Goal: Task Accomplishment & Management: Manage account settings

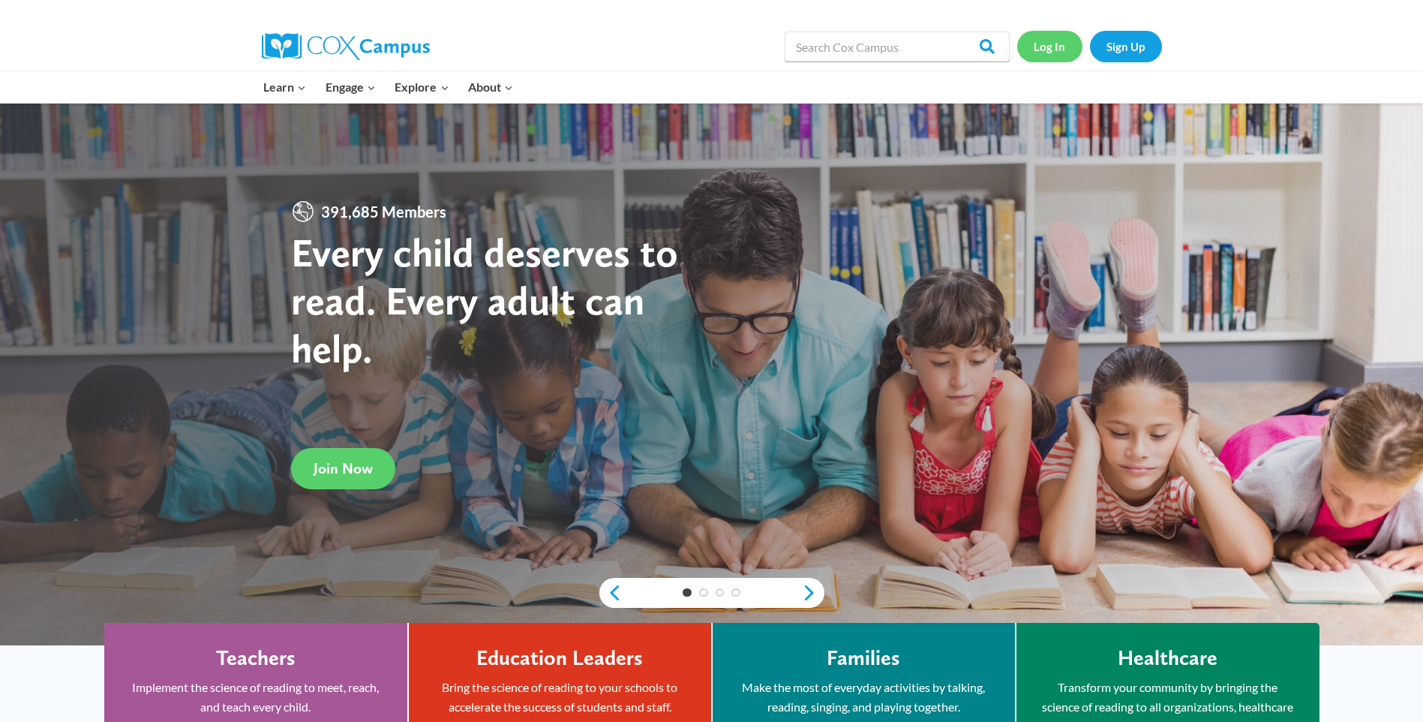
click at [1051, 47] on link "Log In" at bounding box center [1049, 46] width 65 height 31
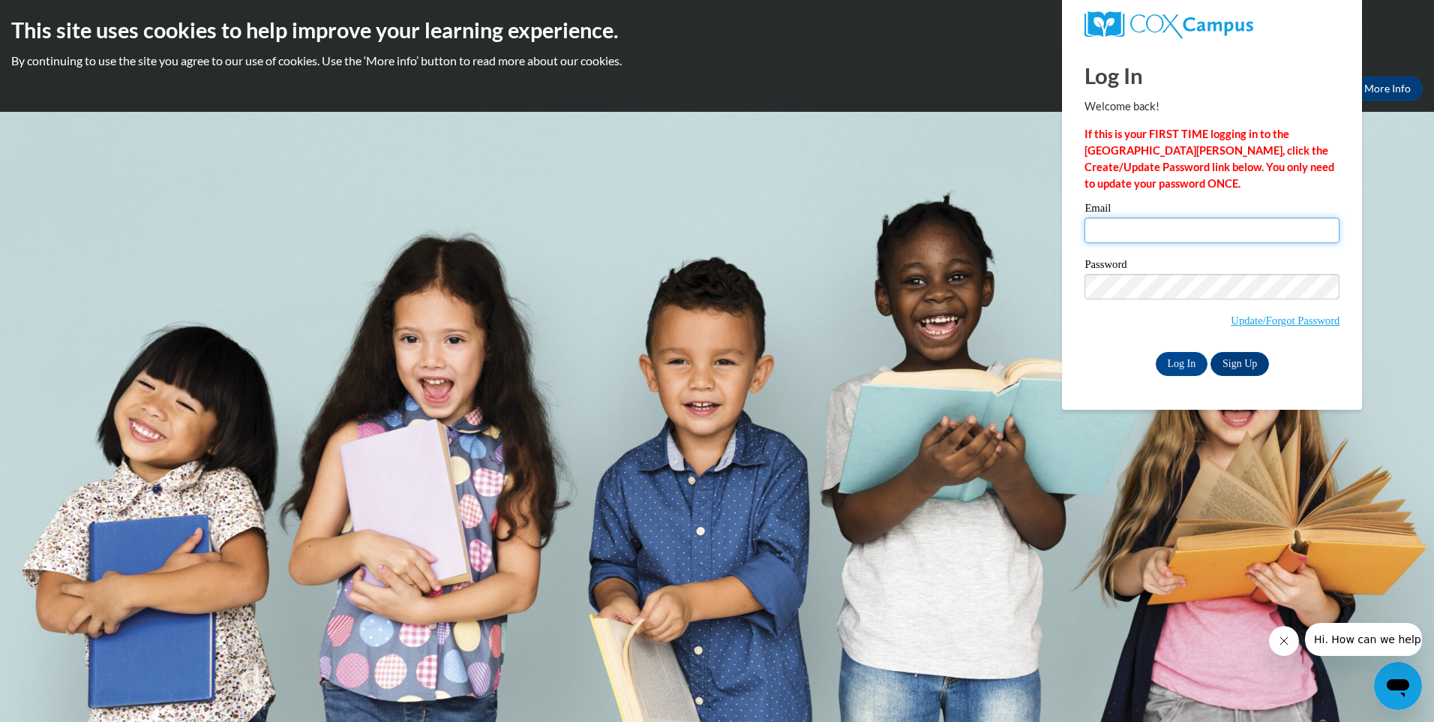
click at [1267, 239] on input "Email" at bounding box center [1212, 231] width 255 height 26
type input "e"
drag, startPoint x: 482, startPoint y: 100, endPoint x: 1324, endPoint y: 232, distance: 851.8
click at [1324, 232] on input "evgvvvvvvvvvvvvvvvvvvvvvvvvvvvvvvvvvvvvvvvvvvvvvvvvvvvvvvvvvvvvvvvvvvvvvvvvvvvv…" at bounding box center [1212, 231] width 255 height 26
click at [1156, 352] on input "Log In" at bounding box center [1182, 364] width 53 height 24
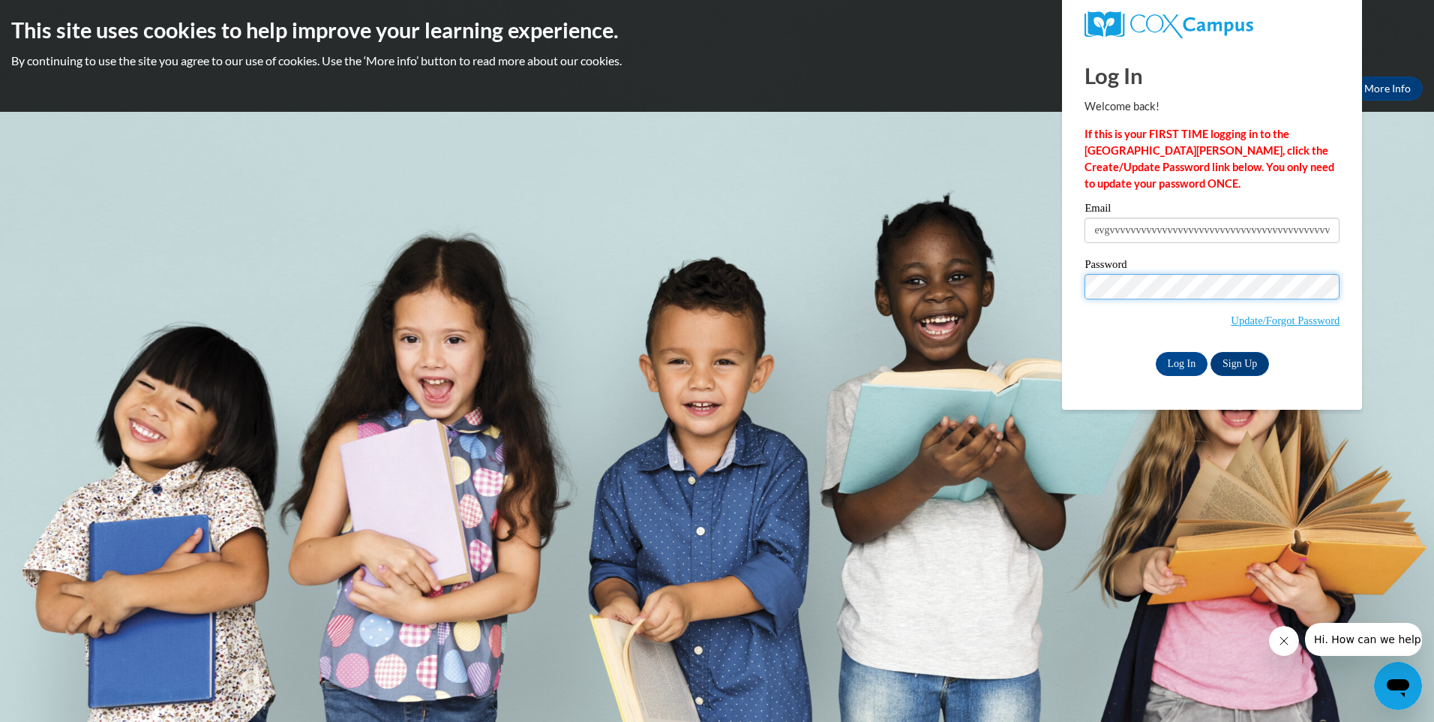
click at [1156, 352] on input "Log In" at bounding box center [1182, 364] width 53 height 24
click at [1295, 237] on input "evgvvvvvvvvvvvvvvvvvvvvvvvvvvvvvvvvvvvvvvvvvvvvvvvvvvvvvvvvvvvvvvvvvvvvvvvvvvvv…" at bounding box center [1212, 231] width 255 height 26
drag, startPoint x: 1334, startPoint y: 237, endPoint x: 1106, endPoint y: 262, distance: 229.3
click at [1108, 263] on div "Email evgvvvvvvvvvvvvvvvvvvvvvvvvvvvvvvvvvvvvvvvvvvvvvvvvvvvvvvvvvvvvvvvvvvvvvv…" at bounding box center [1212, 289] width 255 height 173
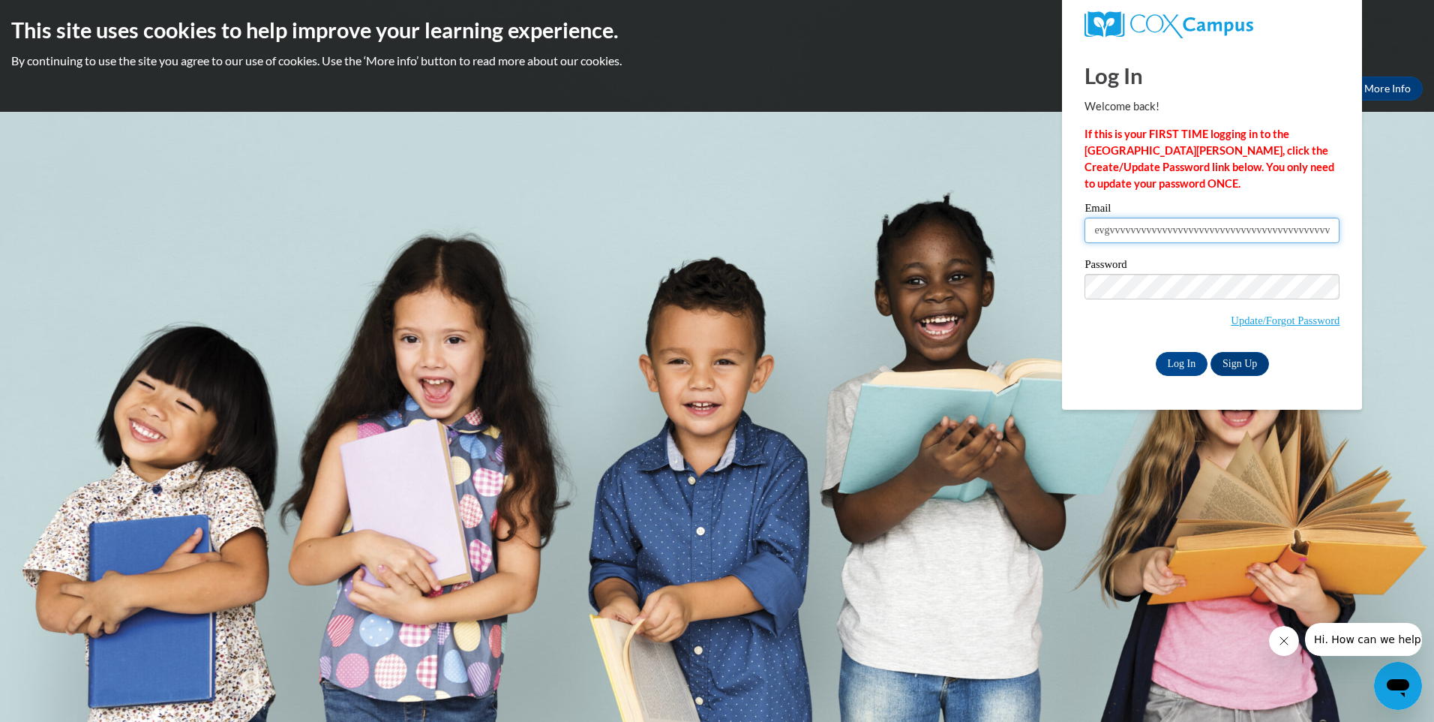
drag, startPoint x: 1328, startPoint y: 231, endPoint x: 1043, endPoint y: 245, distance: 285.4
click at [1043, 245] on body "This site uses cookies to help improve your learning experience. By continuing …" at bounding box center [717, 361] width 1434 height 722
type input "vvvvvvvvvvvvvvvvvvvvvvvvvvvvvvvvvvvvvvvvvvvvvvvvvvvvvvvvvvvvvvvvvvvvvvvvvvvvv"
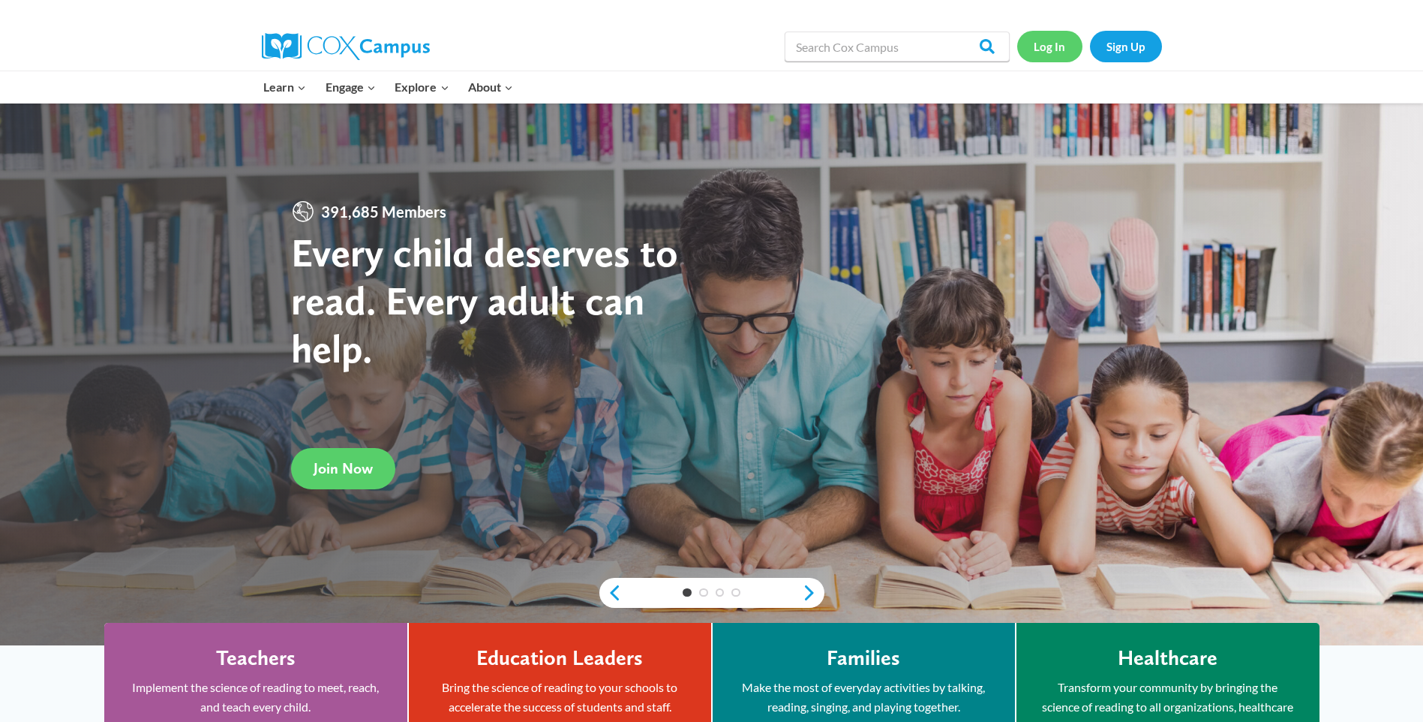
click at [1044, 45] on link "Log In" at bounding box center [1049, 46] width 65 height 31
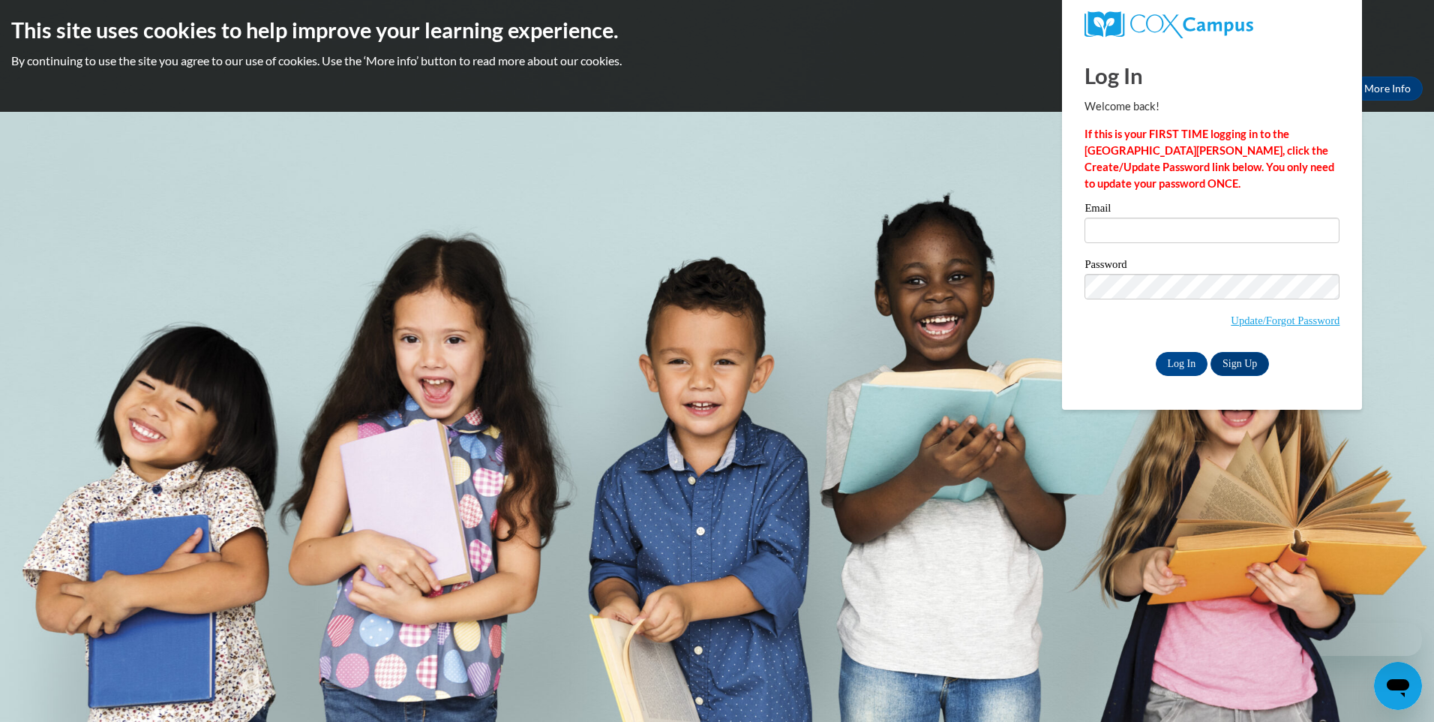
click at [1218, 239] on input "Email" at bounding box center [1212, 231] width 255 height 26
type input "eve-"
click at [1156, 352] on input "Log In" at bounding box center [1182, 364] width 53 height 24
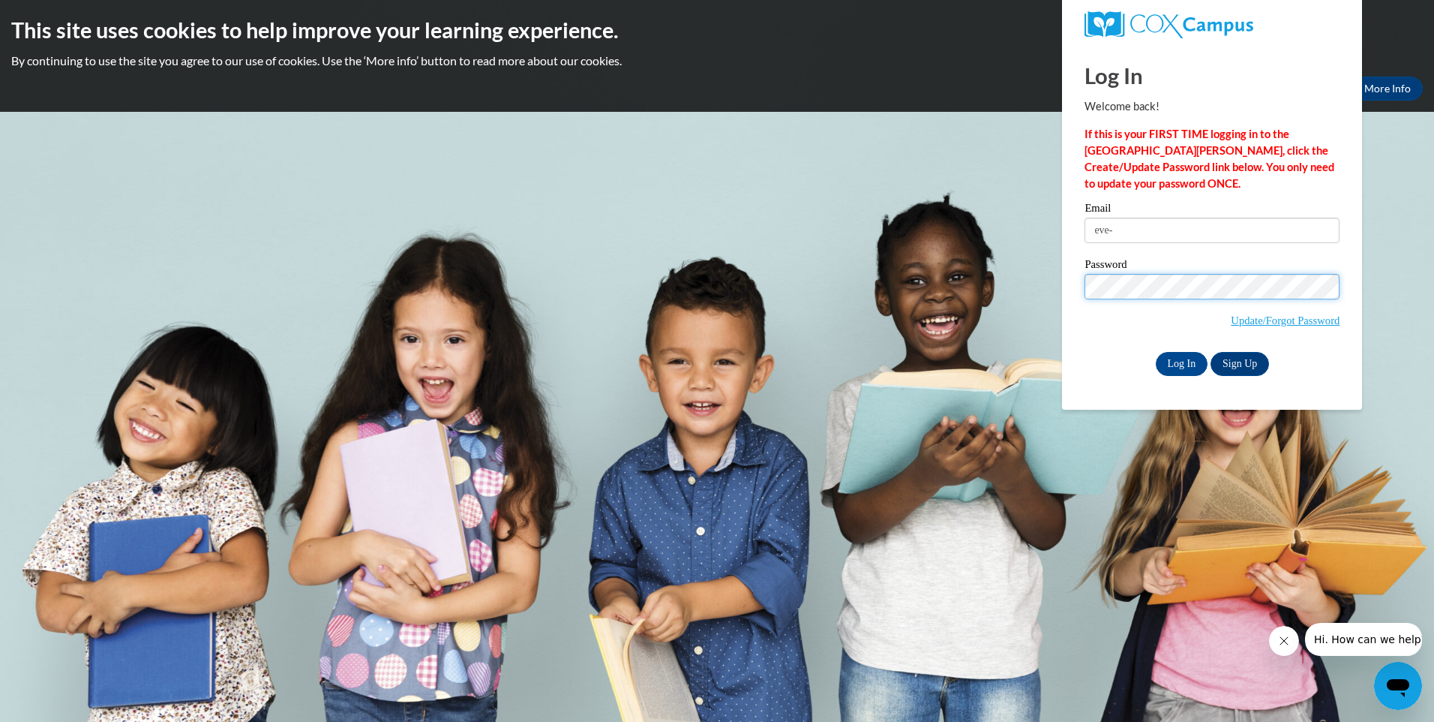
click at [1156, 352] on input "Log In" at bounding box center [1182, 364] width 53 height 24
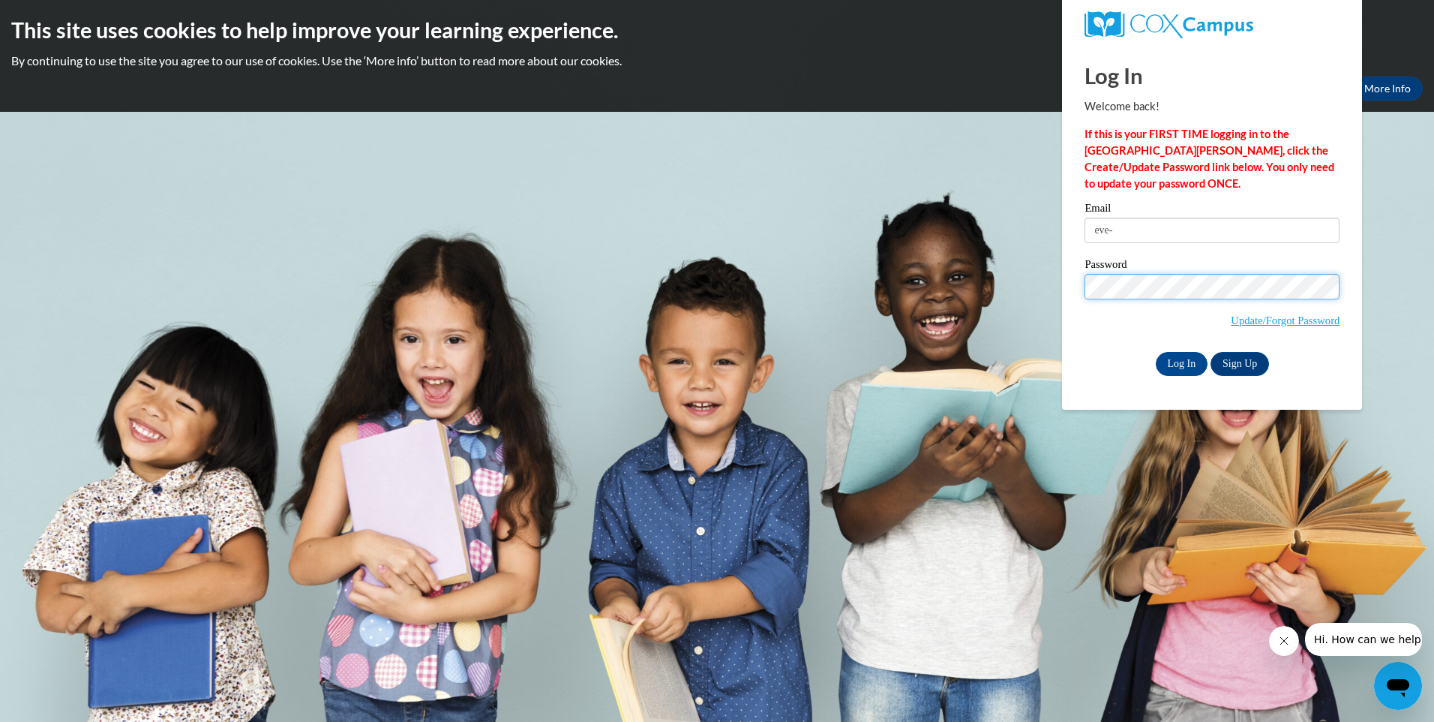
click at [1156, 352] on input "Log In" at bounding box center [1182, 364] width 53 height 24
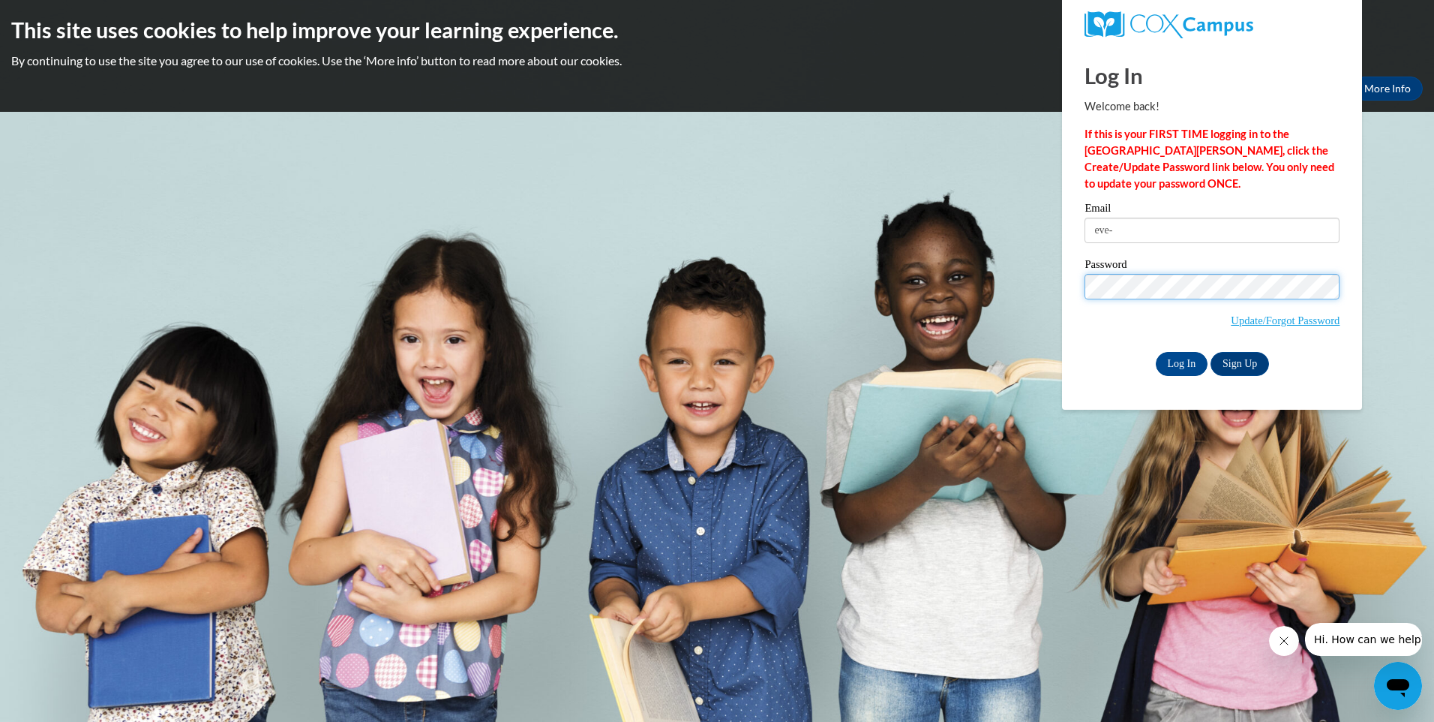
click at [1156, 352] on input "Log In" at bounding box center [1182, 364] width 53 height 24
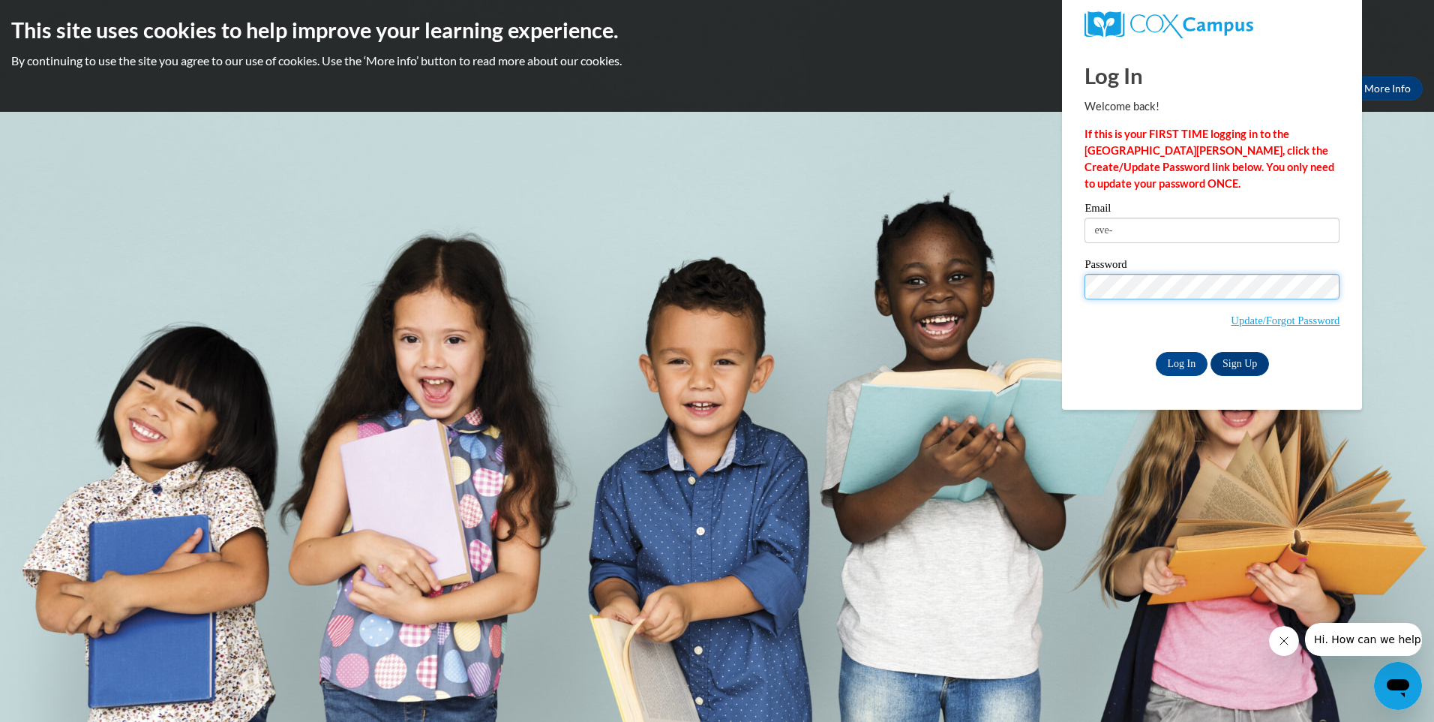
click at [1156, 352] on input "Log In" at bounding box center [1182, 364] width 53 height 24
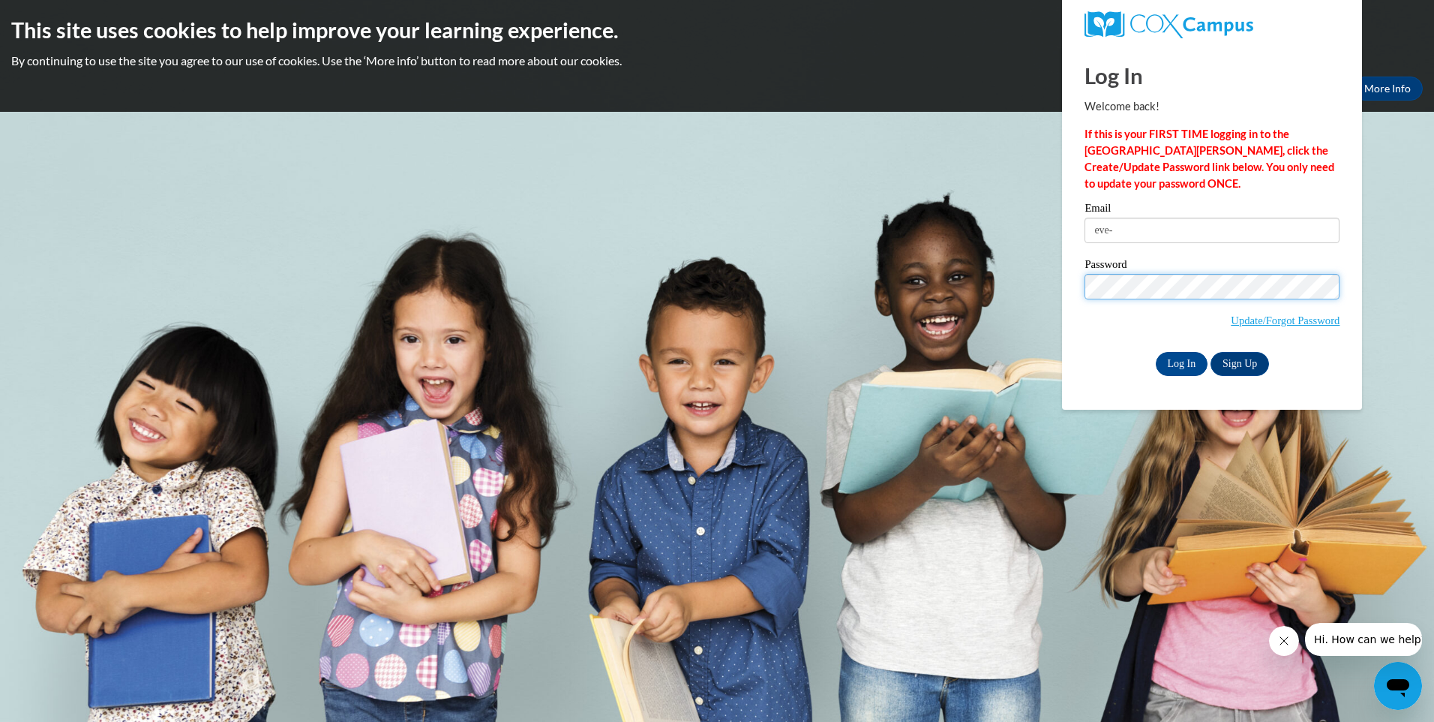
click at [1156, 352] on input "Log In" at bounding box center [1182, 364] width 53 height 24
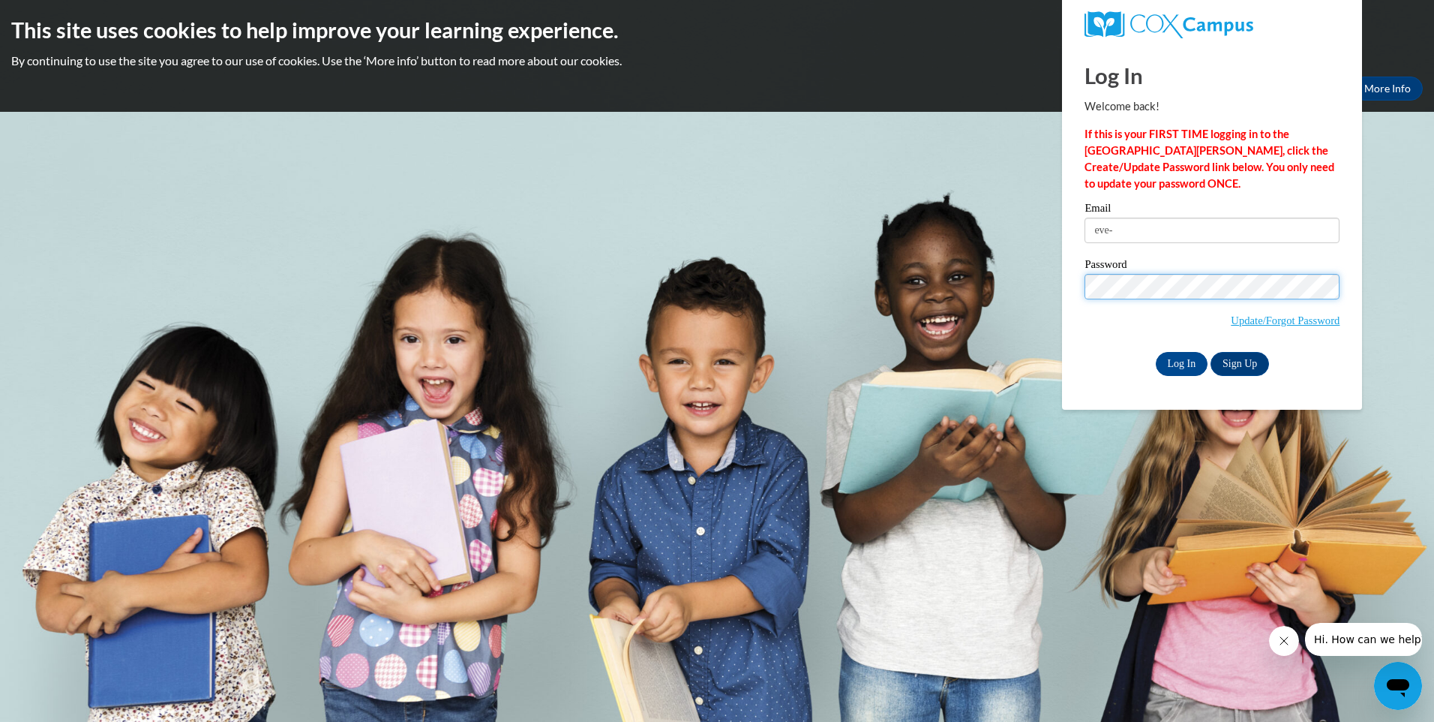
click at [1156, 352] on input "Log In" at bounding box center [1182, 364] width 53 height 24
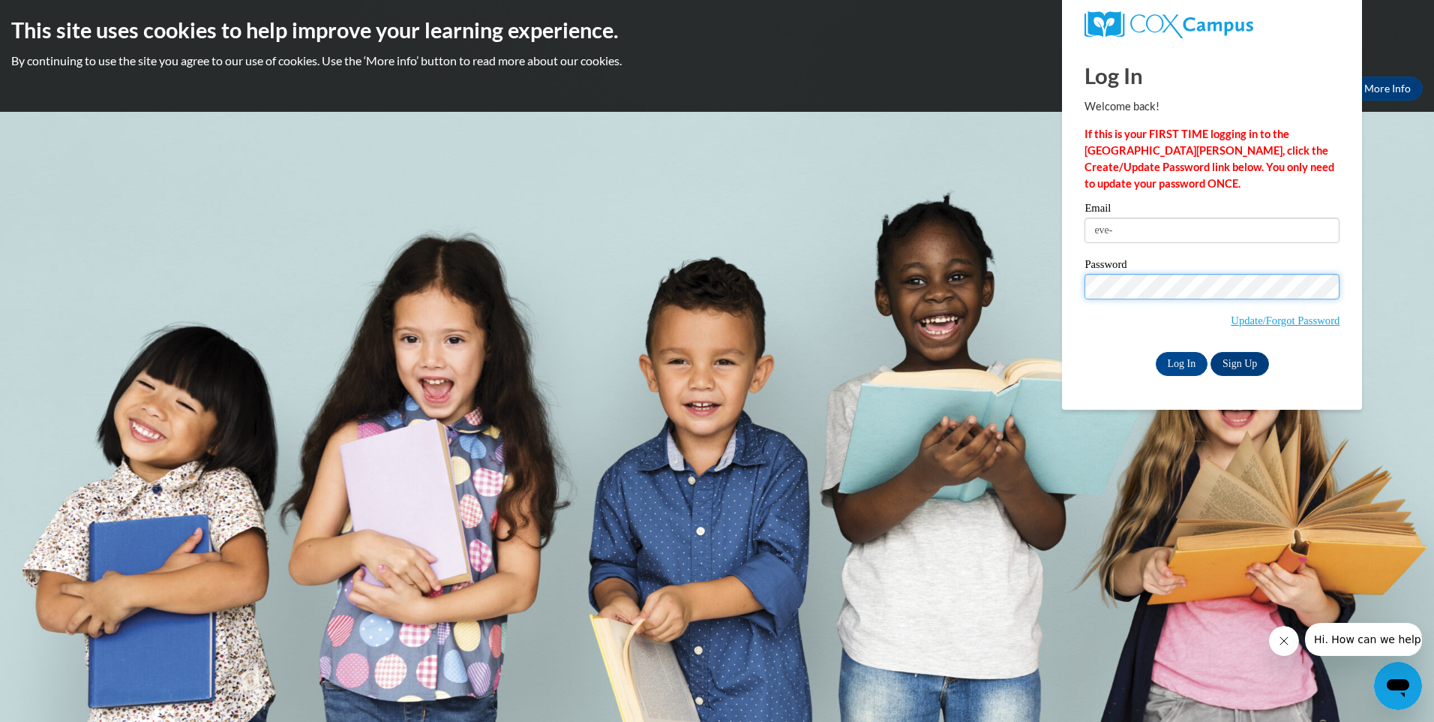
click at [1156, 352] on input "Log In" at bounding box center [1182, 364] width 53 height 24
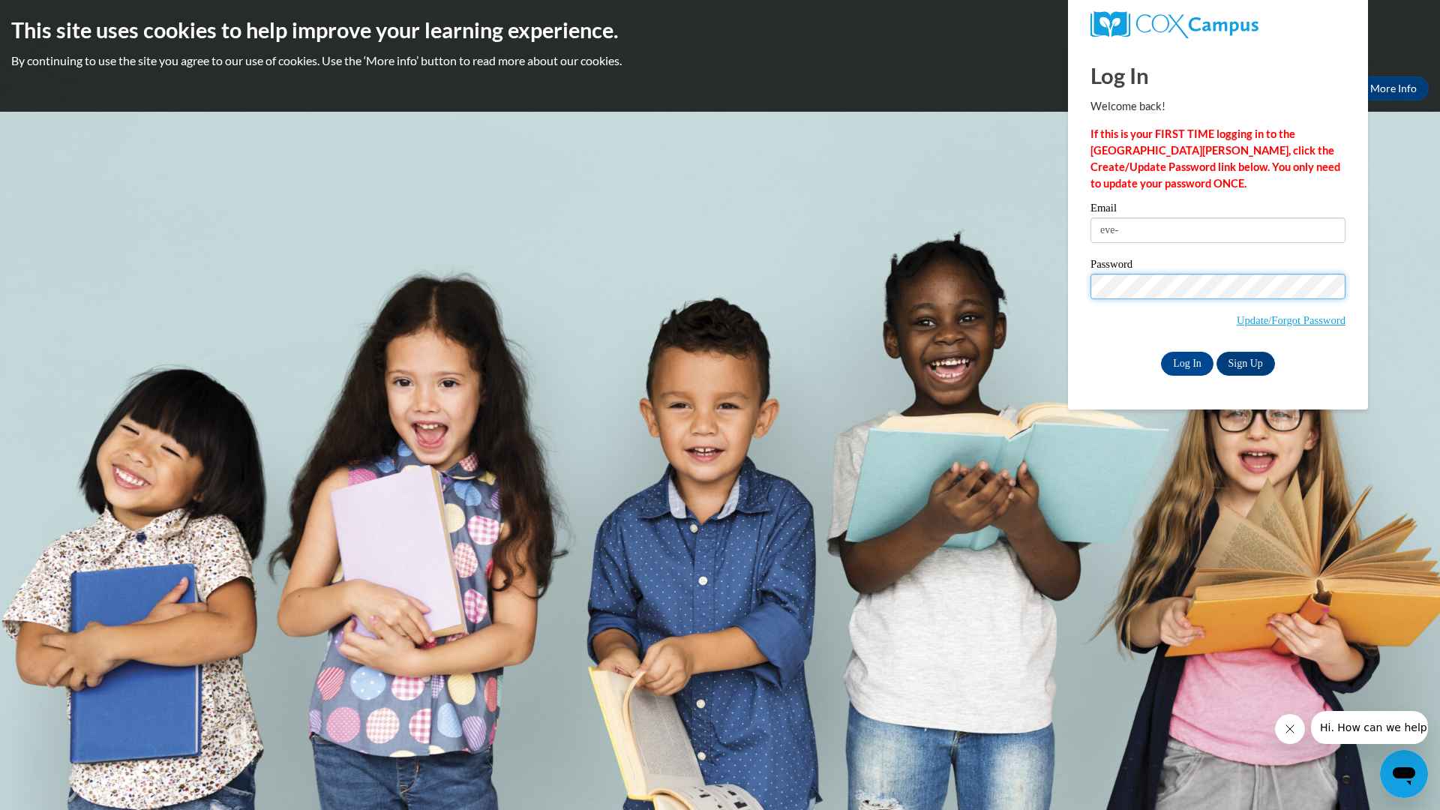
click at [1161, 352] on input "Log In" at bounding box center [1187, 364] width 53 height 24
drag, startPoint x: 1130, startPoint y: 233, endPoint x: 878, endPoint y: 267, distance: 254.3
click at [878, 267] on body "This site uses cookies to help improve your learning experience. By continuing …" at bounding box center [720, 405] width 1440 height 810
click at [698, 367] on body "This site uses cookies to help improve your learning experience. By continuing …" at bounding box center [720, 405] width 1440 height 810
click at [1166, 234] on input "Email" at bounding box center [1218, 231] width 255 height 26
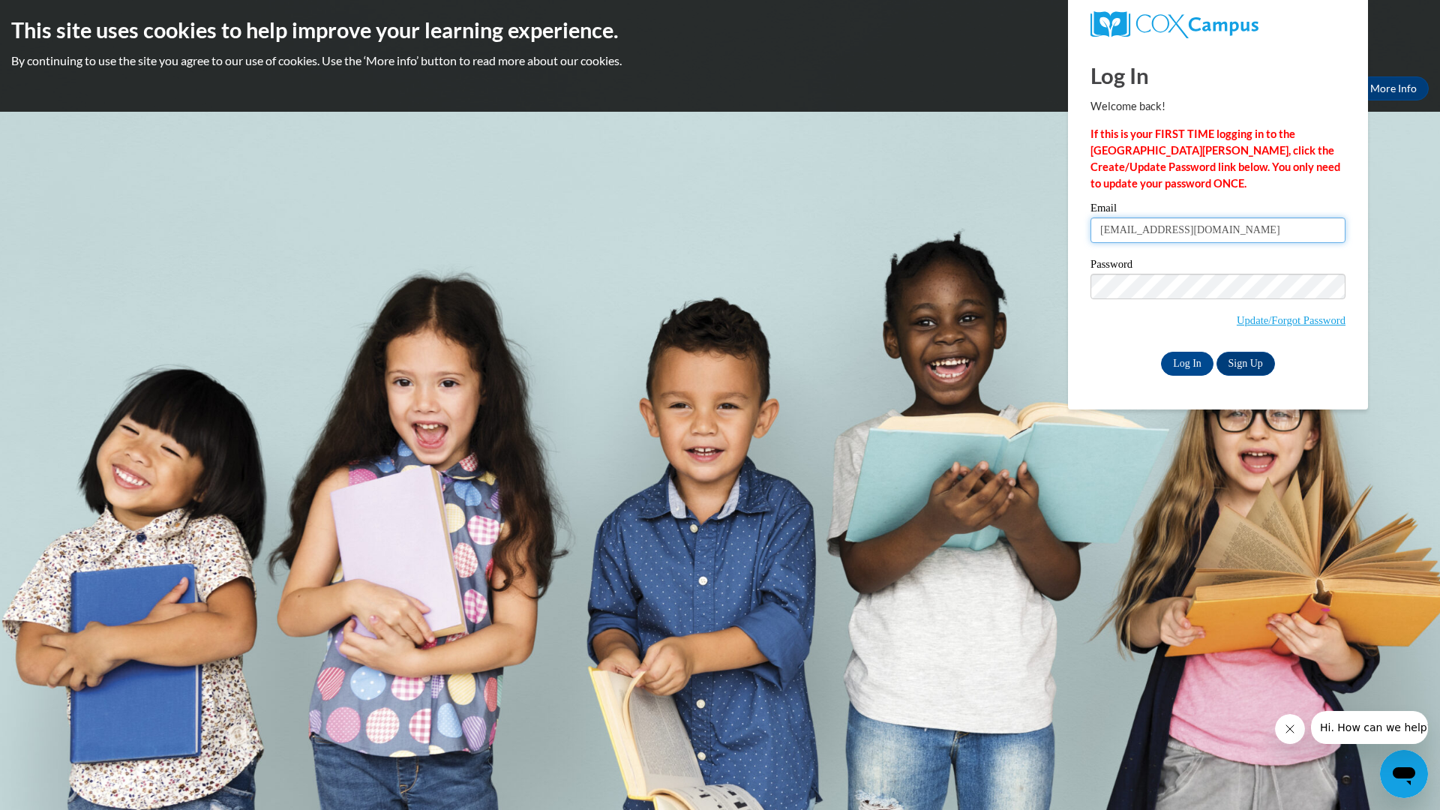
type input "evelynewolfe@yahoo.com"
click at [1256, 320] on link "Update/Forgot Password" at bounding box center [1291, 320] width 109 height 12
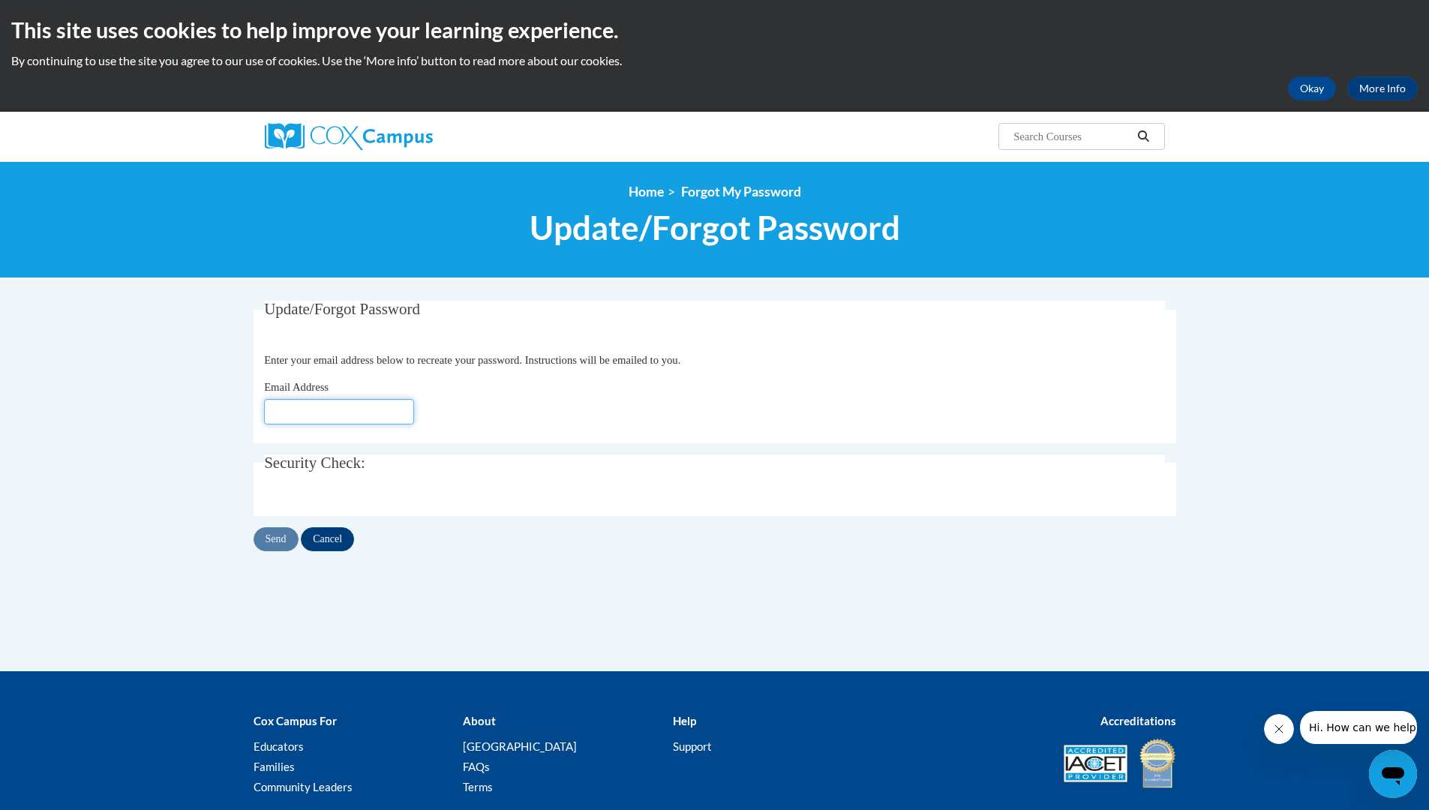
click at [296, 416] on input "Email Address" at bounding box center [339, 412] width 150 height 26
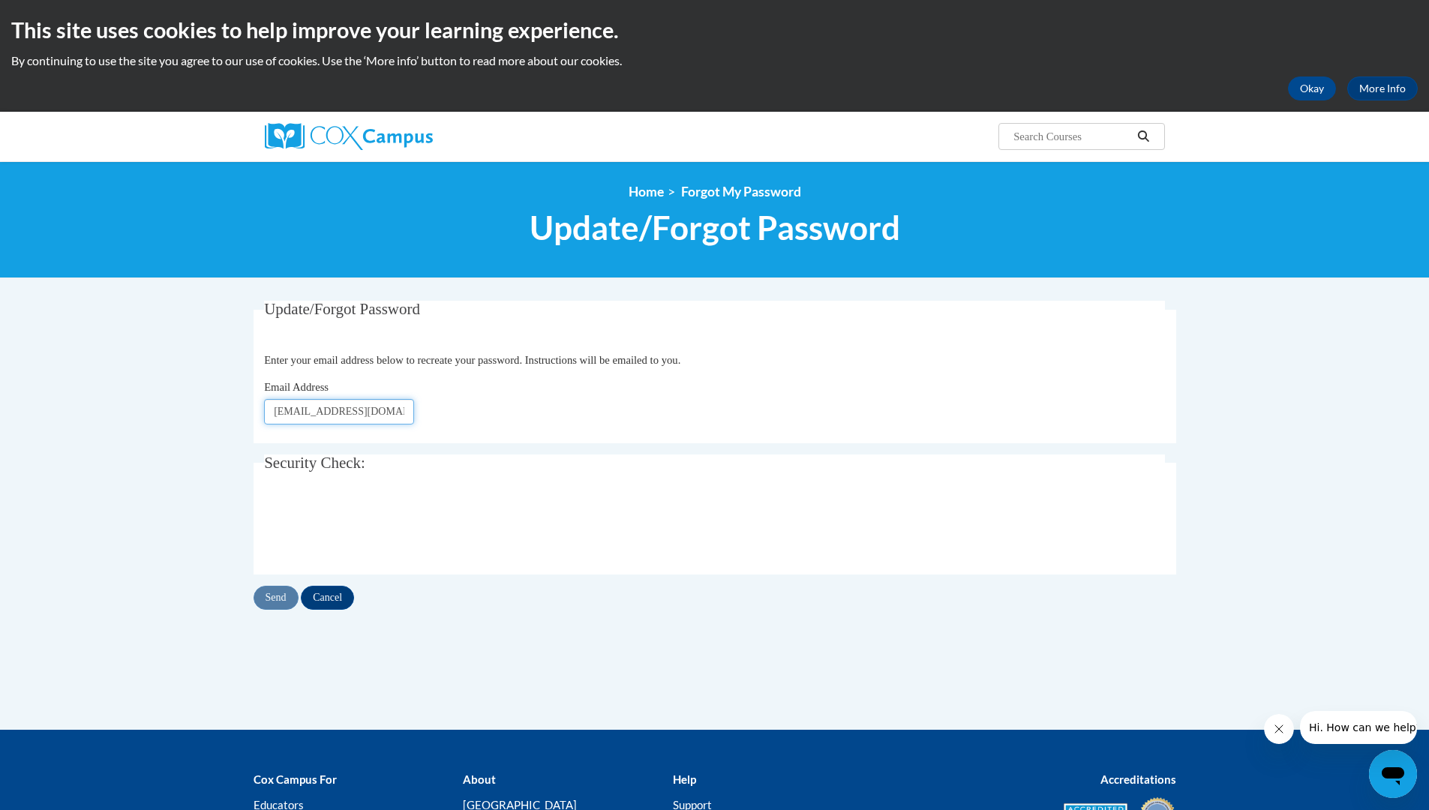
type input "[EMAIL_ADDRESS][DOMAIN_NAME]"
click at [268, 603] on input "Send" at bounding box center [276, 598] width 45 height 24
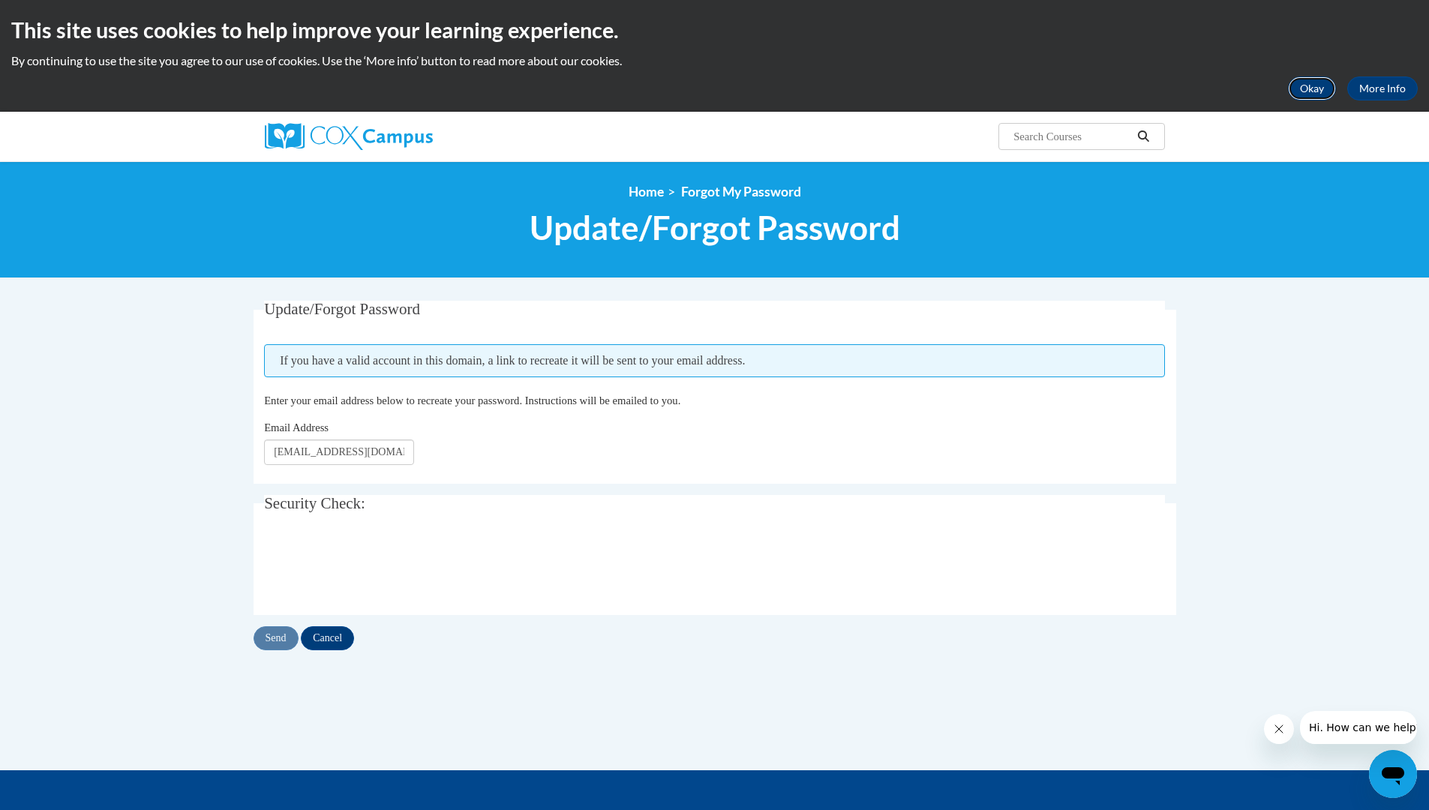
click at [1300, 91] on button "Okay" at bounding box center [1312, 89] width 48 height 24
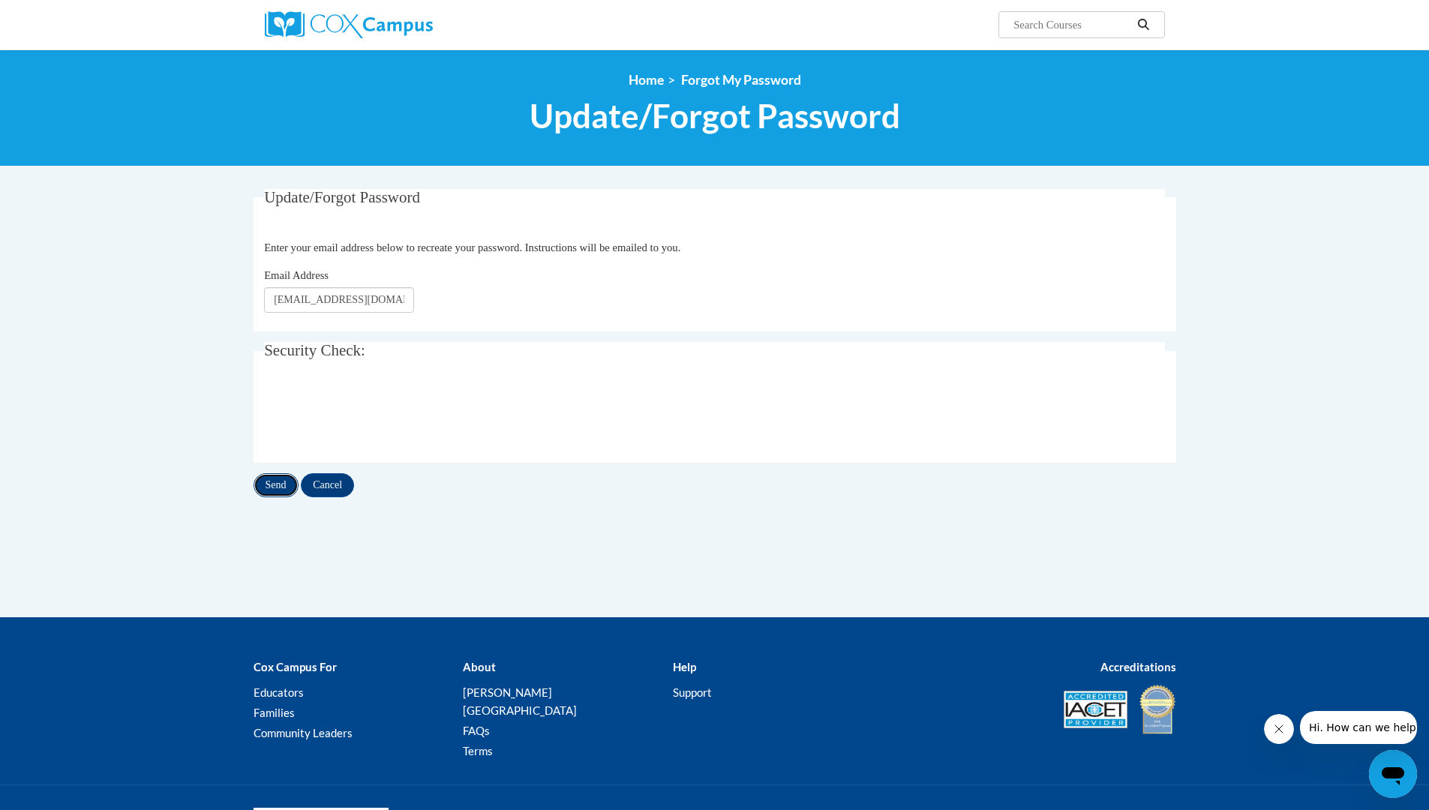
click at [272, 484] on input "Send" at bounding box center [276, 485] width 45 height 24
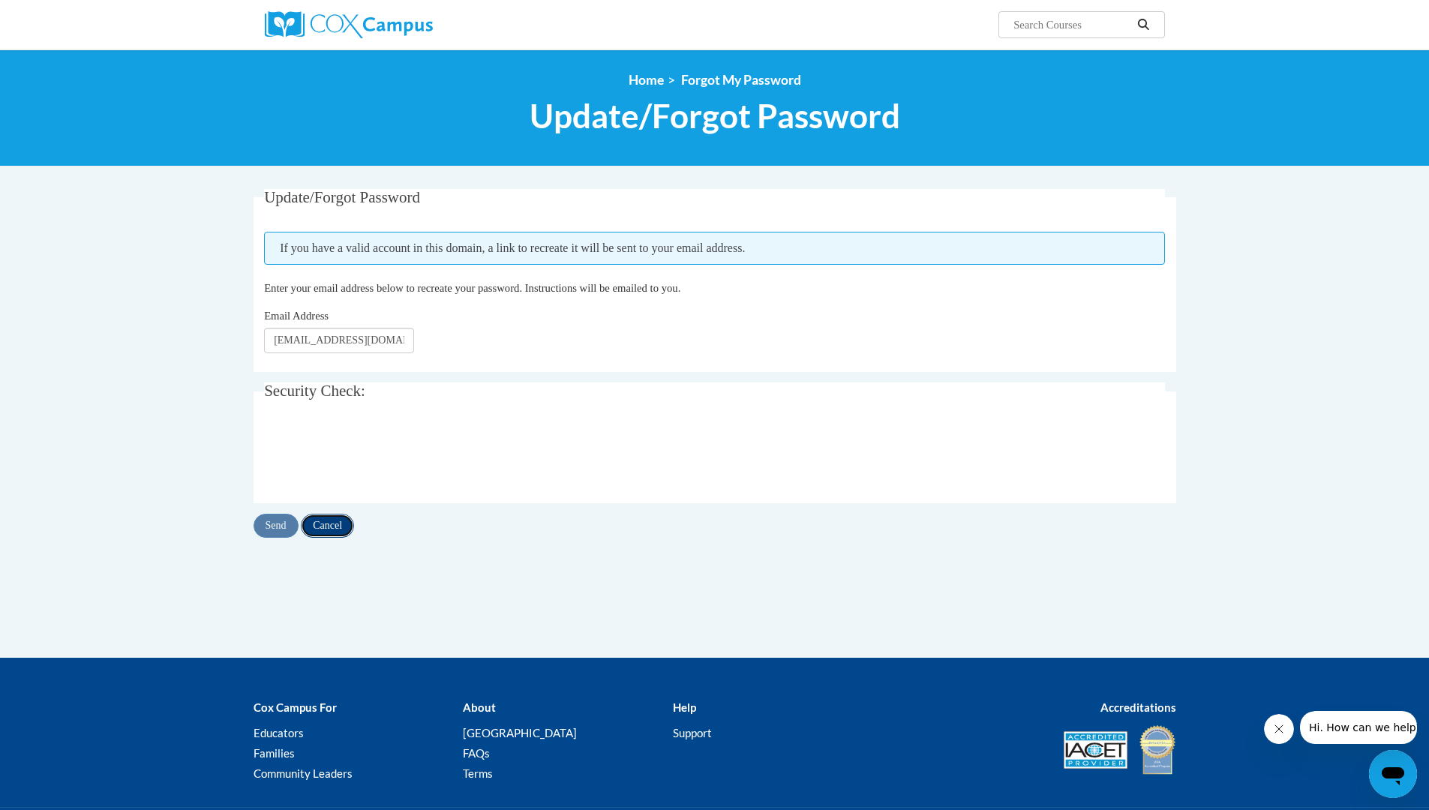
click at [324, 521] on input "Cancel" at bounding box center [327, 526] width 53 height 24
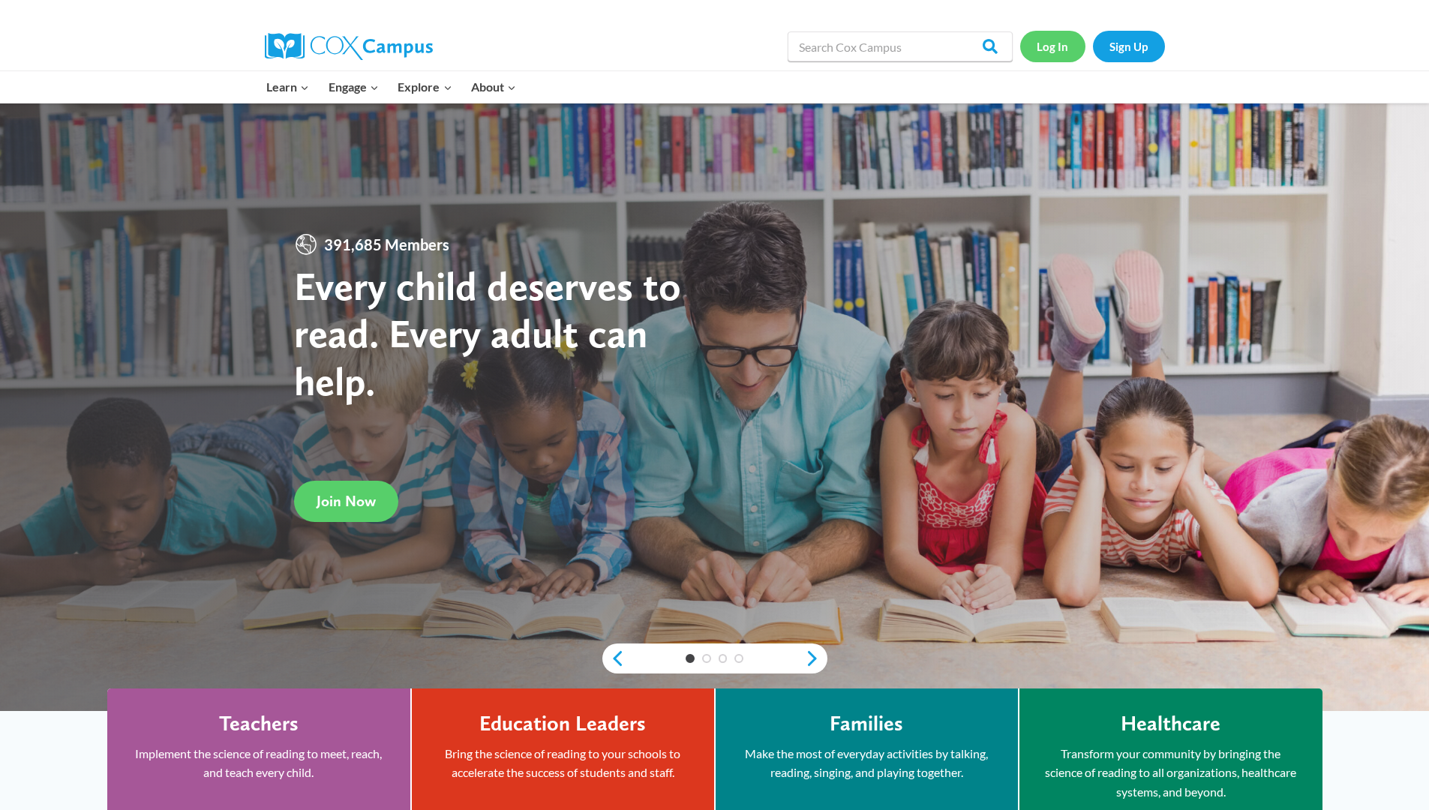
click at [1058, 38] on link "Log In" at bounding box center [1052, 46] width 65 height 31
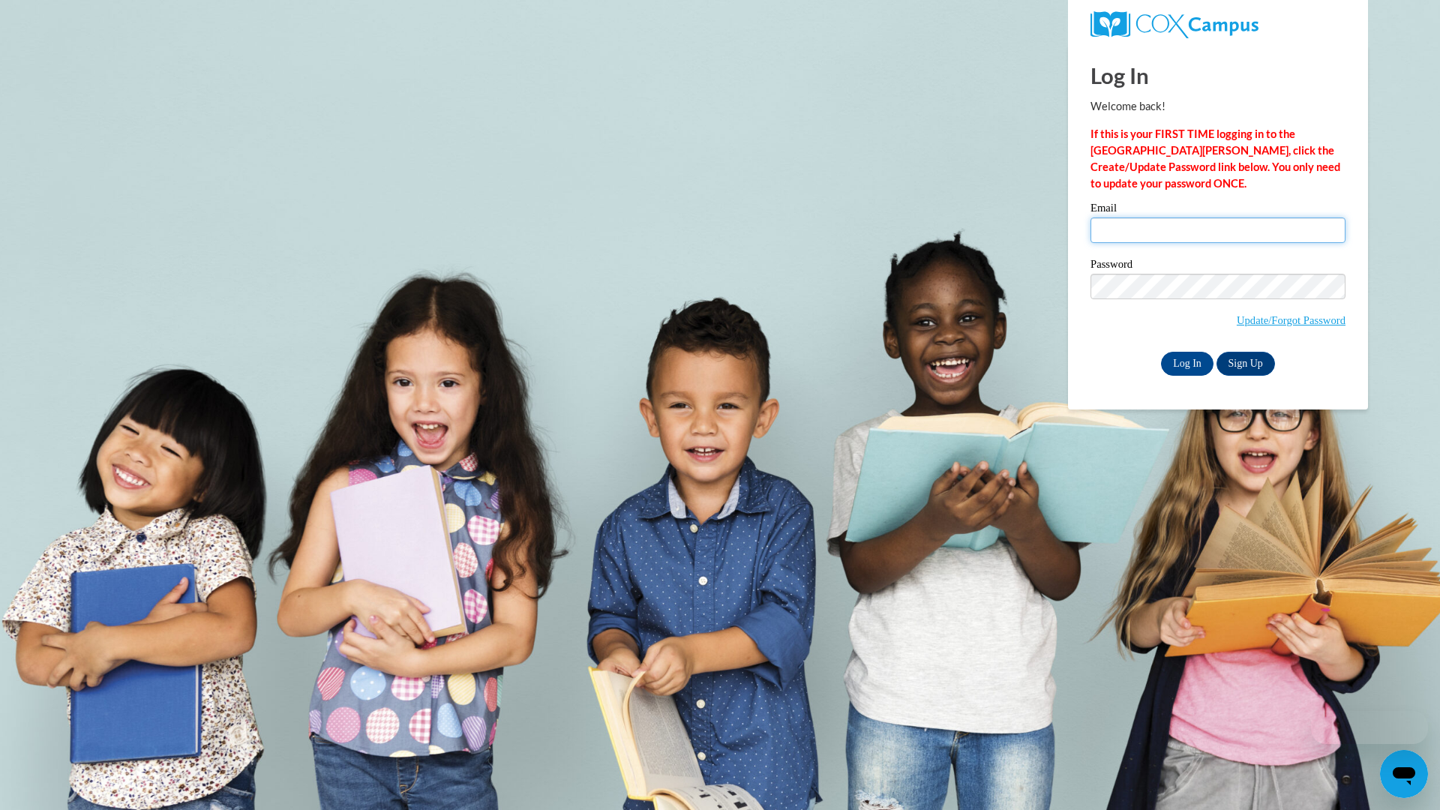
click at [1148, 235] on input "Email" at bounding box center [1218, 231] width 255 height 26
type input "evelynewolfe@yahoo.com"
drag, startPoint x: 1190, startPoint y: 354, endPoint x: 1182, endPoint y: 356, distance: 8.4
click at [1190, 355] on input "Log In" at bounding box center [1187, 364] width 53 height 24
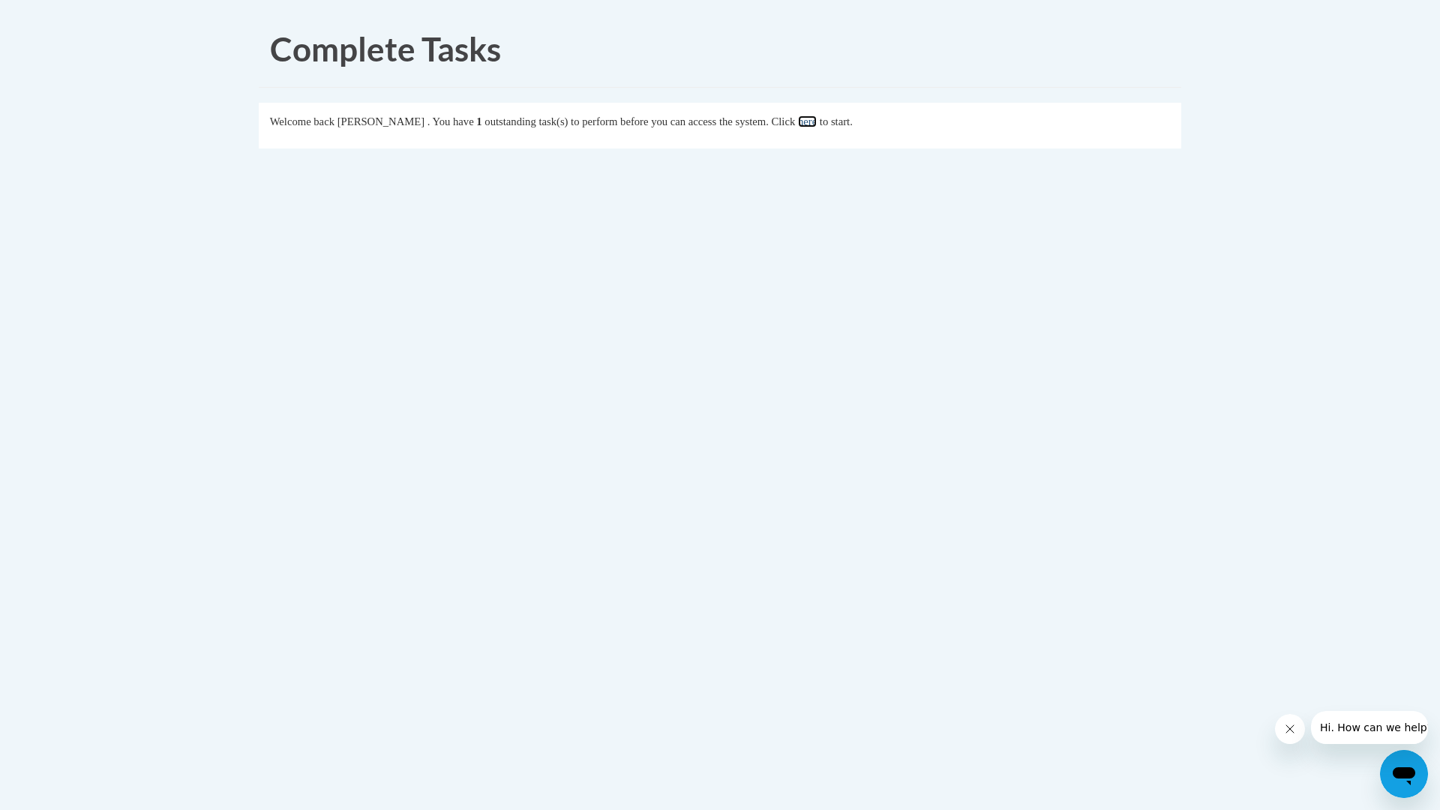
click at [817, 122] on link "here" at bounding box center [807, 122] width 19 height 12
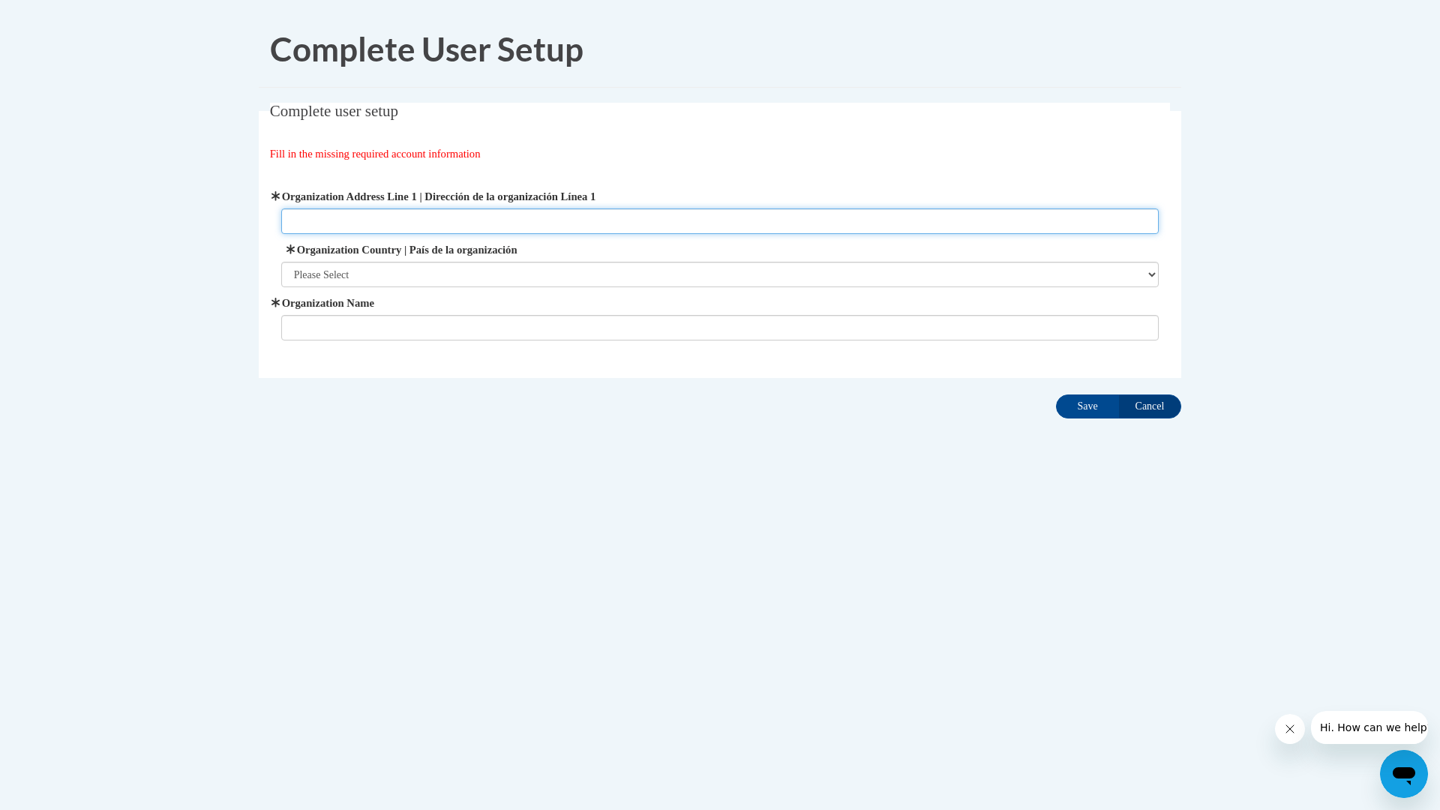
click at [390, 225] on input "Organization Address Line 1 | Dirección de la organización Línea 1" at bounding box center [720, 222] width 878 height 26
type input "[STREET_ADDRESS][PERSON_NAME]"
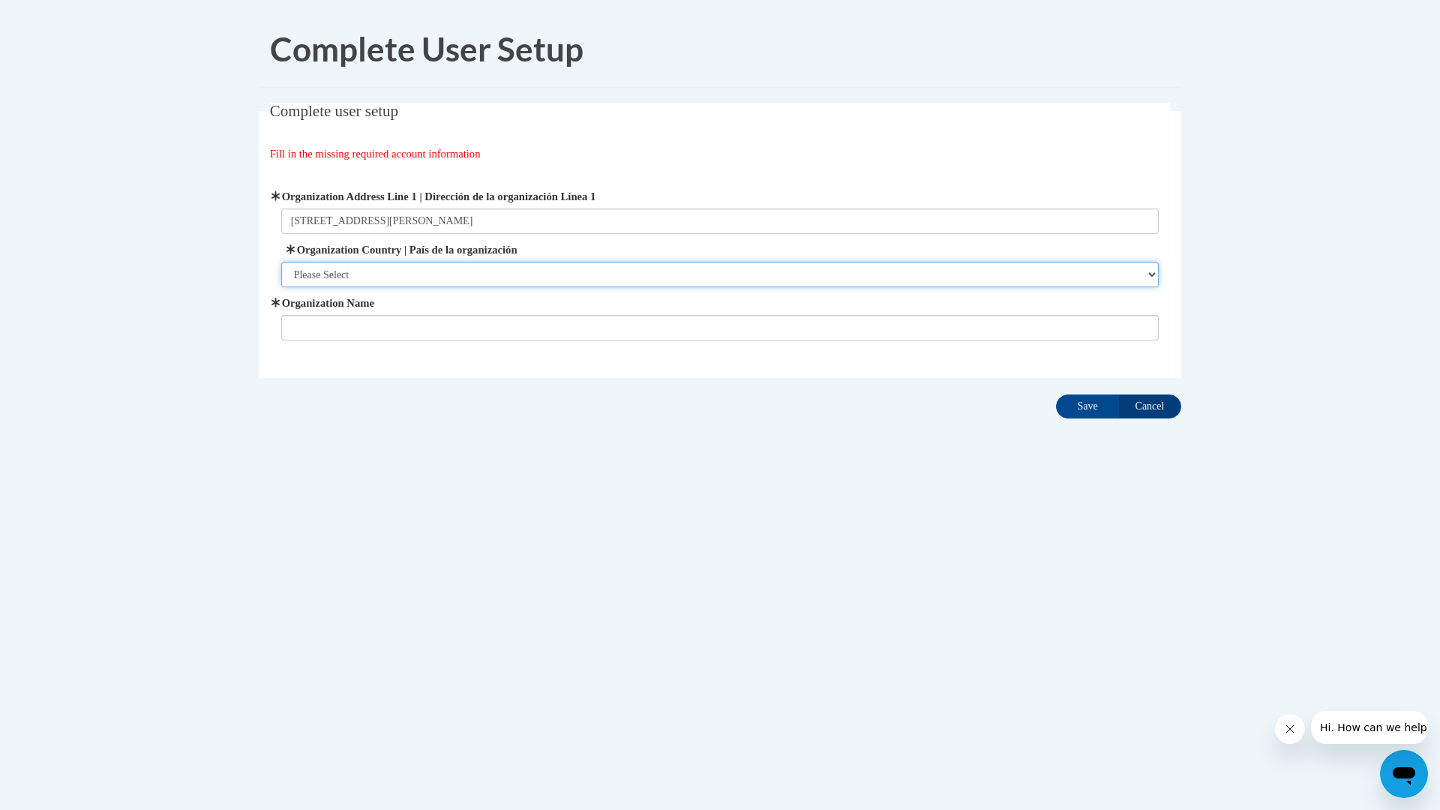
click at [365, 277] on select "Please Select [GEOGRAPHIC_DATA] | [GEOGRAPHIC_DATA] Outside of [GEOGRAPHIC_DATA…" at bounding box center [720, 275] width 878 height 26
select select "ad49bcad-a171-4b2e-b99c-48b446064914"
click at [281, 262] on select "Please Select [GEOGRAPHIC_DATA] | [GEOGRAPHIC_DATA] Outside of [GEOGRAPHIC_DATA…" at bounding box center [720, 275] width 878 height 26
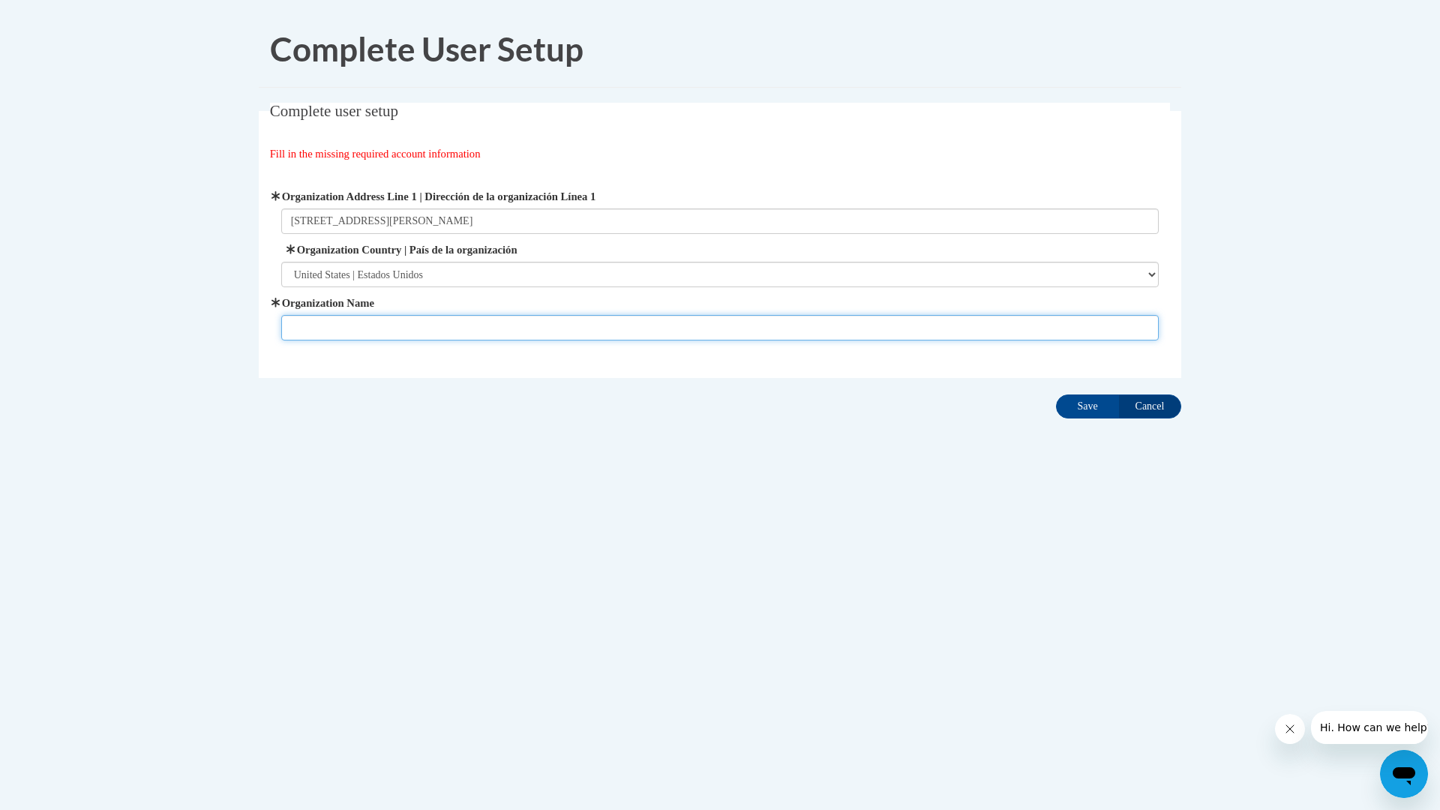
click at [350, 323] on input "Organization Name" at bounding box center [720, 328] width 878 height 26
type input "[PERSON_NAME] Headstart Center"
click at [1094, 413] on input "Save" at bounding box center [1087, 407] width 63 height 24
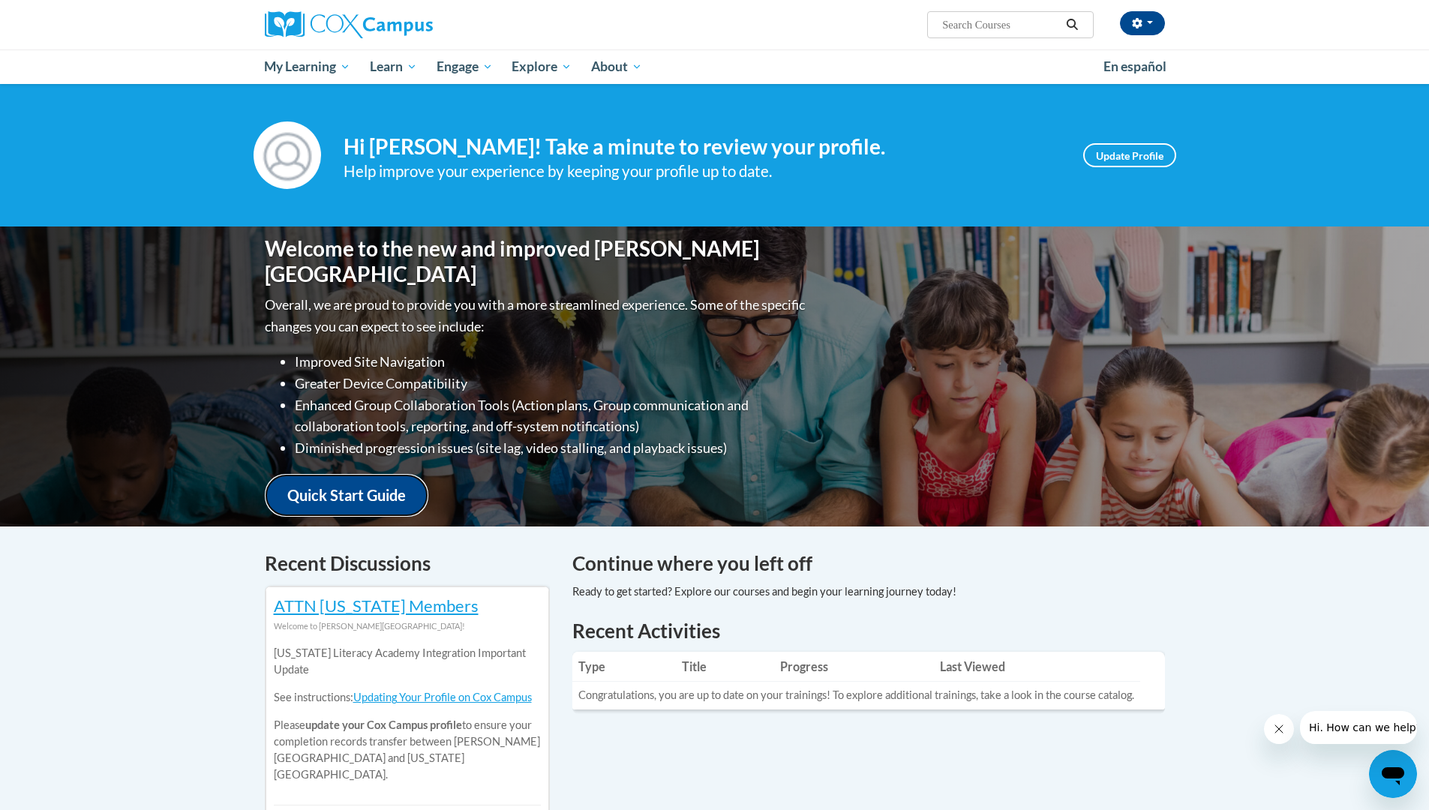
click at [375, 482] on link "Quick Start Guide" at bounding box center [347, 495] width 164 height 43
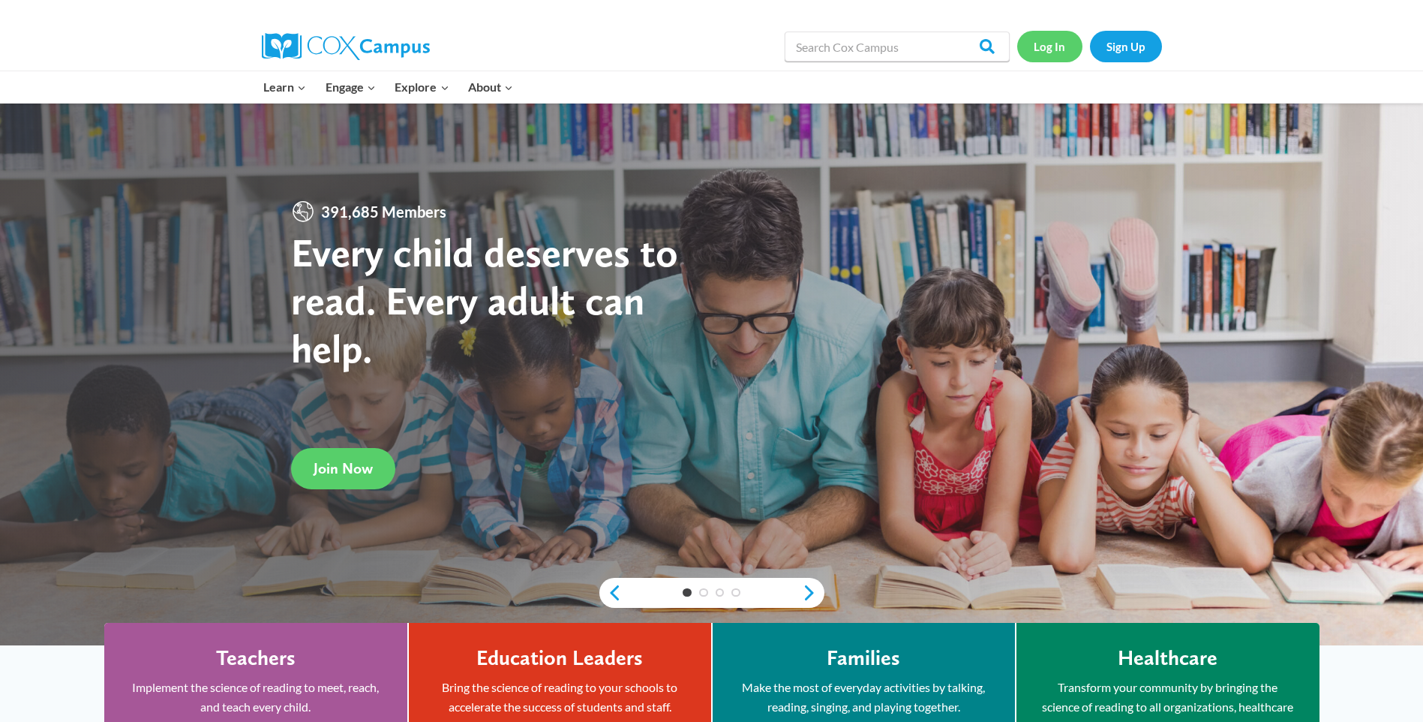
click at [1043, 44] on link "Log In" at bounding box center [1049, 46] width 65 height 31
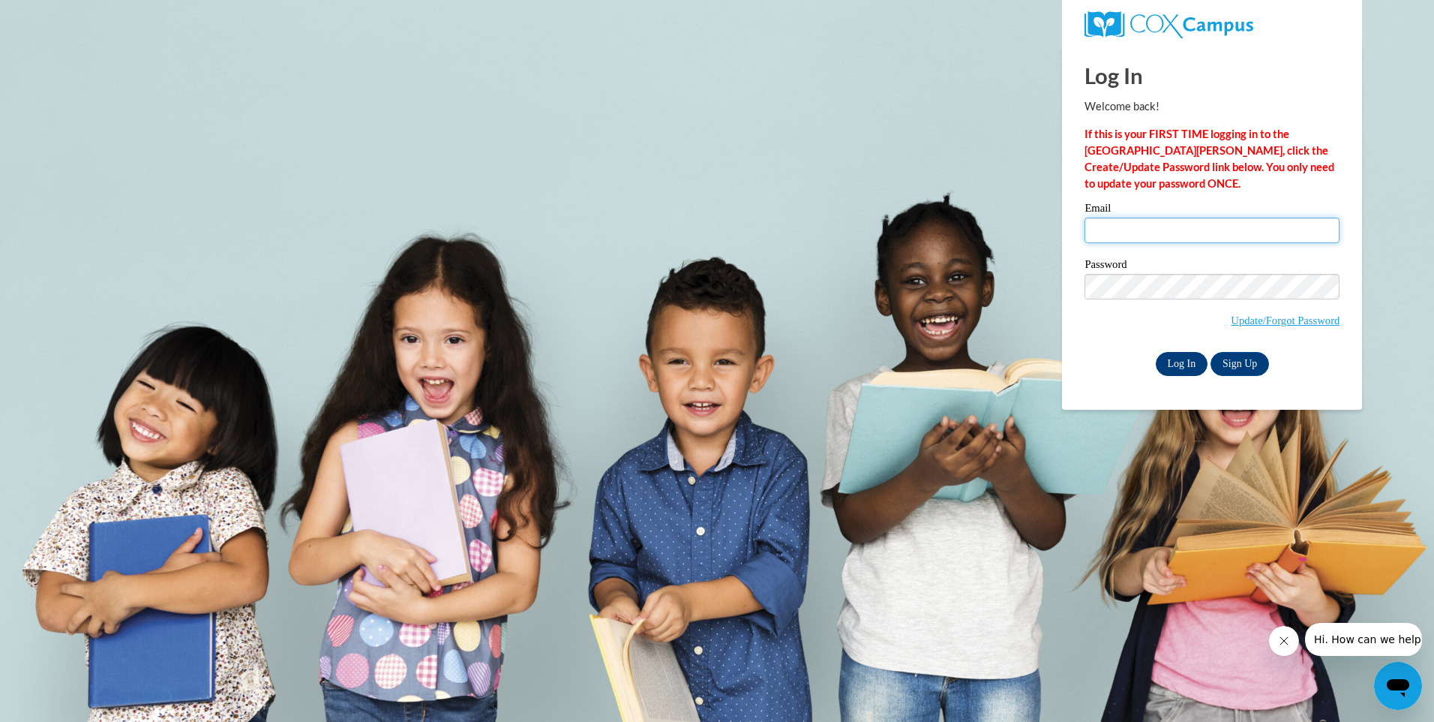
type input "evelynewolfe@yahoo.com"
click at [1182, 365] on input "Log In" at bounding box center [1182, 364] width 53 height 24
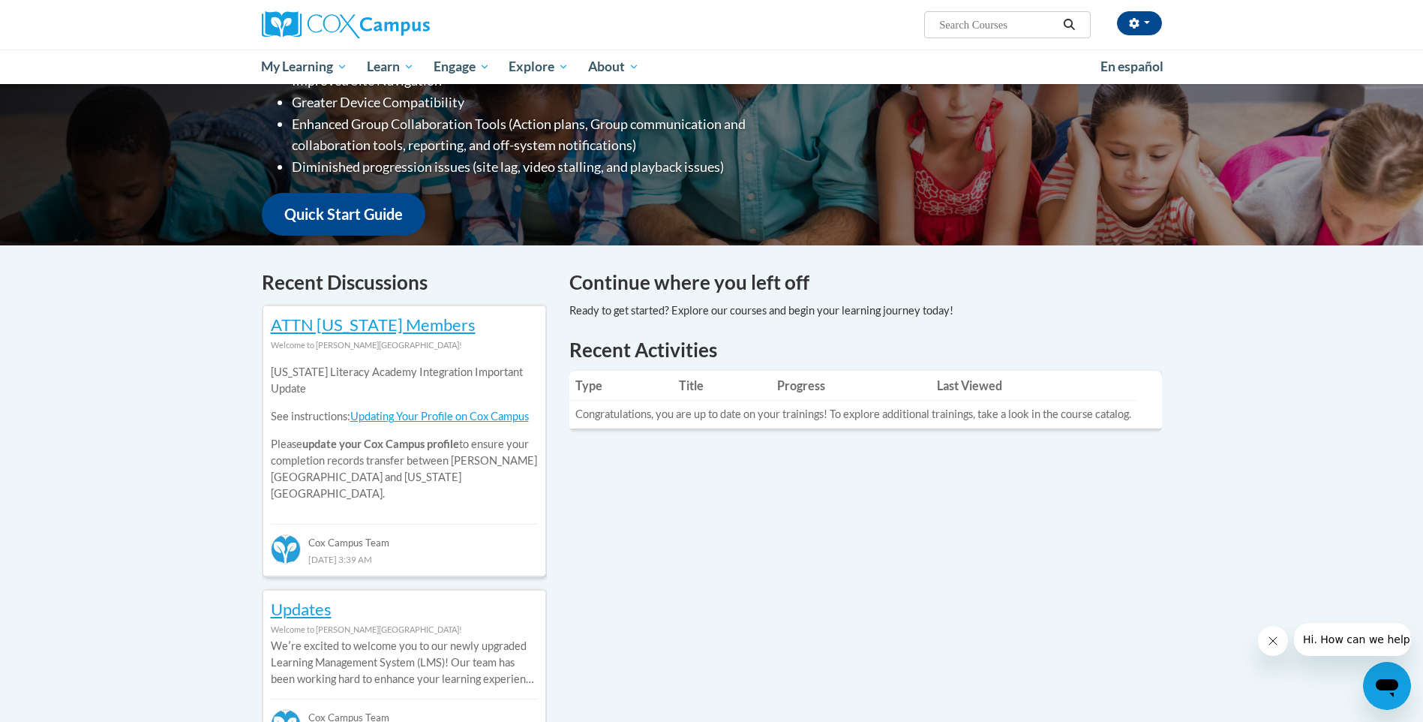
scroll to position [300, 0]
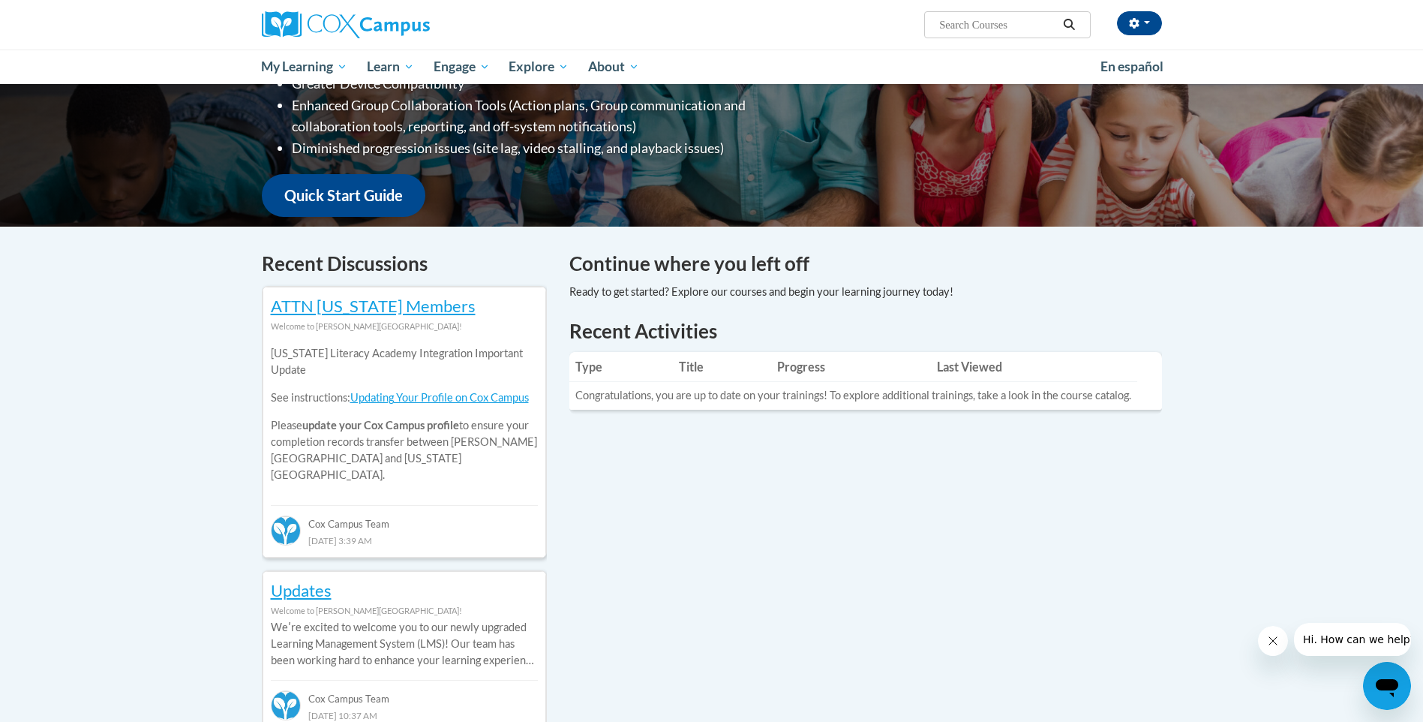
click at [731, 296] on div at bounding box center [761, 292] width 384 height 17
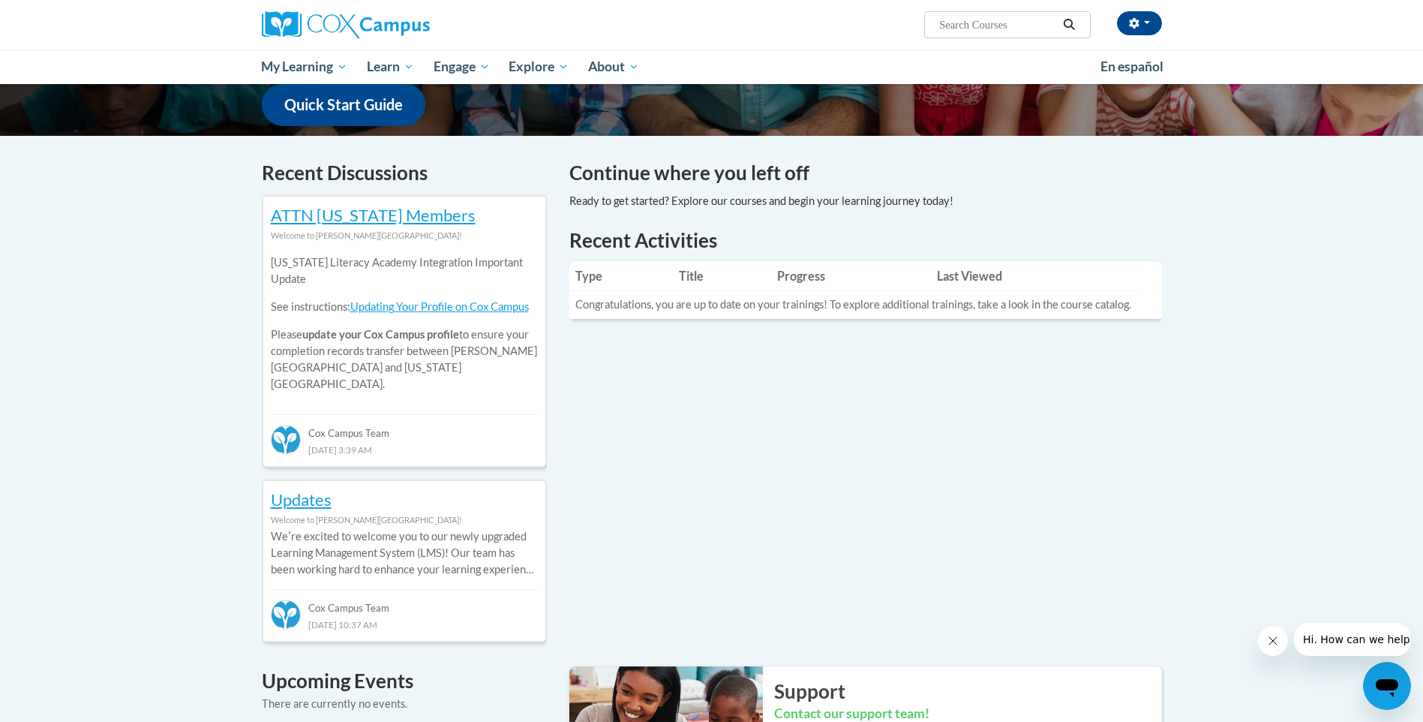
scroll to position [450, 0]
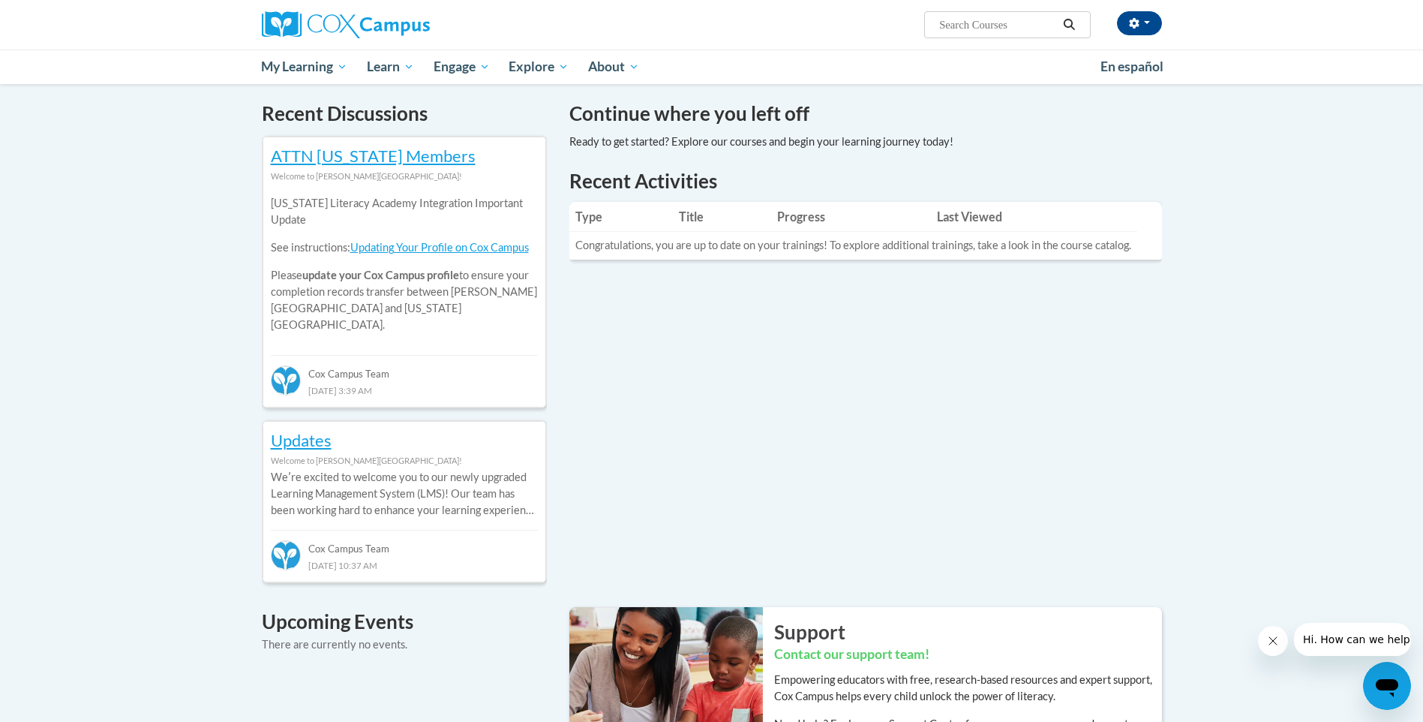
click at [665, 264] on div "Recent Activities Type Title Progress Last Viewed Congratulations, you are up t…" at bounding box center [865, 215] width 593 height 97
click at [392, 156] on link "ATTN [US_STATE] Members" at bounding box center [373, 156] width 205 height 20
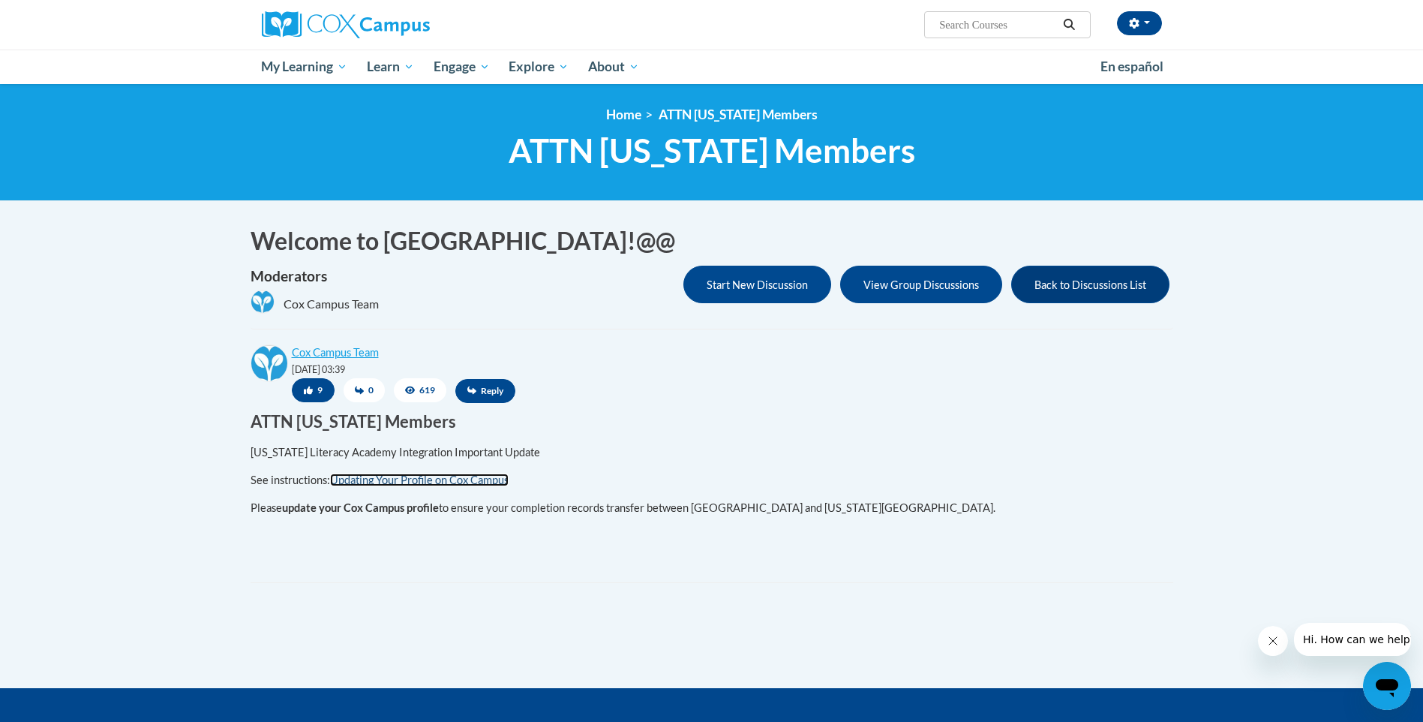
click at [422, 475] on link "Updating Your Profile on Cox Campus" at bounding box center [419, 479] width 179 height 13
click at [1151, 23] on button "button" at bounding box center [1139, 23] width 45 height 24
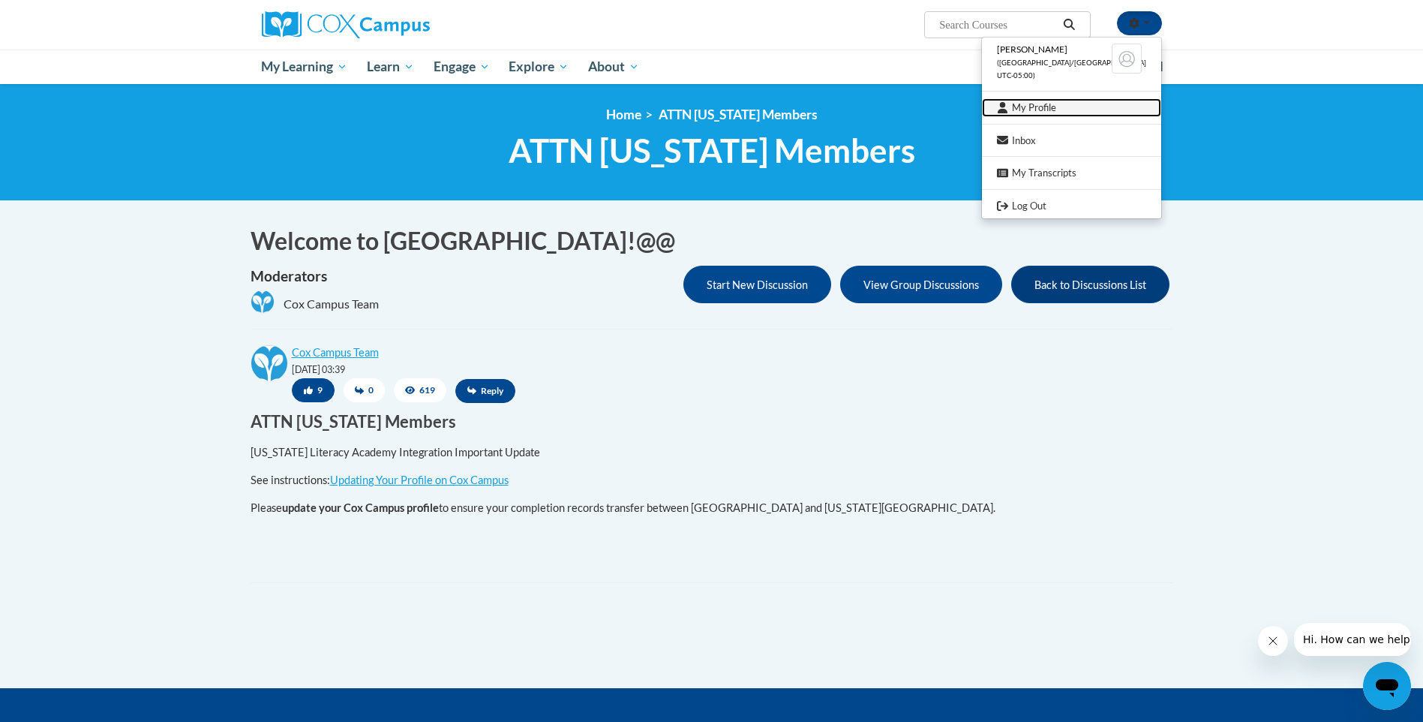
click at [1043, 106] on link "My Profile" at bounding box center [1071, 107] width 179 height 19
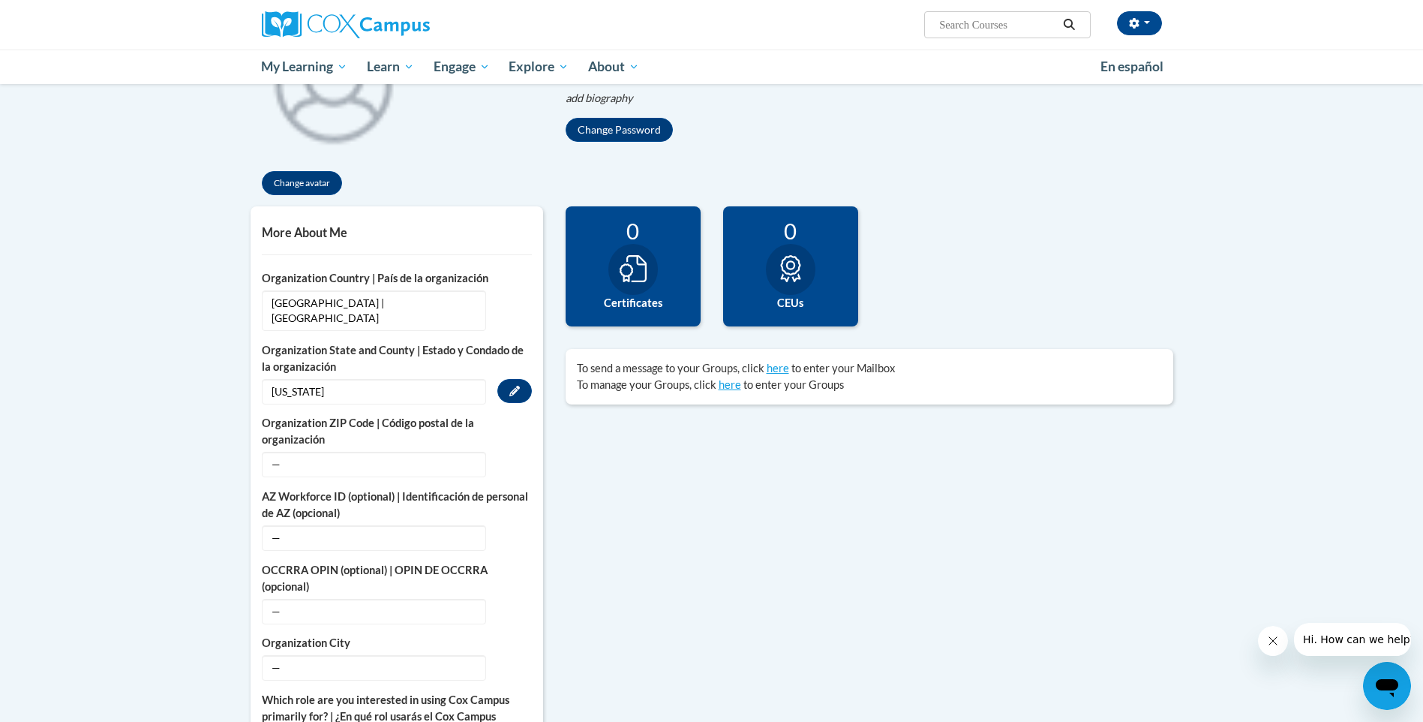
scroll to position [300, 0]
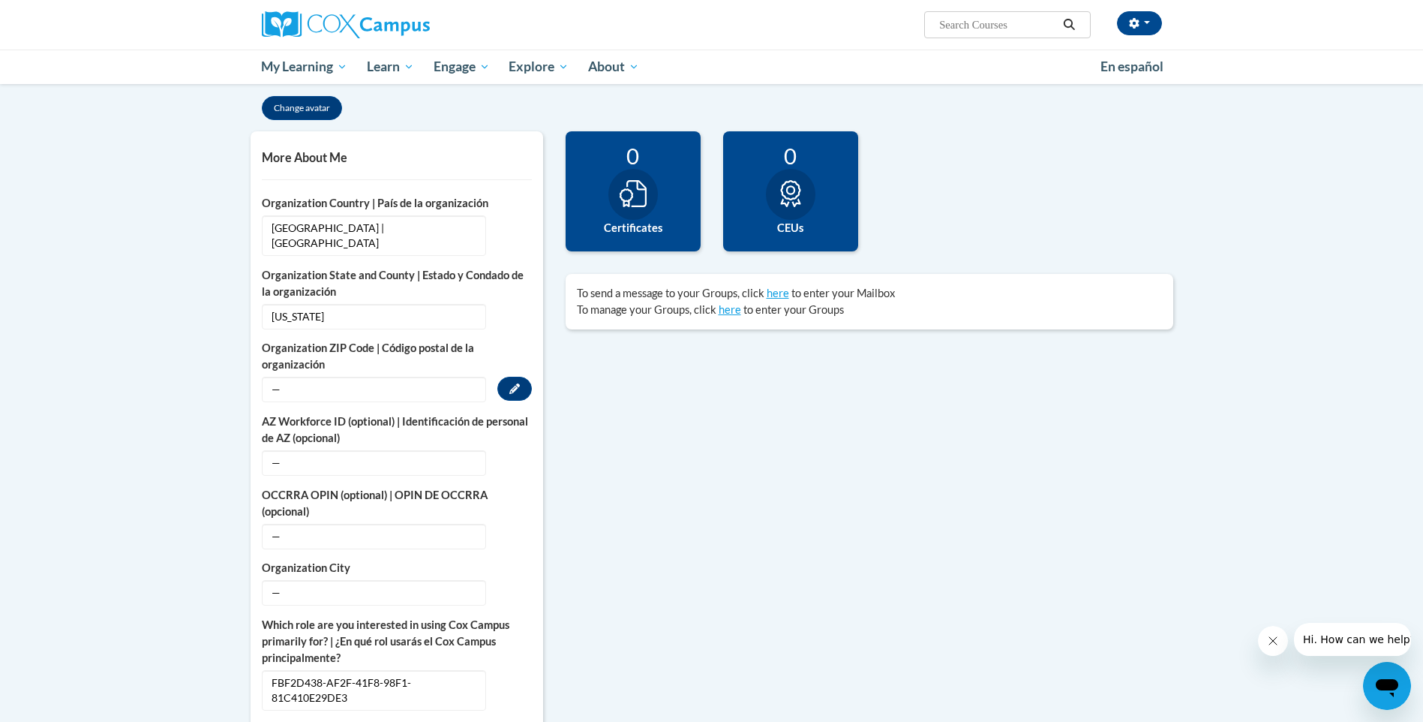
click at [356, 377] on span "—" at bounding box center [374, 390] width 224 height 26
click at [317, 388] on div "College/University | Colegio/Universidad — Edit Organization Name Mccall Headst…" at bounding box center [397, 452] width 270 height 515
drag, startPoint x: 317, startPoint y: 388, endPoint x: 314, endPoint y: 376, distance: 12.2
click at [314, 377] on span "—" at bounding box center [374, 390] width 224 height 26
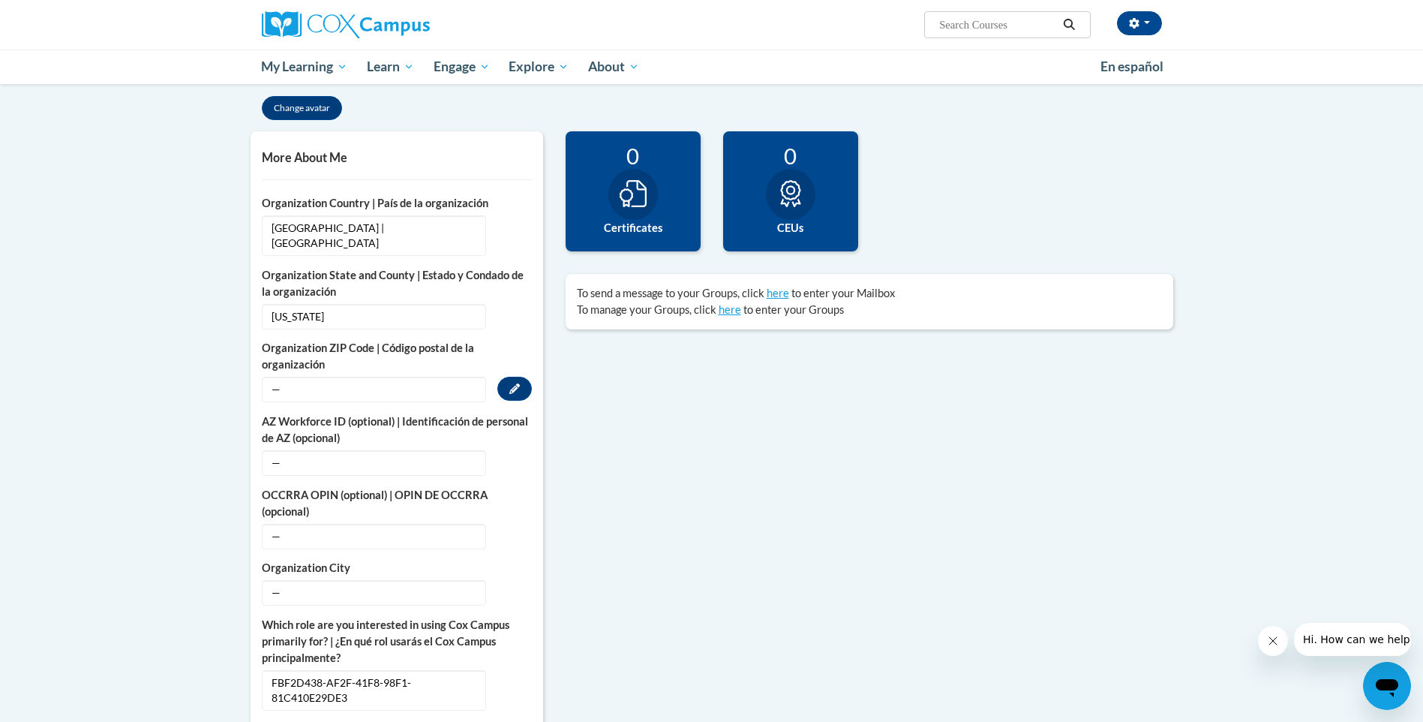
click at [383, 377] on span "—" at bounding box center [374, 390] width 224 height 26
drag, startPoint x: 383, startPoint y: 375, endPoint x: 403, endPoint y: 370, distance: 20.9
click at [385, 377] on span "—" at bounding box center [374, 390] width 224 height 26
drag, startPoint x: 403, startPoint y: 370, endPoint x: 476, endPoint y: 358, distance: 73.7
click at [476, 358] on label "Organization ZIP Code | Código postal de la organización" at bounding box center [397, 356] width 270 height 33
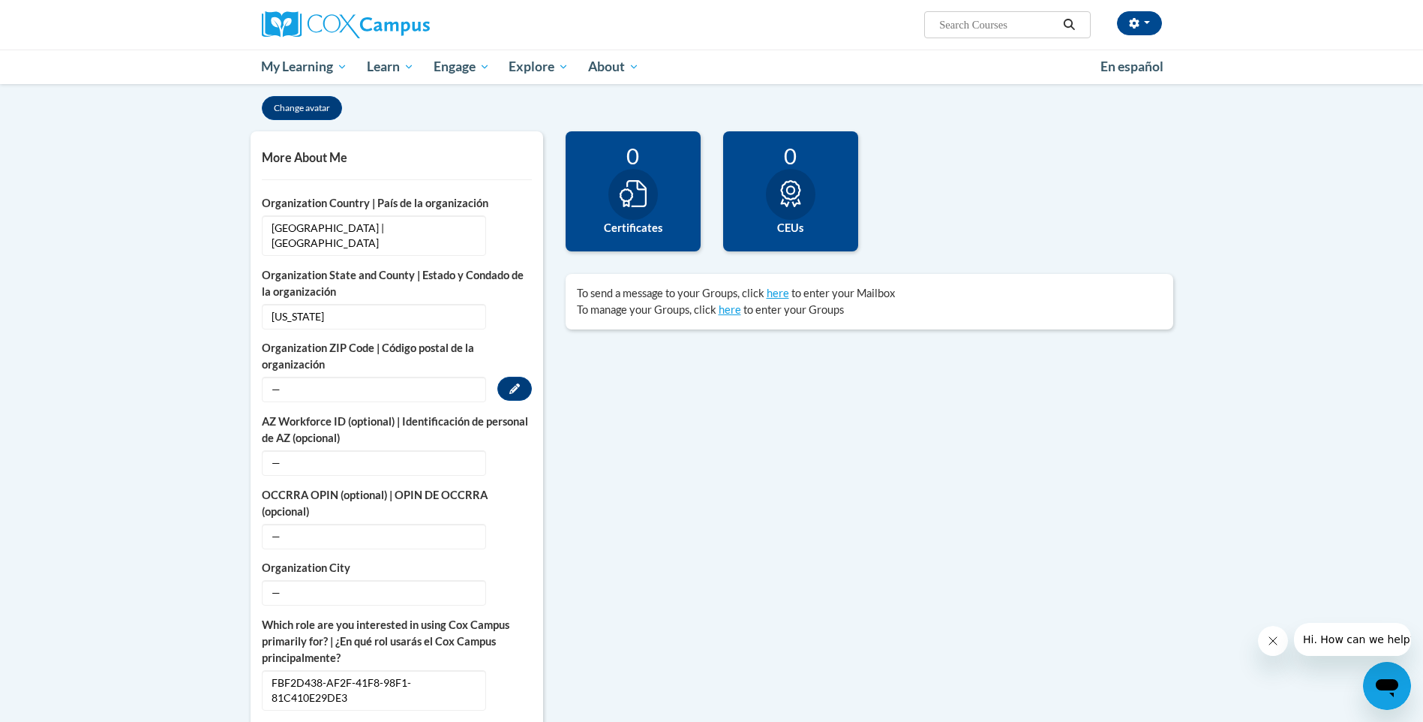
click at [470, 386] on span "—" at bounding box center [374, 390] width 224 height 26
click at [425, 377] on span "—" at bounding box center [374, 390] width 224 height 26
click at [282, 377] on span "—" at bounding box center [374, 390] width 224 height 26
click at [518, 383] on icon "Custom profile fields" at bounding box center [514, 388] width 11 height 11
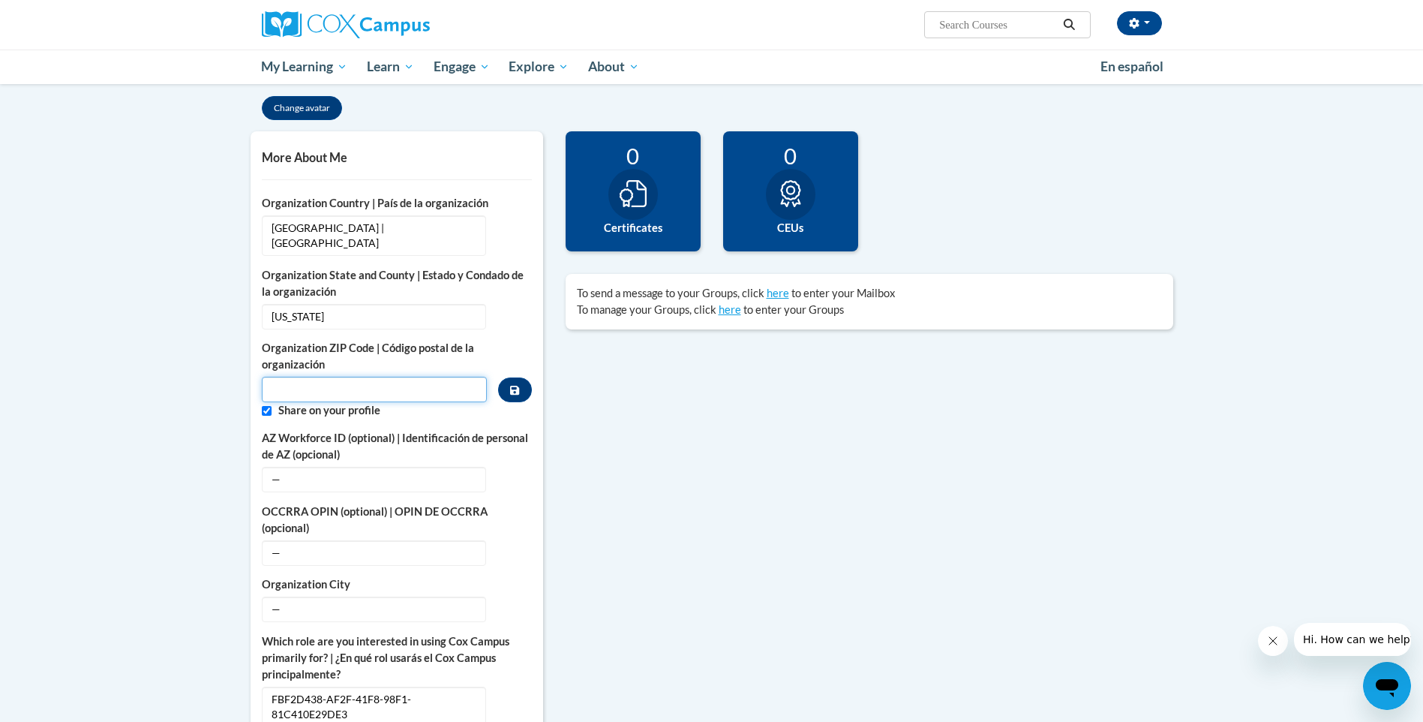
click at [349, 380] on input "Metadata input" at bounding box center [375, 390] width 226 height 26
type input "39145"
click at [408, 403] on label "Share on your profile" at bounding box center [405, 410] width 254 height 17
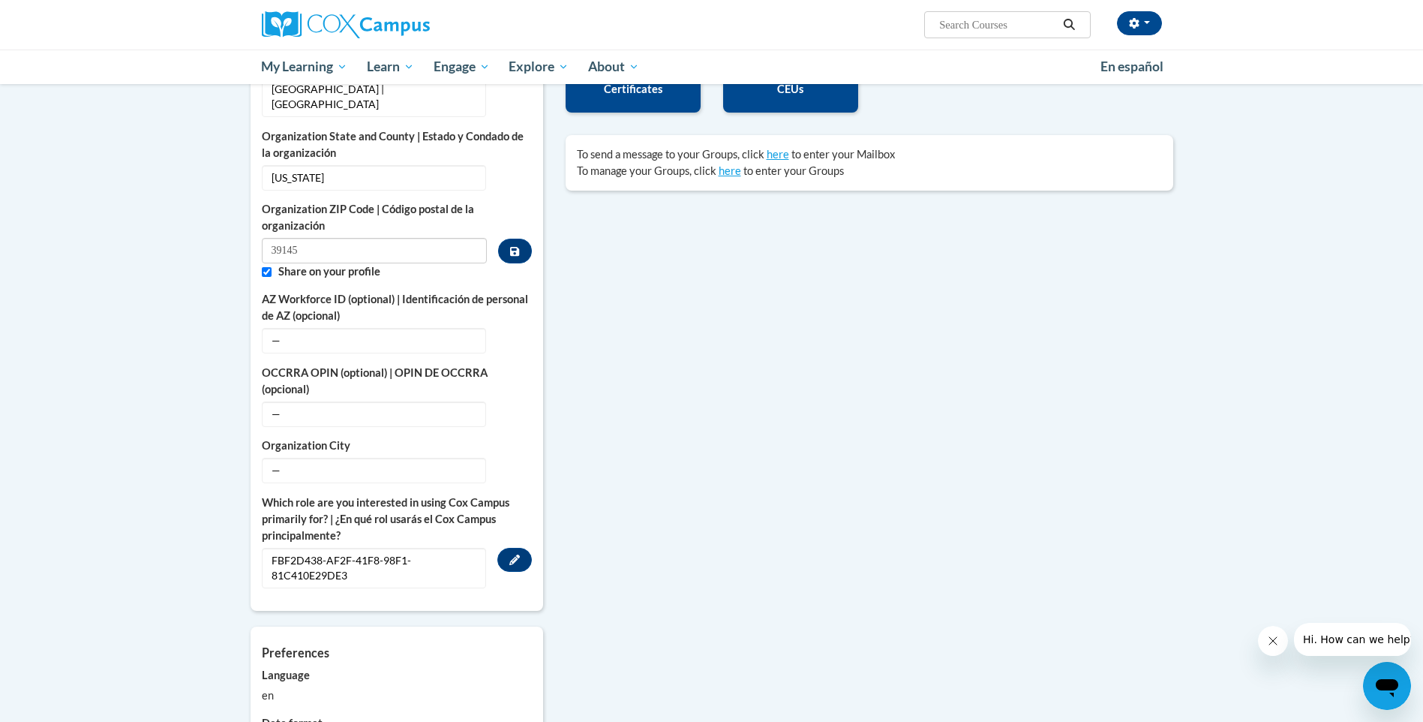
scroll to position [450, 0]
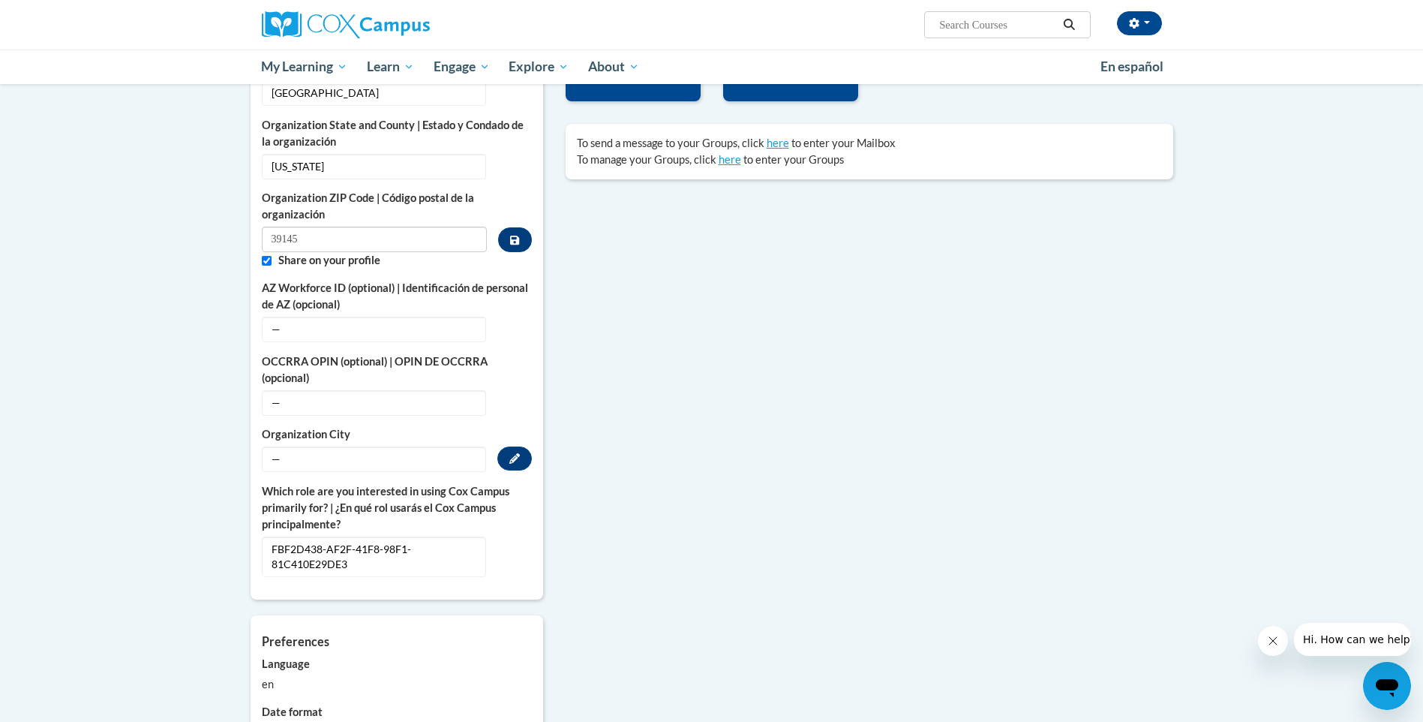
click at [347, 446] on span "—" at bounding box center [374, 459] width 224 height 26
click at [509, 453] on icon "Custom profile fields" at bounding box center [514, 458] width 11 height 11
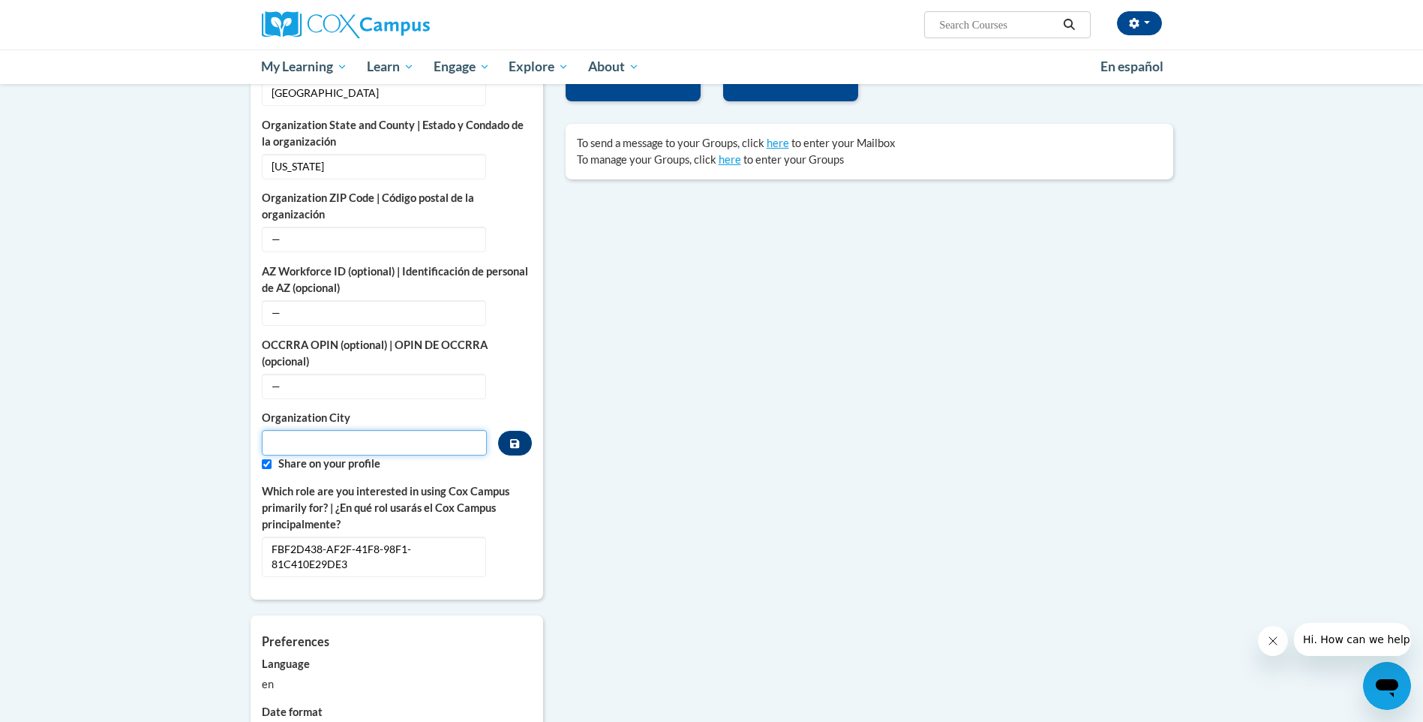
click at [309, 430] on input "Metadata input" at bounding box center [375, 443] width 226 height 26
paste input "Pelahatchie"
type input "Pelahatchie"
click at [425, 410] on label "Organization City" at bounding box center [375, 418] width 226 height 17
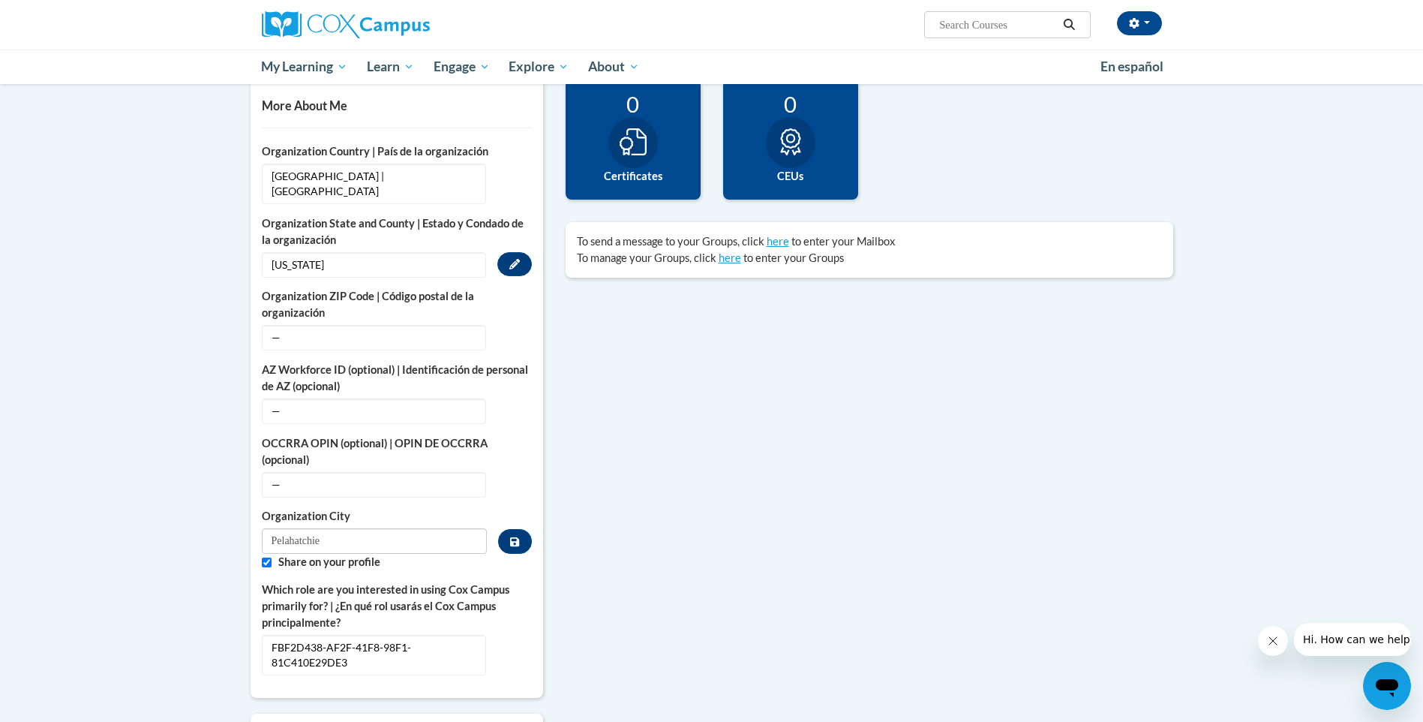
scroll to position [375, 0]
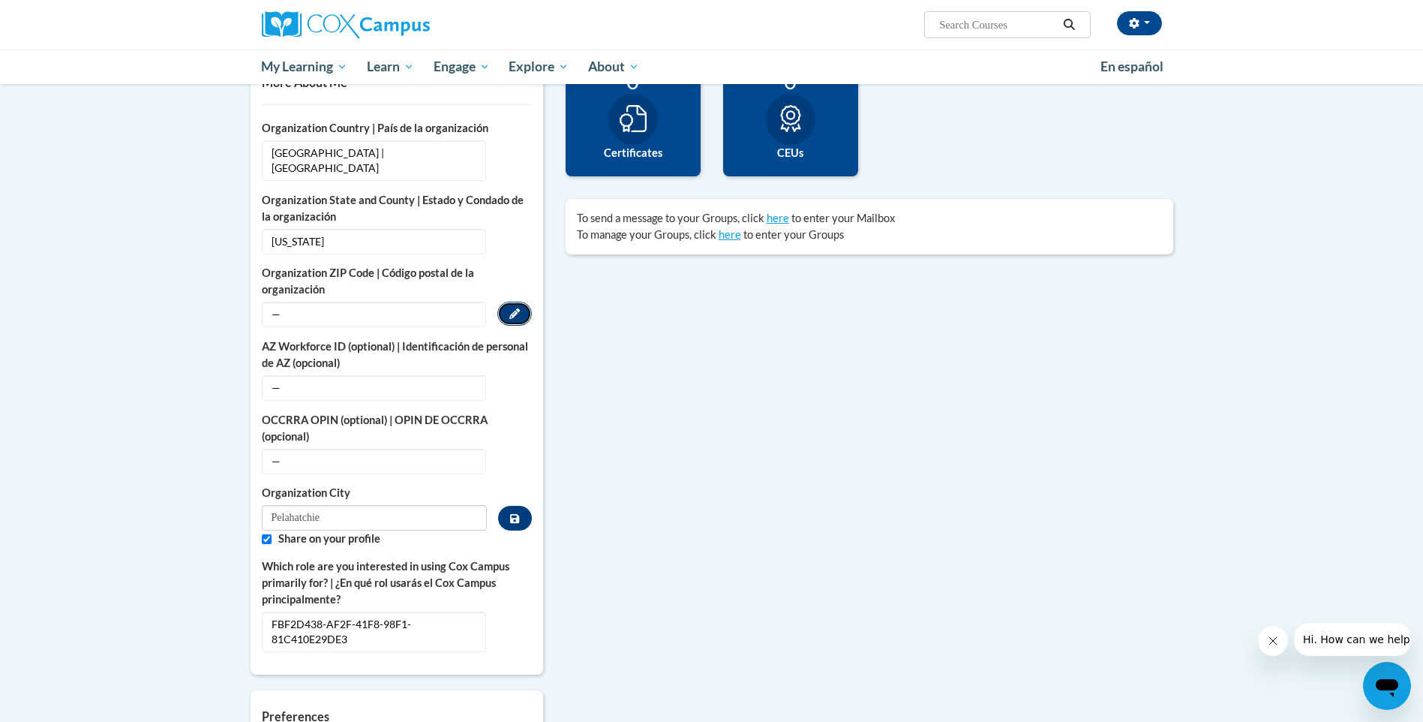
click at [515, 308] on icon "Custom profile fields" at bounding box center [514, 313] width 11 height 11
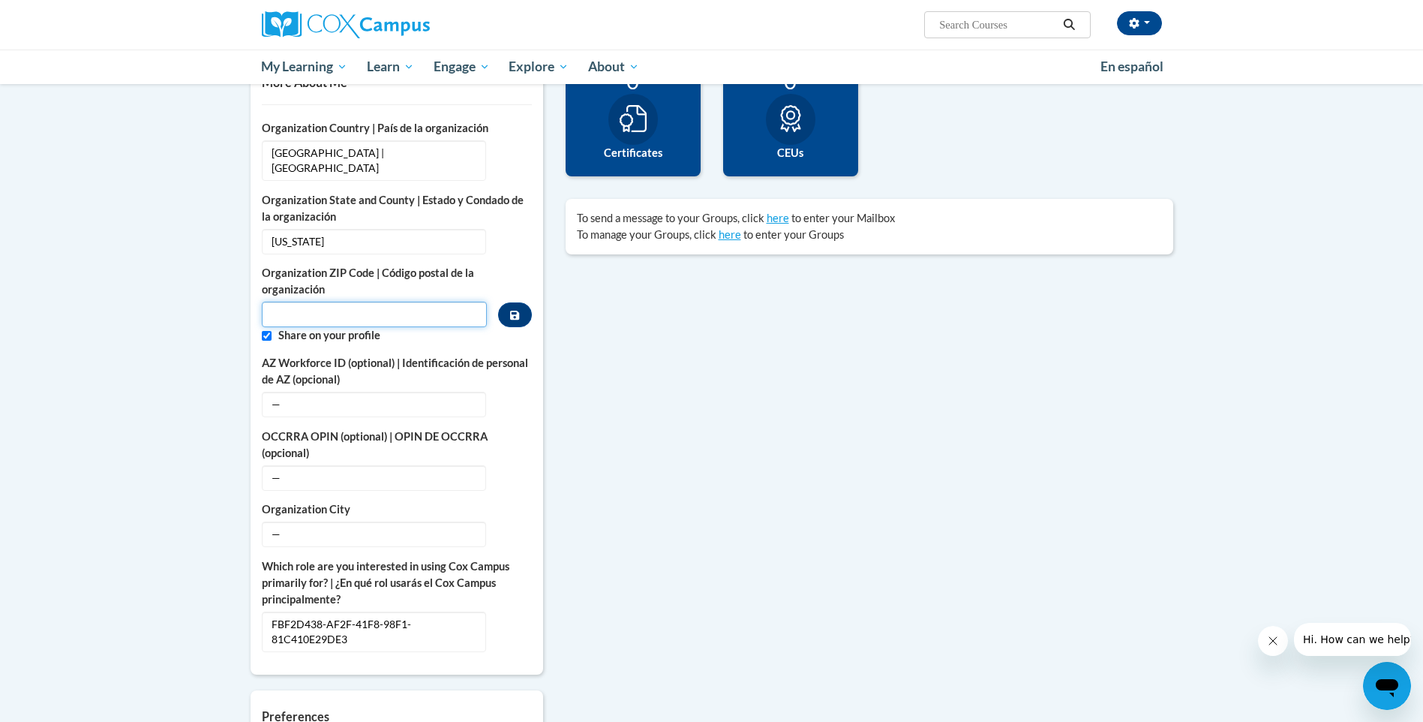
click at [395, 305] on input "Metadata input" at bounding box center [375, 315] width 226 height 26
type input "39145"
click at [393, 329] on div "College/University | Colegio/Universidad — Edit Organization Name Mccall Headst…" at bounding box center [397, 386] width 270 height 532
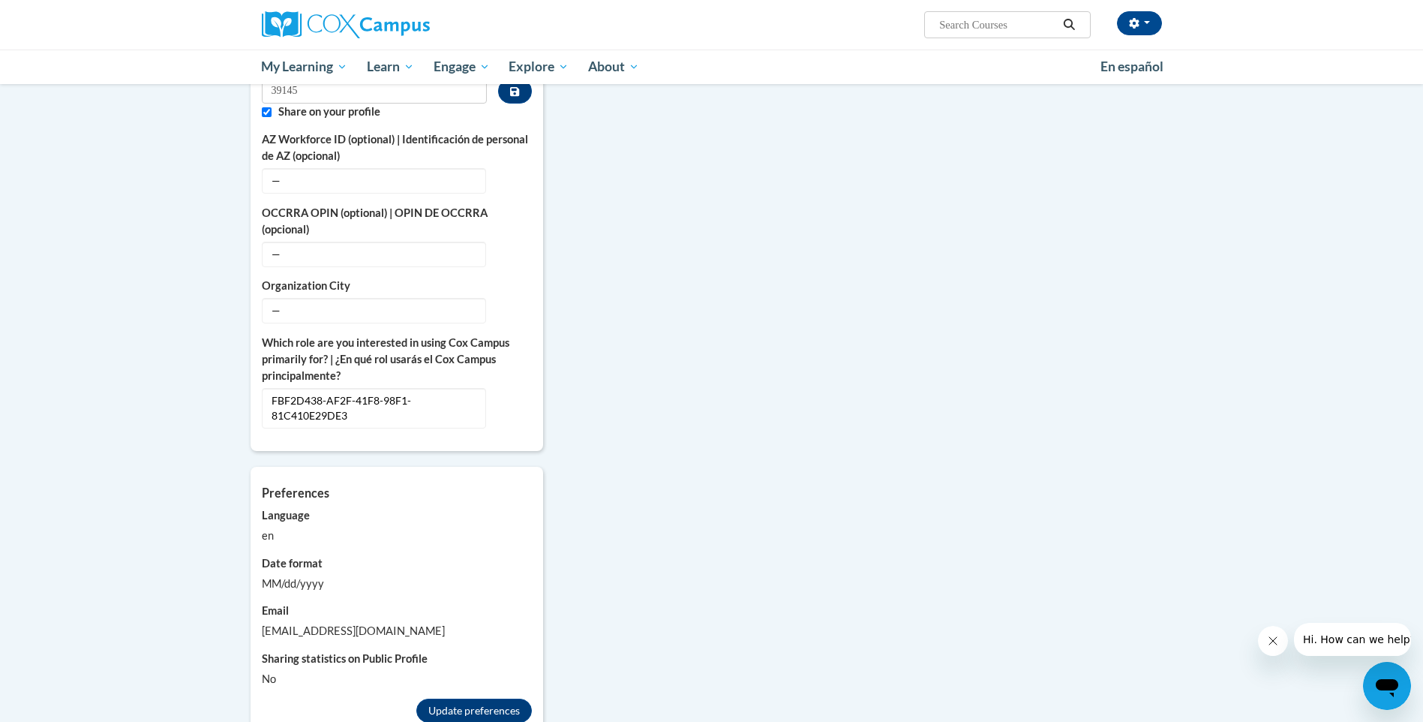
scroll to position [600, 0]
click at [361, 296] on span "—" at bounding box center [374, 309] width 224 height 26
click at [507, 296] on button "Edit" at bounding box center [514, 308] width 35 height 24
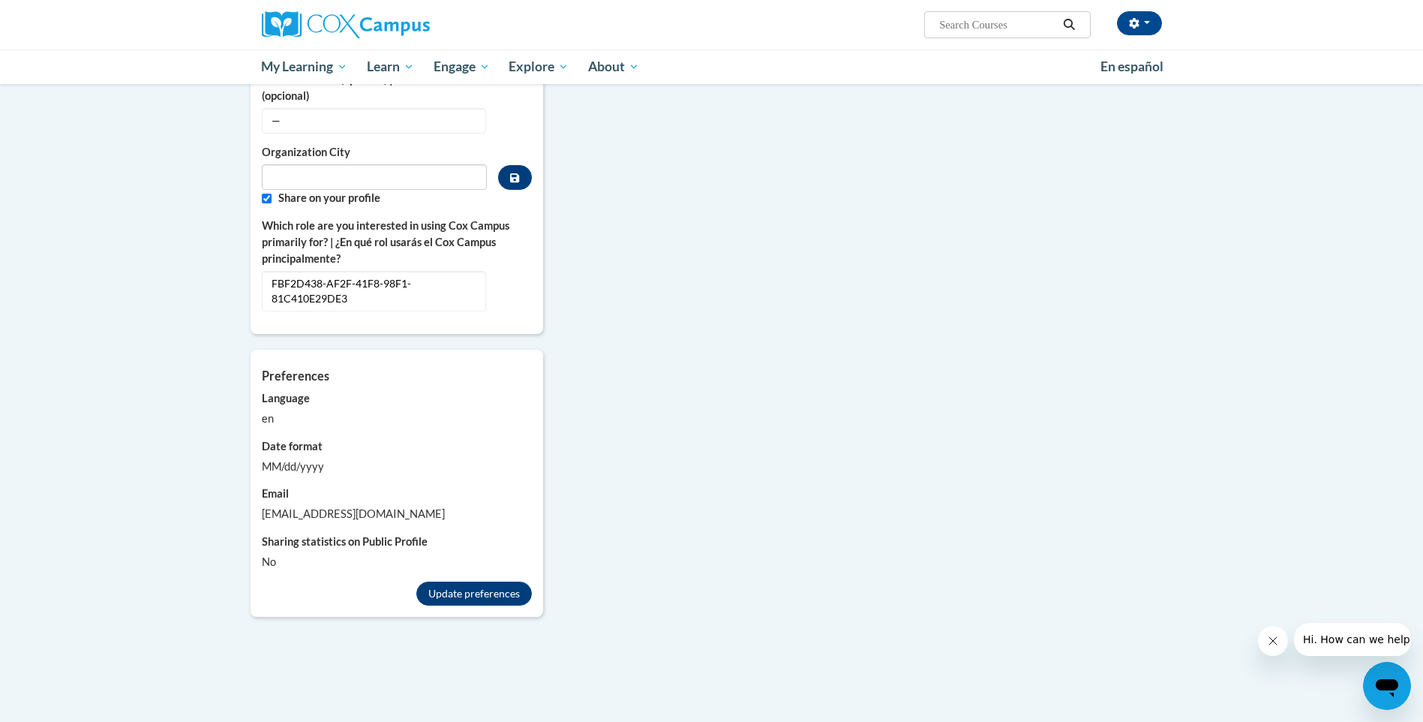
scroll to position [750, 0]
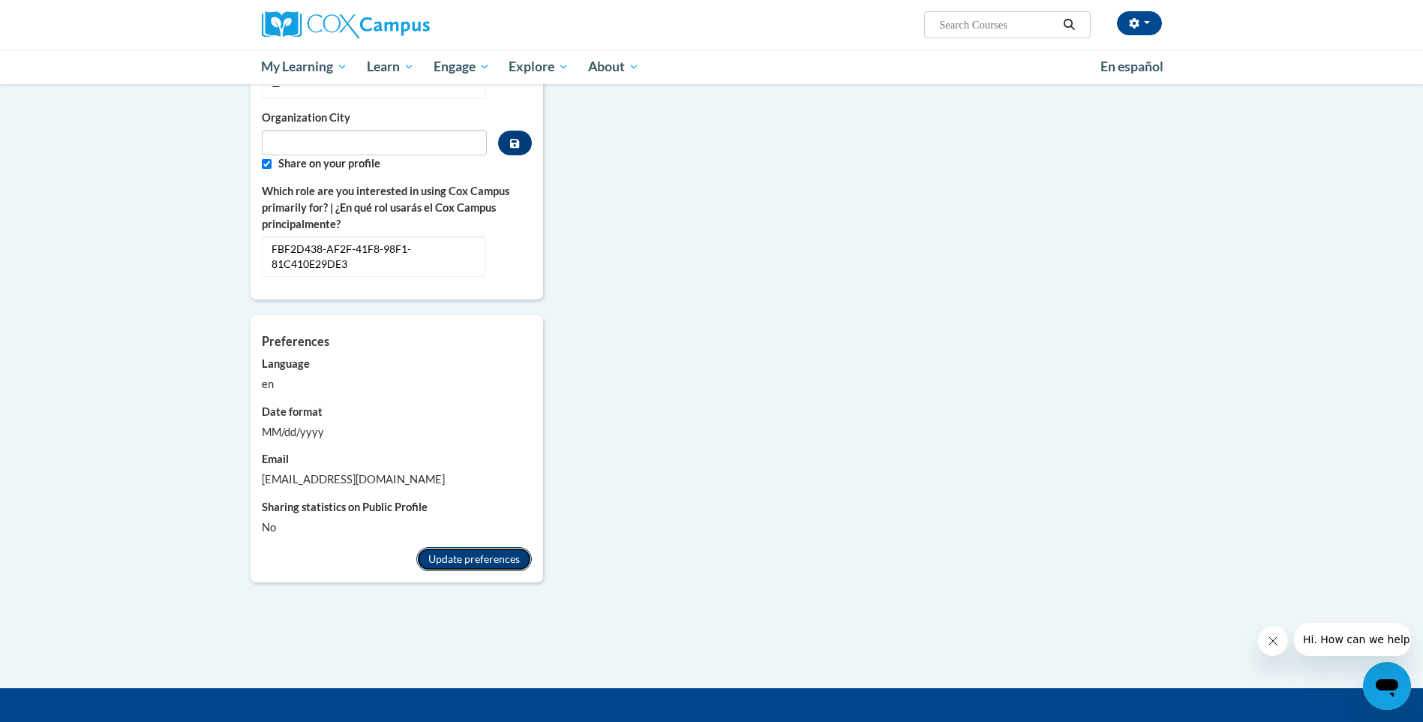
click at [471, 547] on button "Update preferences" at bounding box center [474, 559] width 116 height 24
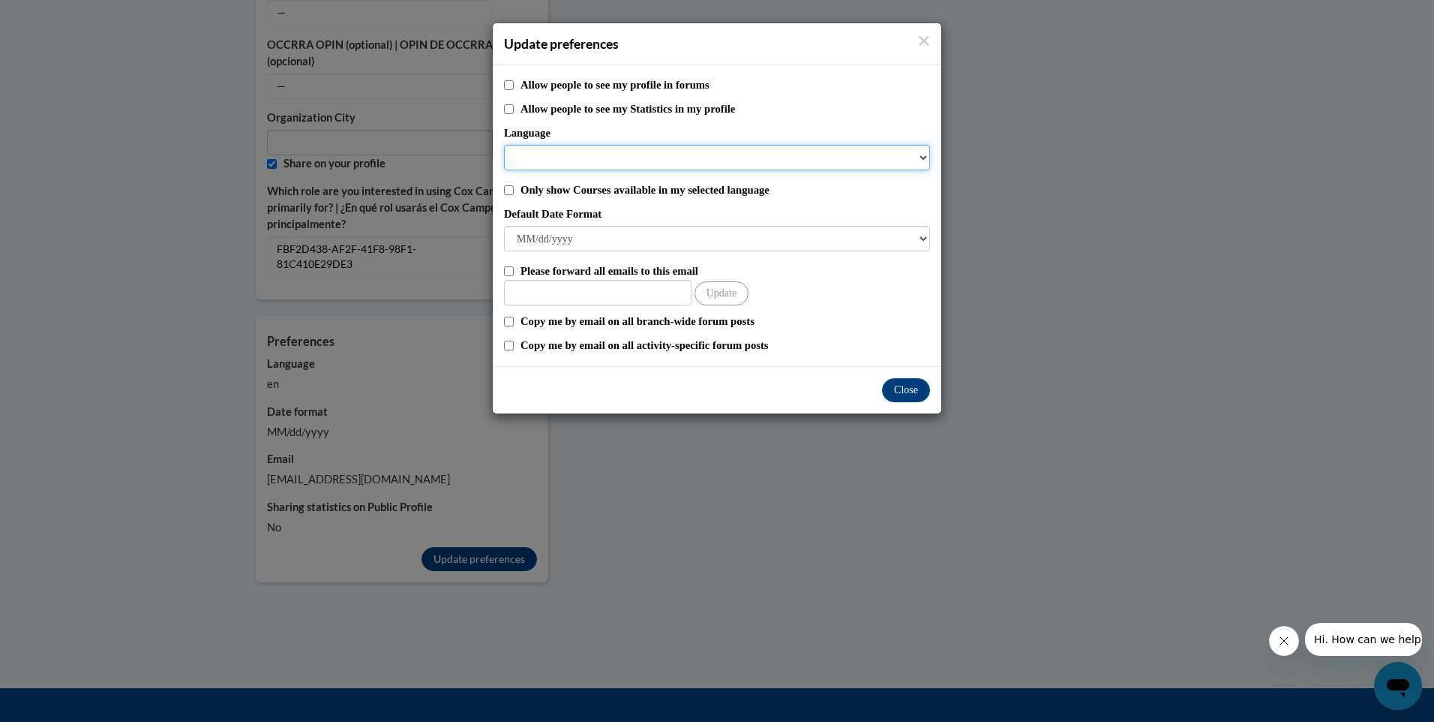
click at [824, 161] on select "Language" at bounding box center [717, 158] width 426 height 26
click at [923, 156] on select "Language" at bounding box center [717, 158] width 426 height 26
click at [923, 164] on select "Language" at bounding box center [717, 158] width 426 height 26
click at [921, 167] on select "Language" at bounding box center [717, 158] width 426 height 26
click at [882, 305] on div "Please forward all emails to this email Update" at bounding box center [717, 284] width 426 height 43
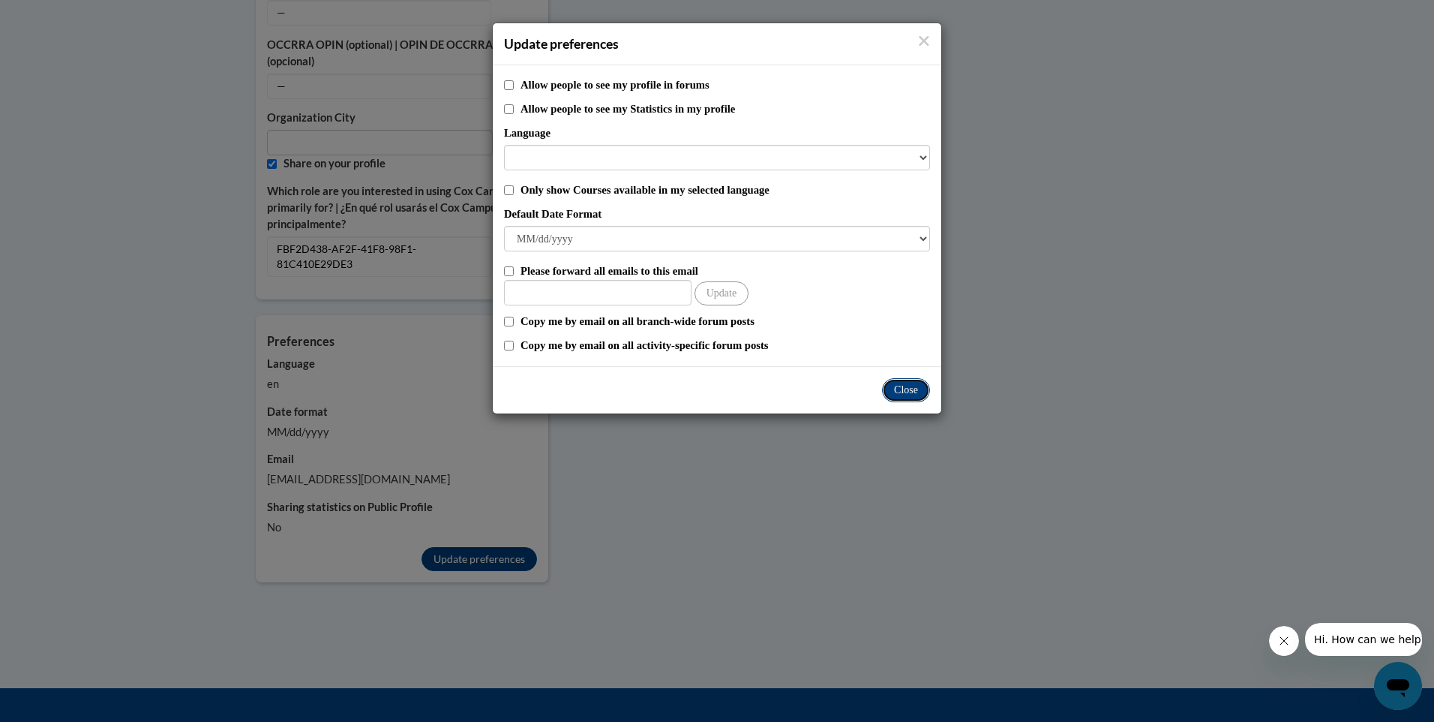
click at [898, 391] on button "Close" at bounding box center [906, 390] width 48 height 24
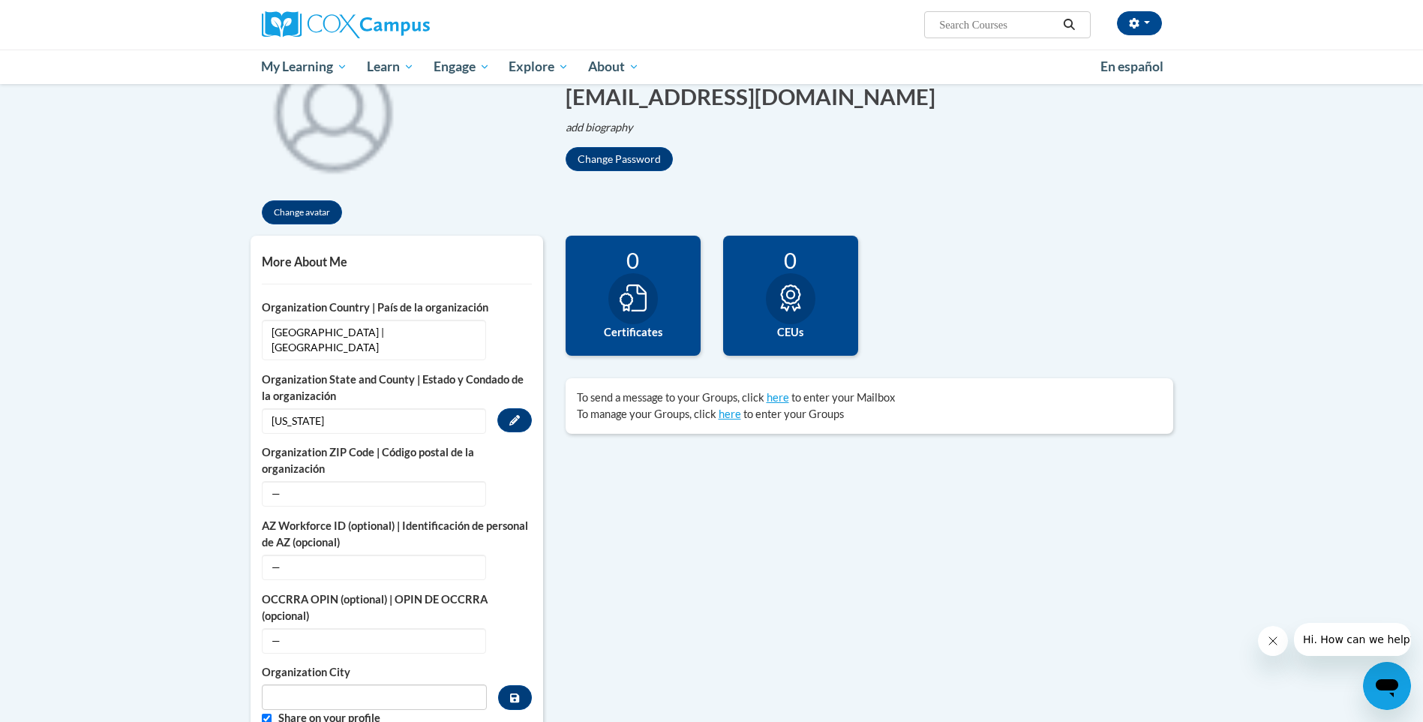
scroll to position [150, 0]
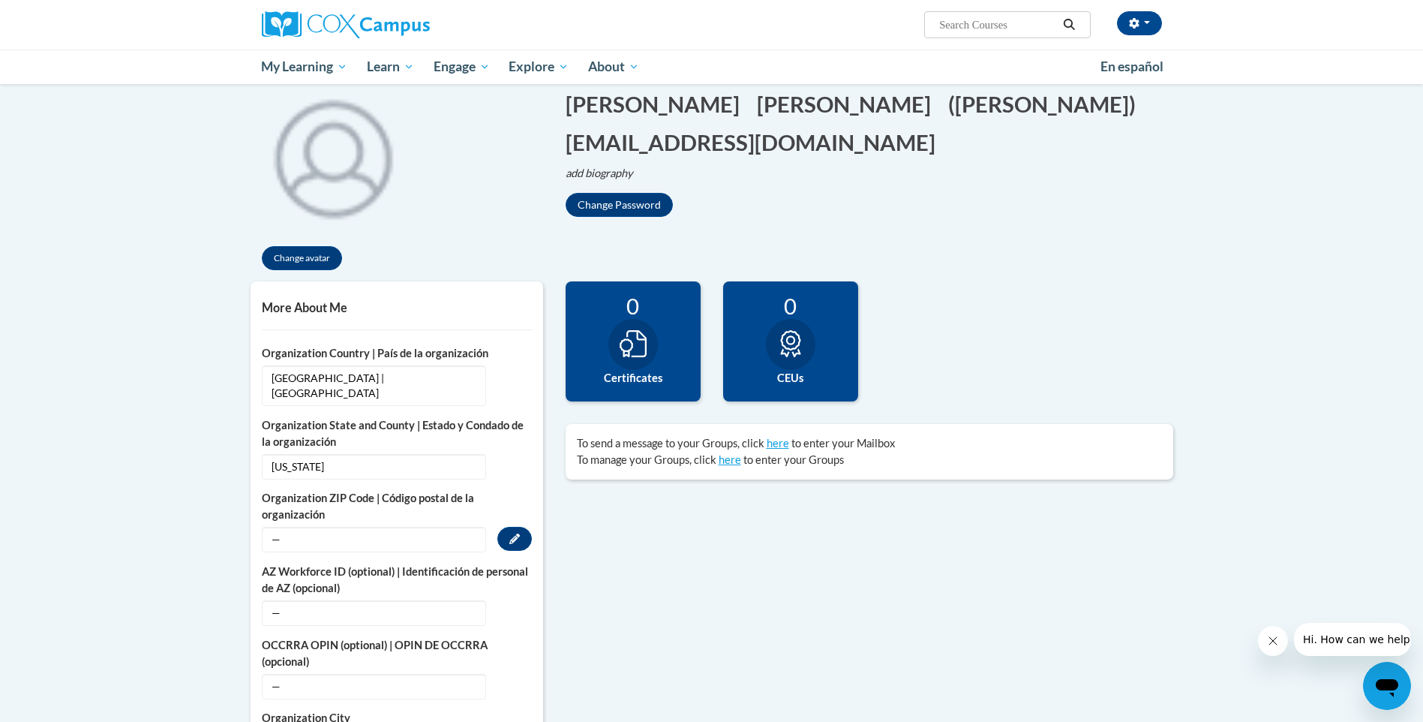
click at [376, 527] on span "—" at bounding box center [374, 540] width 224 height 26
click at [518, 533] on icon "Custom profile fields" at bounding box center [514, 538] width 11 height 11
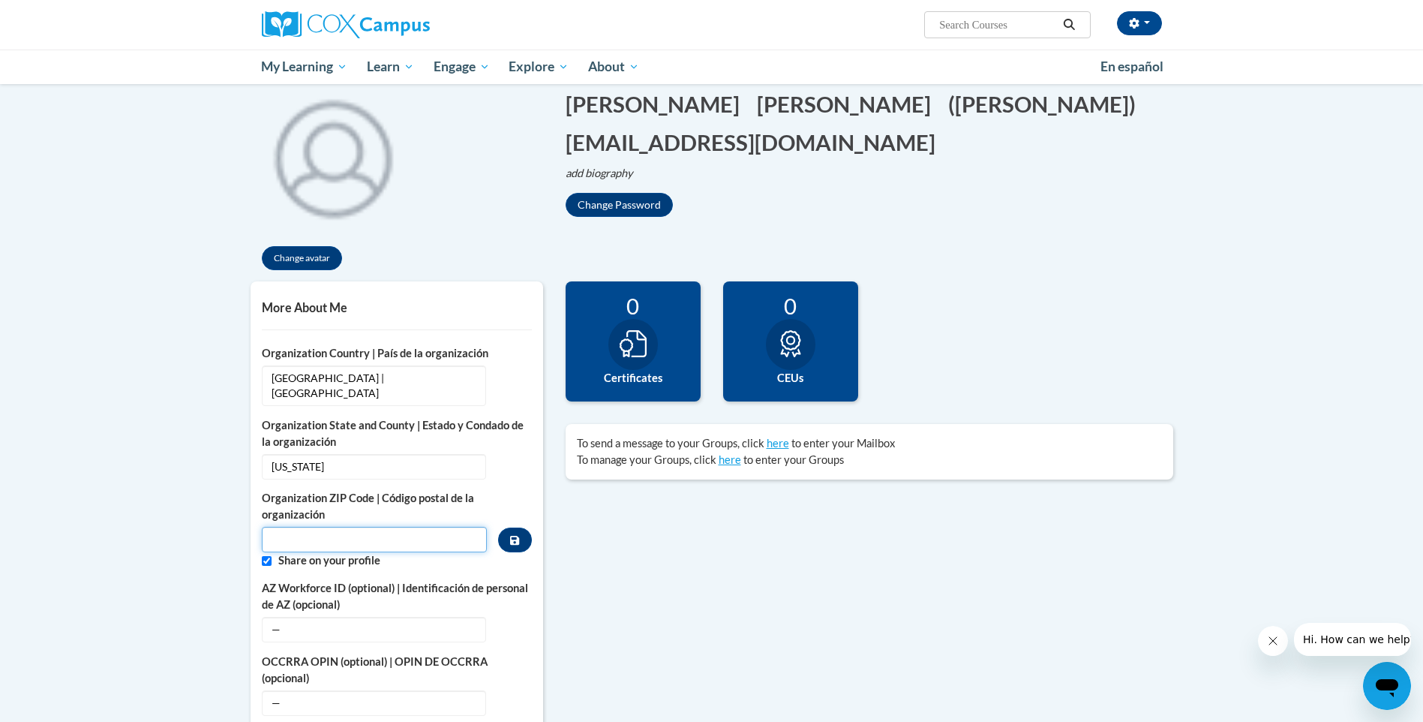
click at [447, 527] on input "Metadata input" at bounding box center [375, 540] width 226 height 26
type input "39145"
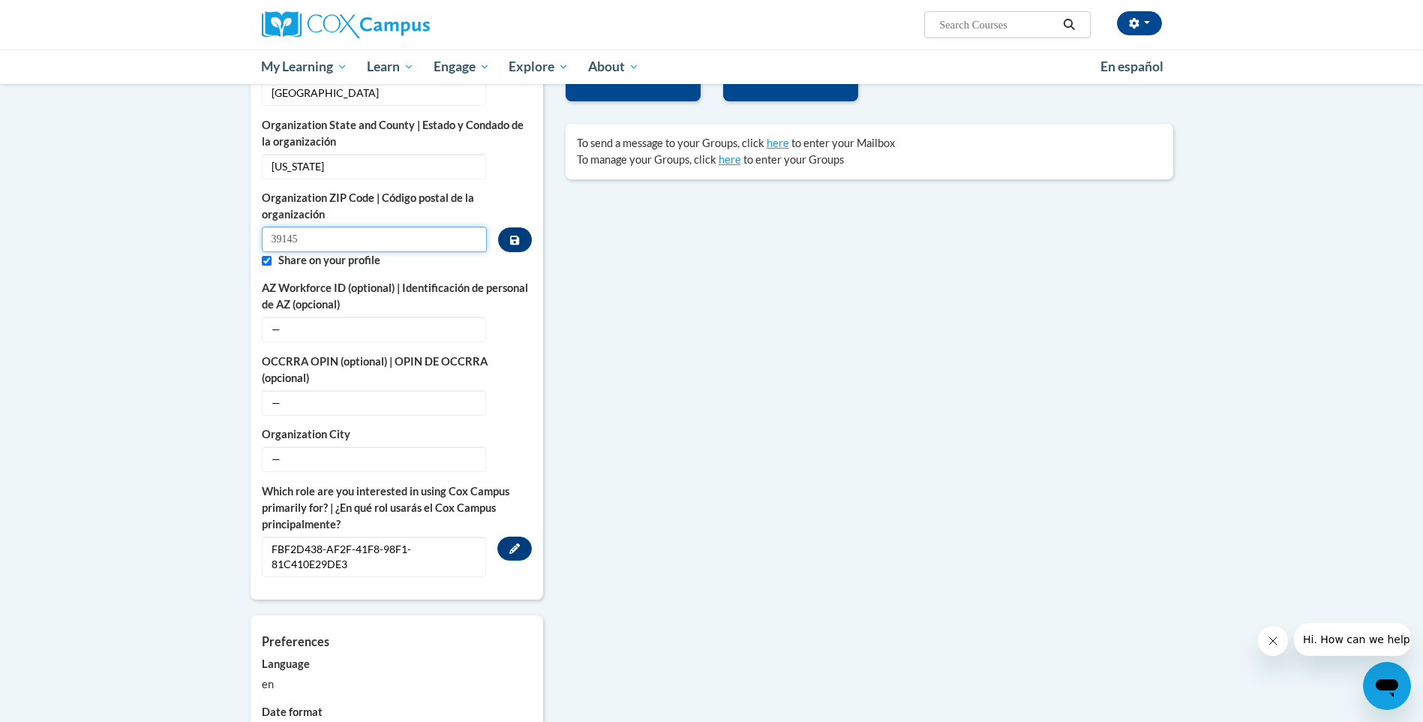
scroll to position [750, 0]
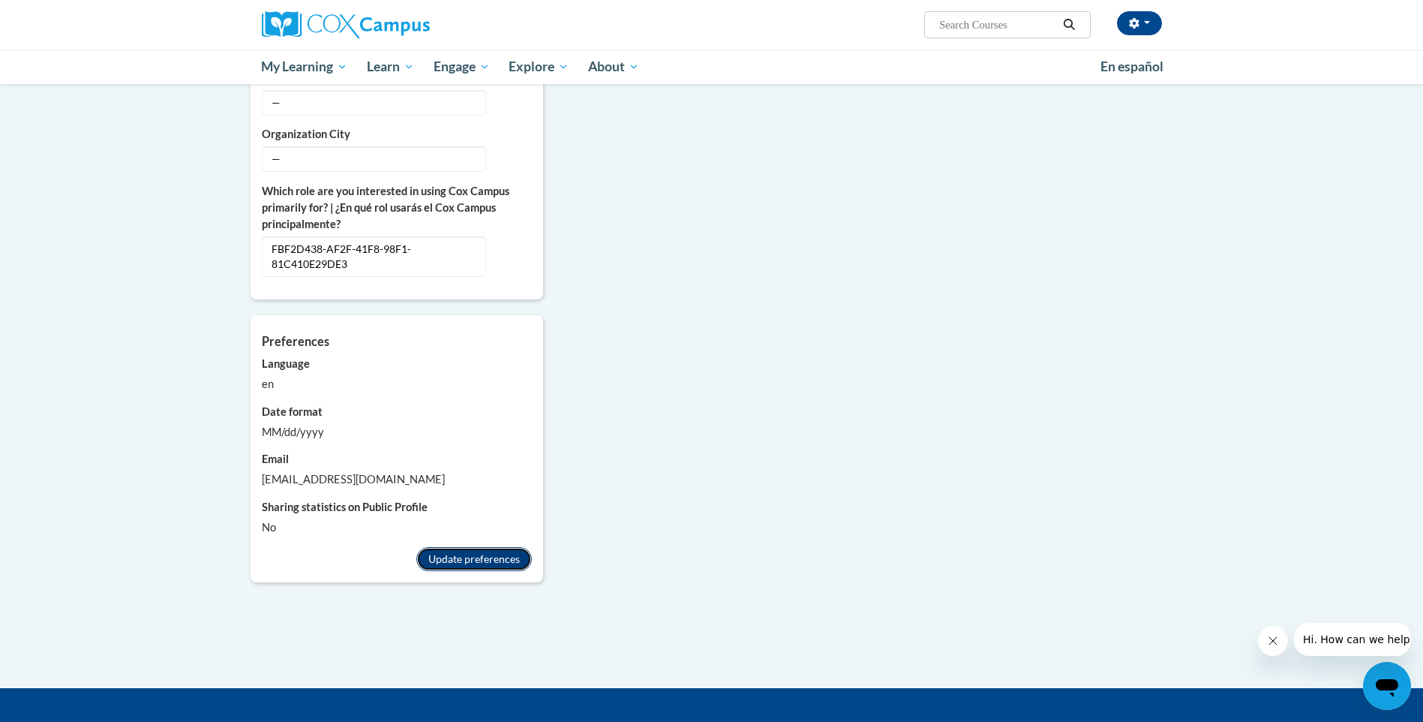
click at [461, 547] on button "Update preferences" at bounding box center [474, 559] width 116 height 24
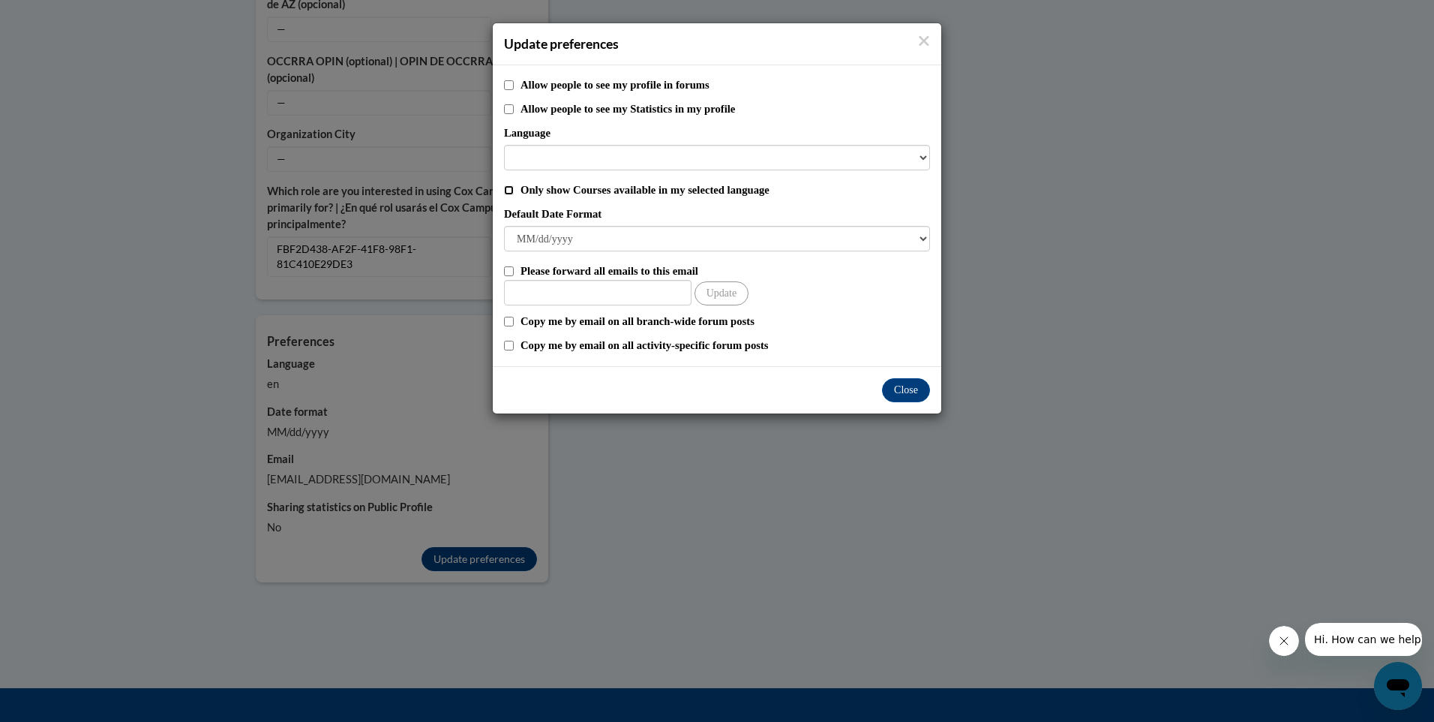
click at [510, 185] on input "Only show Courses available in my selected language" at bounding box center [509, 190] width 10 height 10
checkbox input "true"
click at [917, 156] on select "Language" at bounding box center [717, 158] width 426 height 26
click at [923, 236] on select "M/d/yyyy M/d/yy MM/dd/yy MM/dd/yyyy yy/MM/dd yyyy-MM-dd dd-MMM-yyyy dd/MM/yyyy …" at bounding box center [717, 239] width 426 height 26
click at [857, 137] on label "Language" at bounding box center [717, 133] width 426 height 17
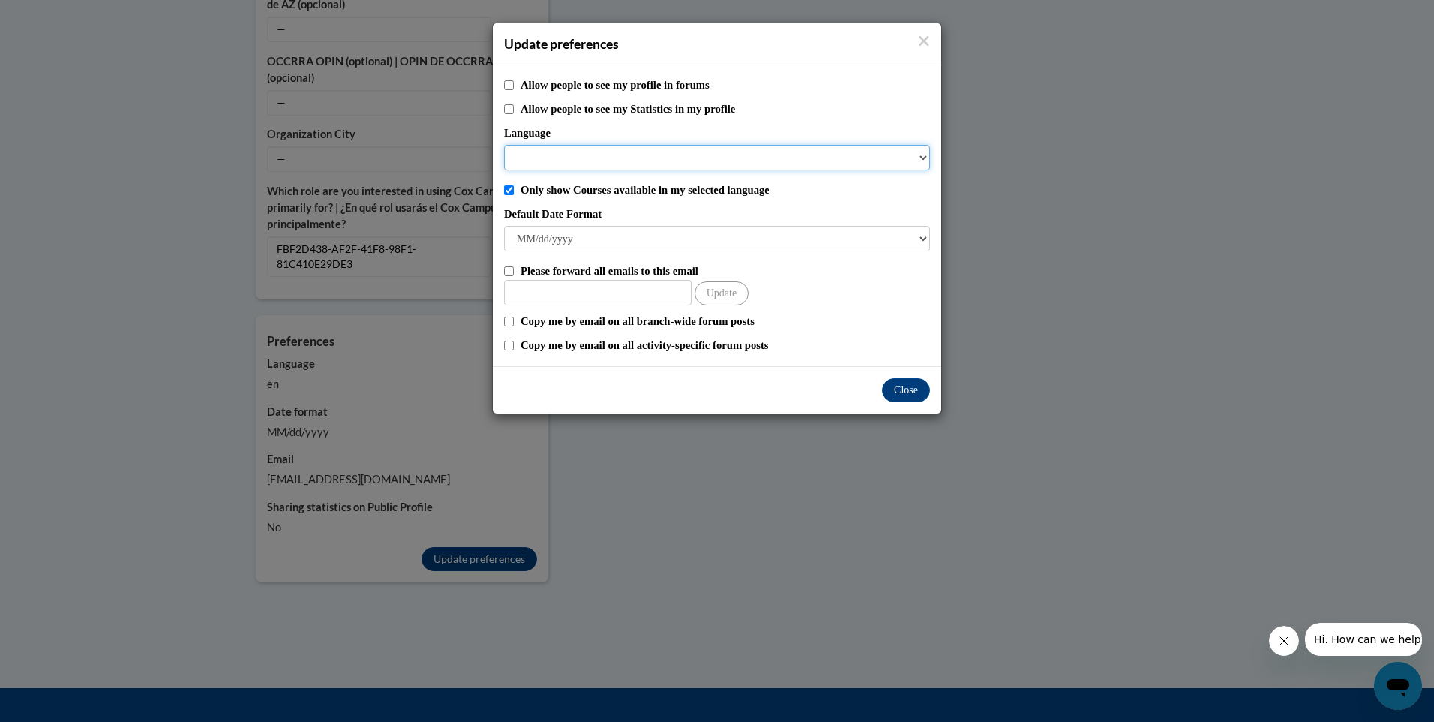
click at [857, 145] on select "Language" at bounding box center [717, 158] width 426 height 26
drag, startPoint x: 861, startPoint y: 144, endPoint x: 861, endPoint y: 157, distance: 12.8
click at [861, 148] on div "Language" at bounding box center [717, 148] width 426 height 46
click at [861, 158] on select "Language" at bounding box center [717, 158] width 426 height 26
click at [614, 165] on select "Language" at bounding box center [717, 158] width 426 height 26
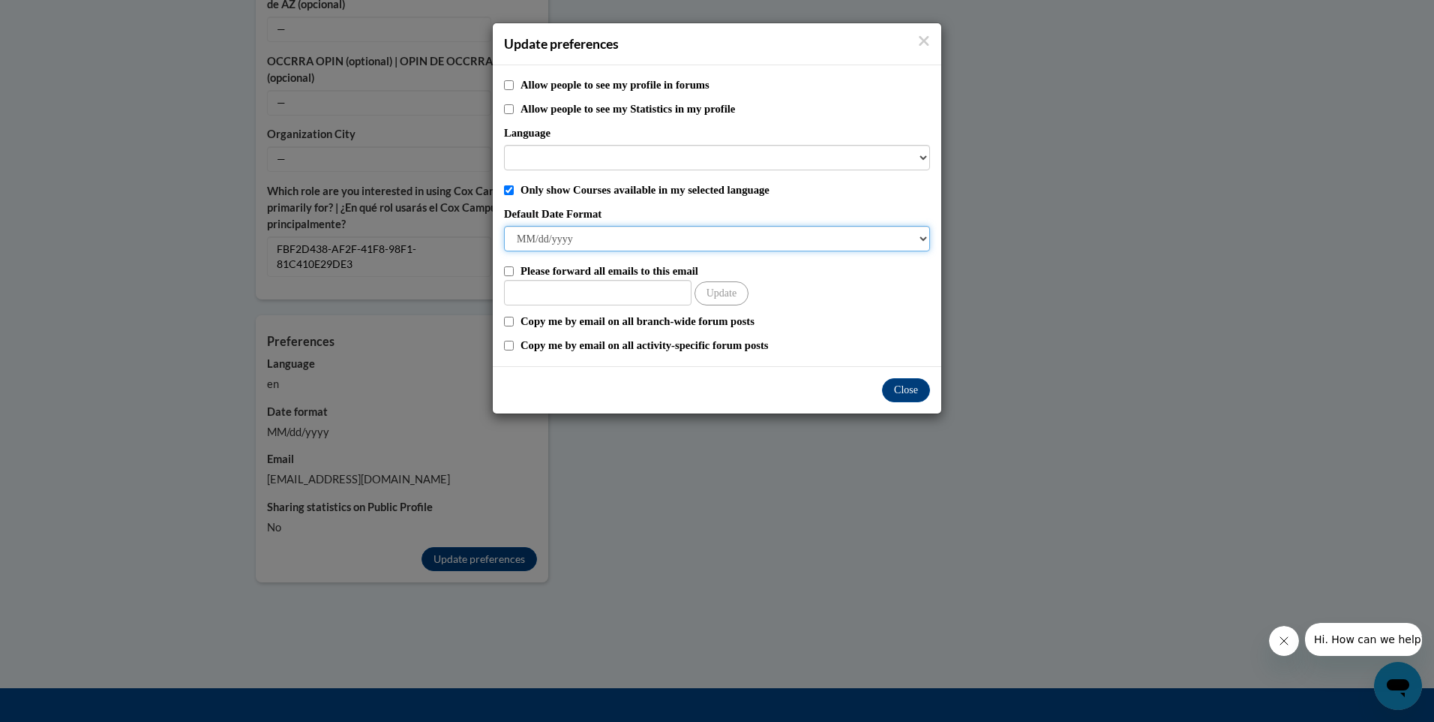
click at [548, 234] on select "M/d/yyyy M/d/yy MM/dd/yy MM/dd/yyyy yy/MM/dd yyyy-MM-dd dd-MMM-yyyy dd/MM/yyyy …" at bounding box center [717, 239] width 426 height 26
click at [681, 212] on label "Default Date Format" at bounding box center [717, 214] width 426 height 17
click at [681, 226] on select "M/d/yyyy M/d/yy MM/dd/yy MM/dd/yyyy yy/MM/dd yyyy-MM-dd dd-MMM-yyyy dd/MM/yyyy …" at bounding box center [717, 239] width 426 height 26
click at [908, 395] on button "Close" at bounding box center [906, 390] width 48 height 24
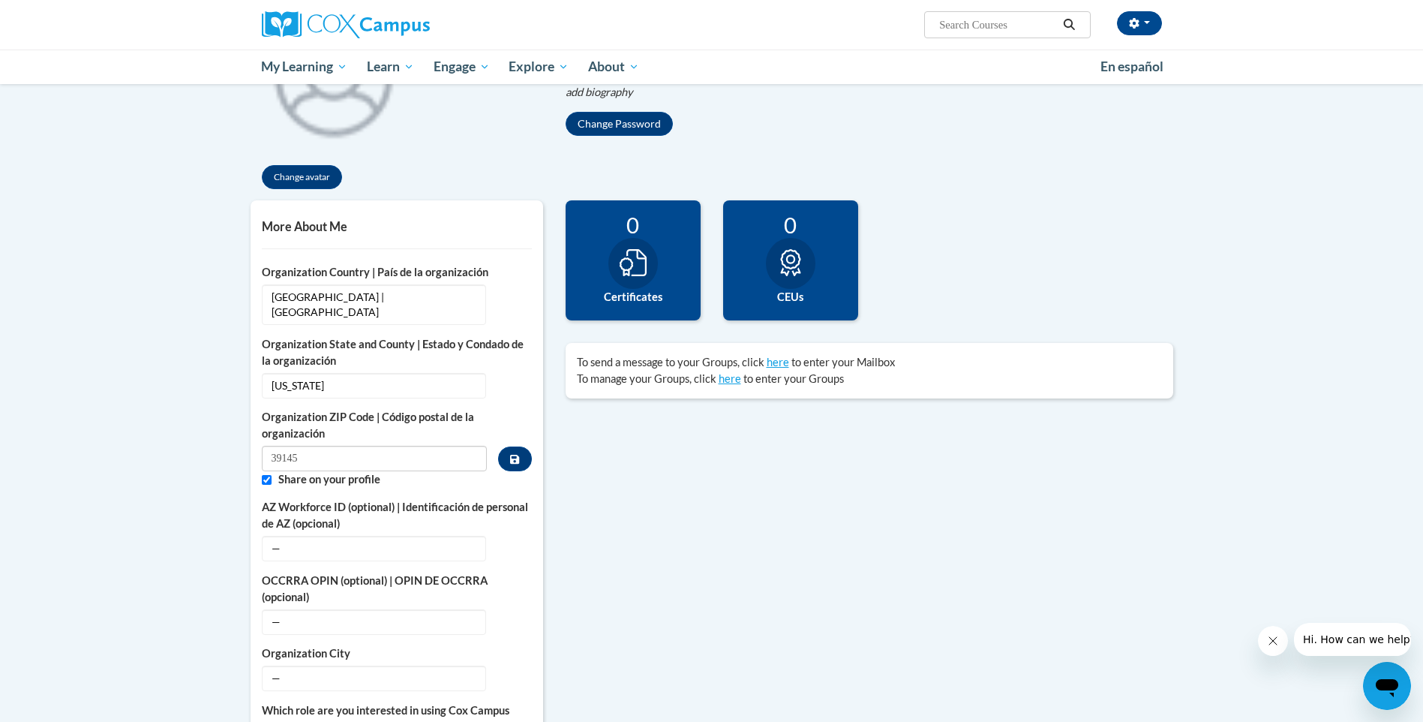
scroll to position [0, 0]
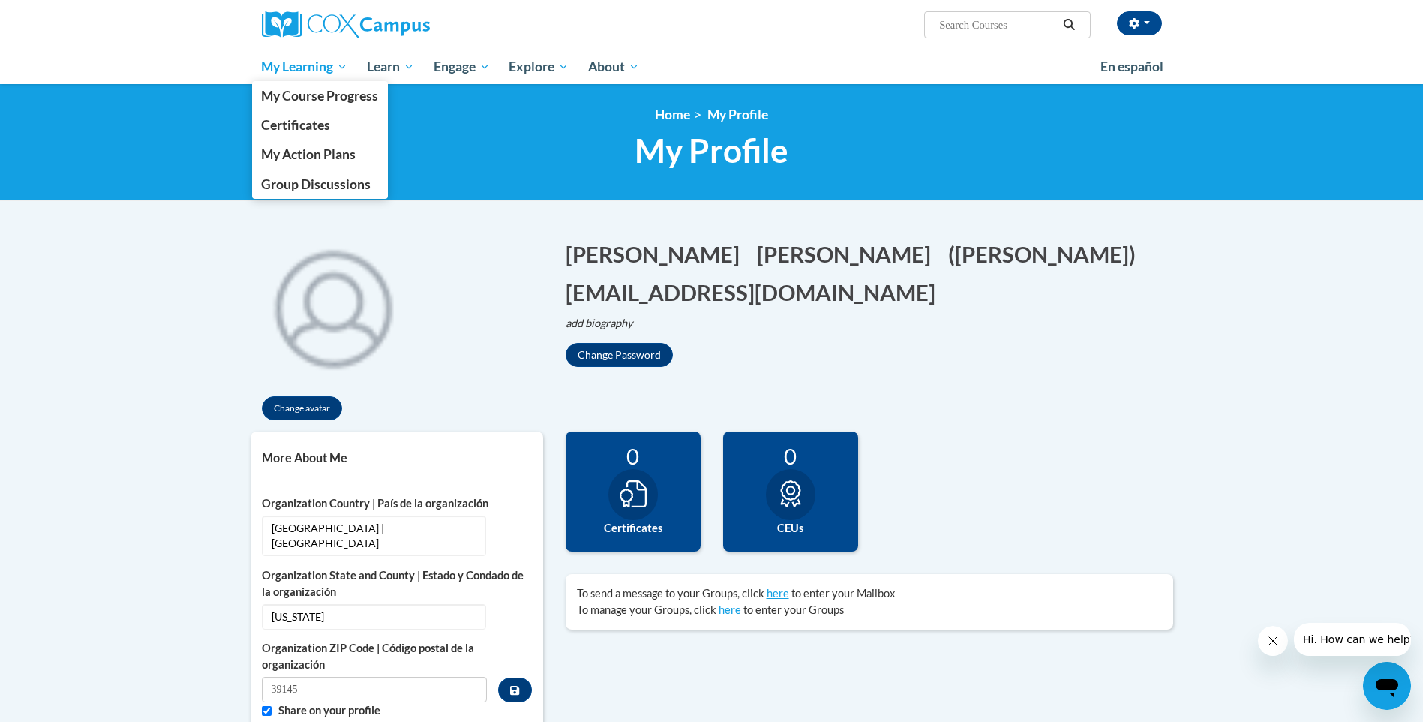
click at [302, 66] on span "My Learning" at bounding box center [304, 67] width 86 height 18
click at [307, 95] on span "My Course Progress" at bounding box center [319, 96] width 117 height 16
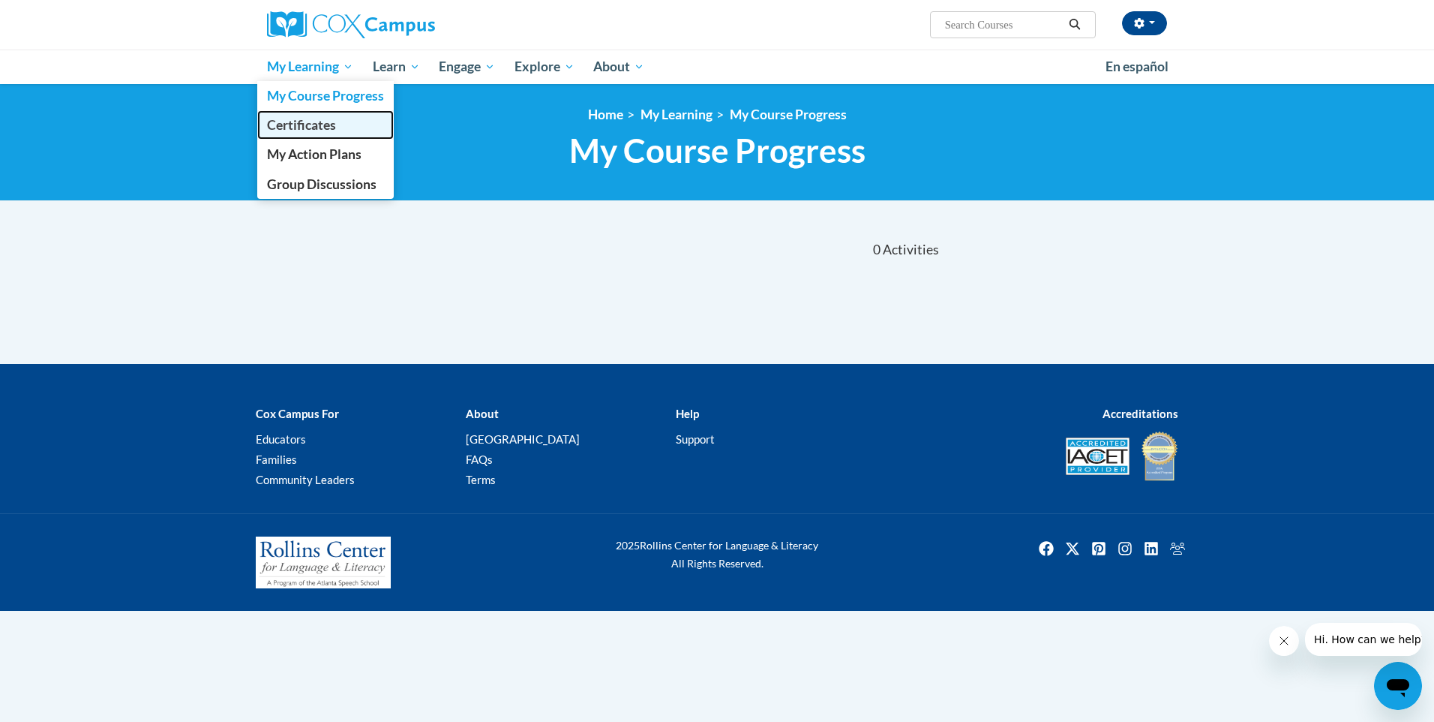
click at [305, 119] on span "Certificates" at bounding box center [301, 125] width 69 height 16
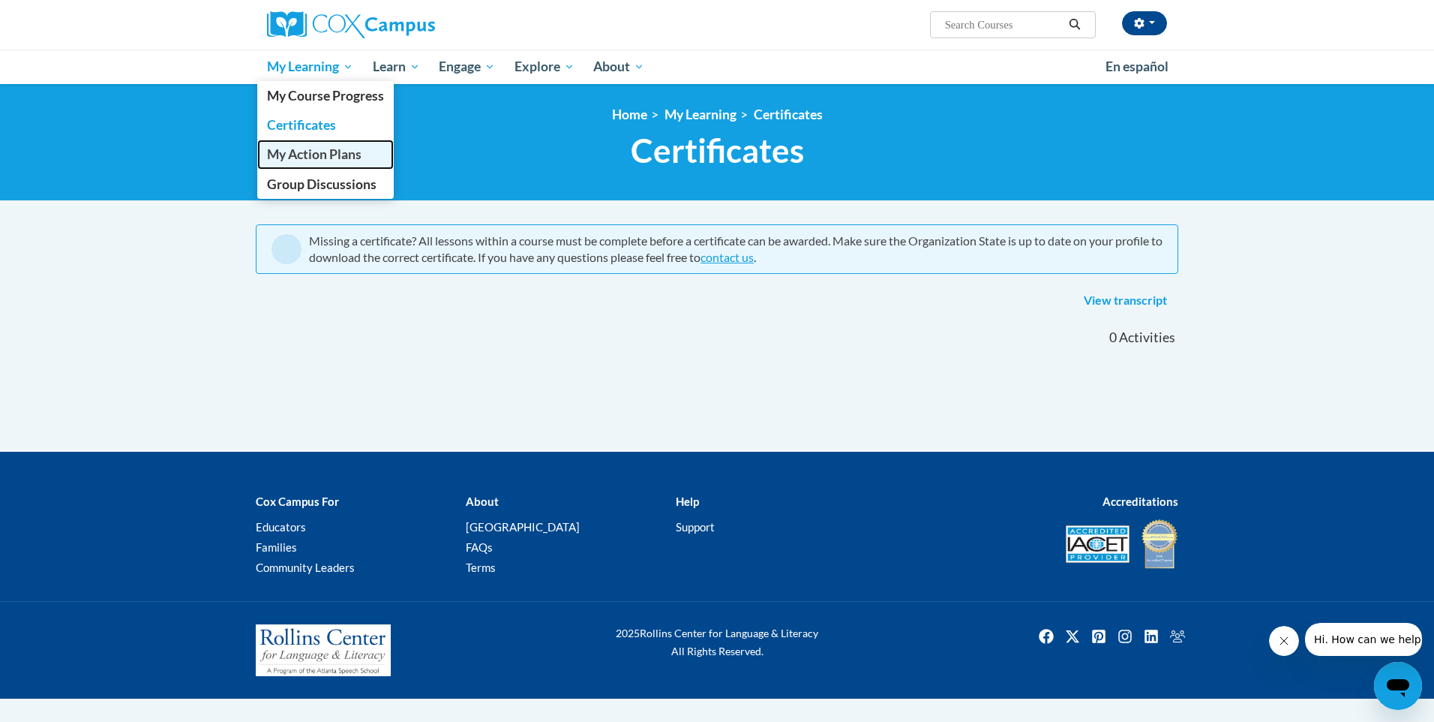
click at [323, 161] on span "My Action Plans" at bounding box center [314, 154] width 95 height 16
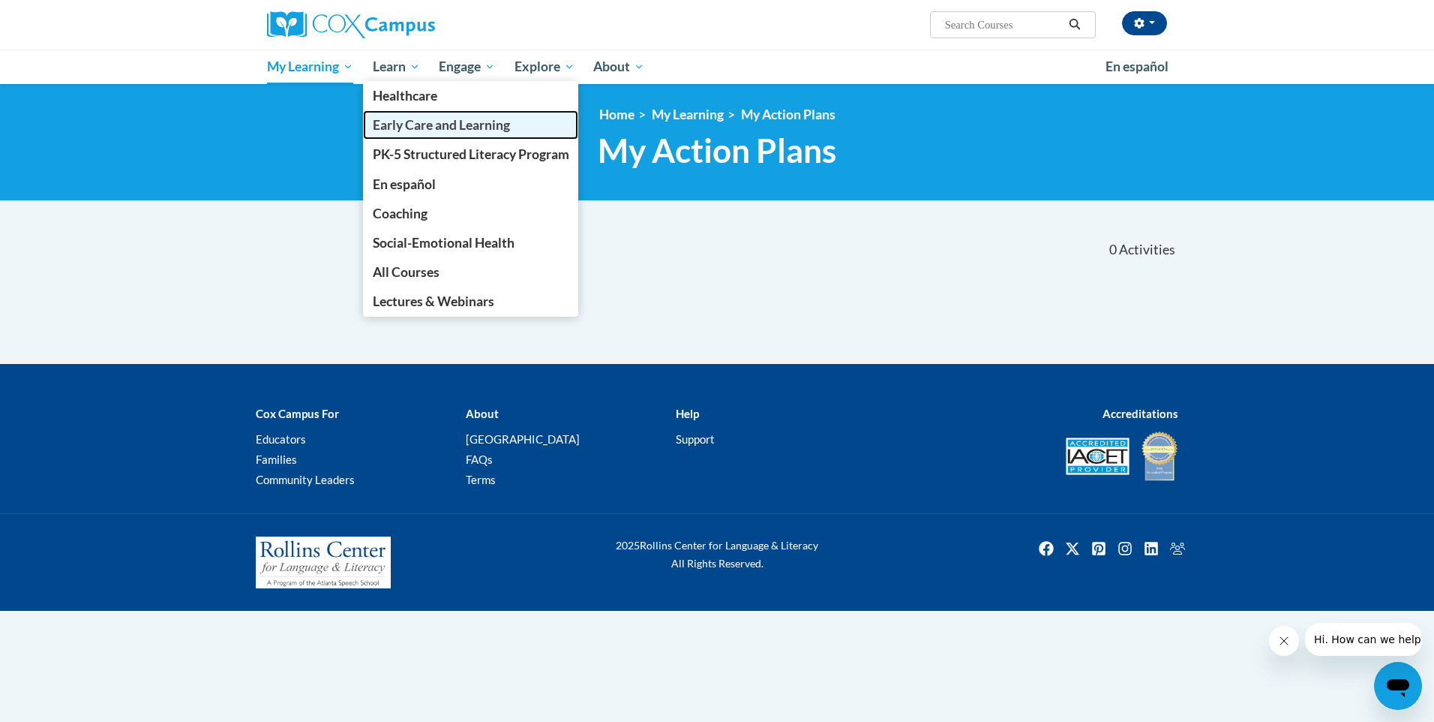
click at [462, 122] on span "Early Care and Learning" at bounding box center [441, 125] width 137 height 16
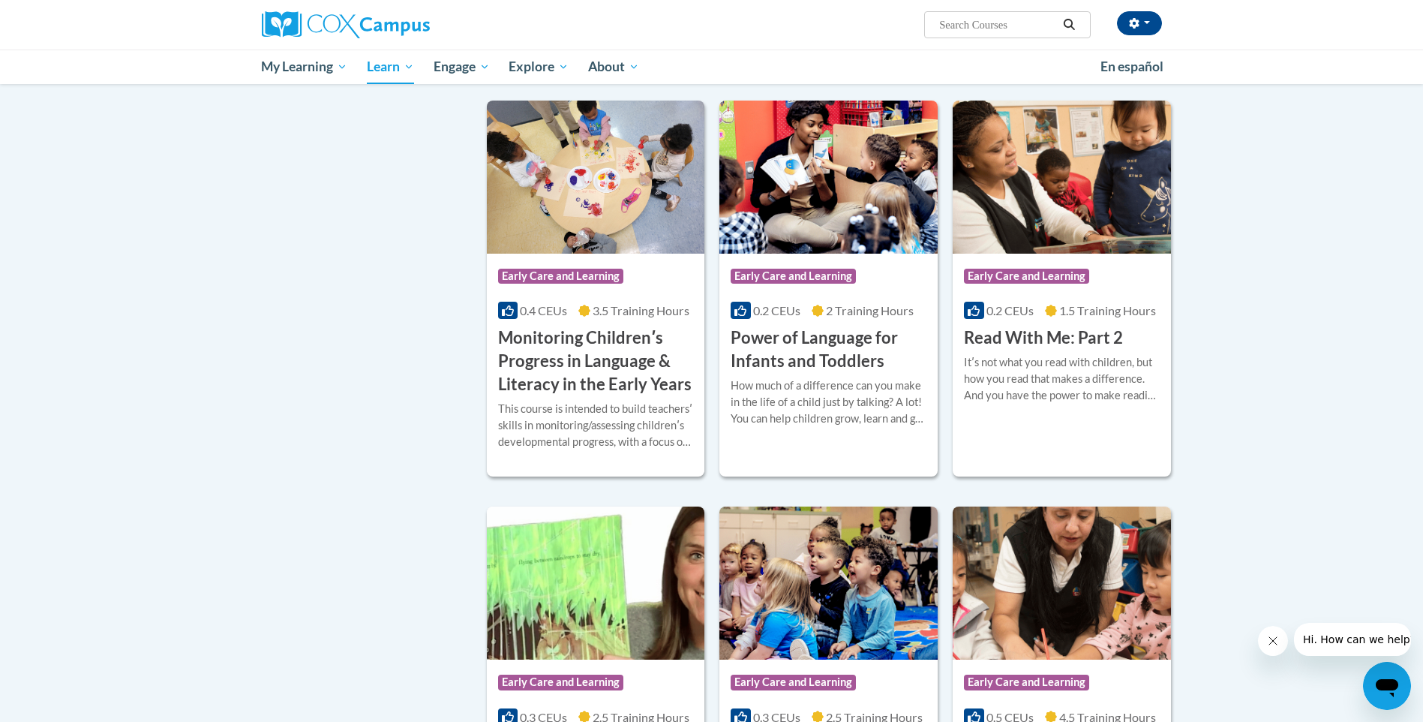
scroll to position [1200, 0]
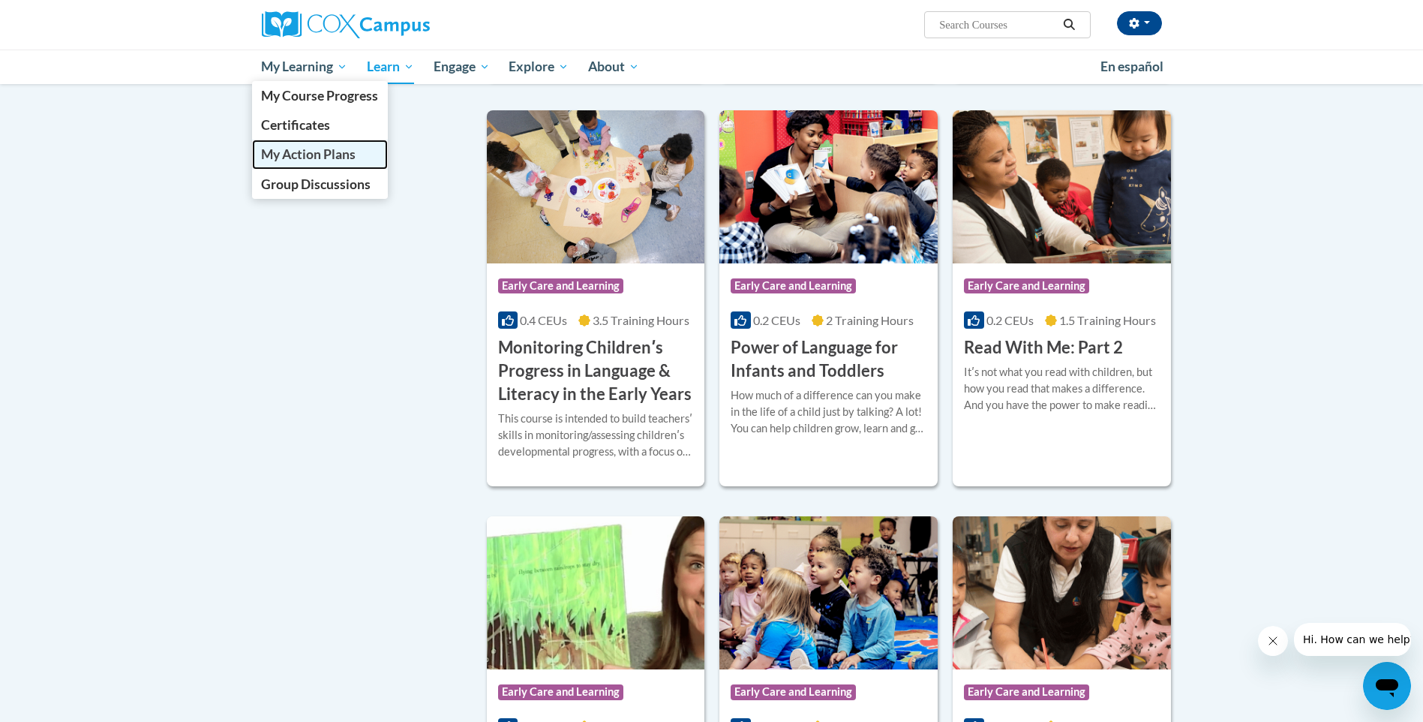
click at [294, 164] on link "My Action Plans" at bounding box center [320, 154] width 137 height 29
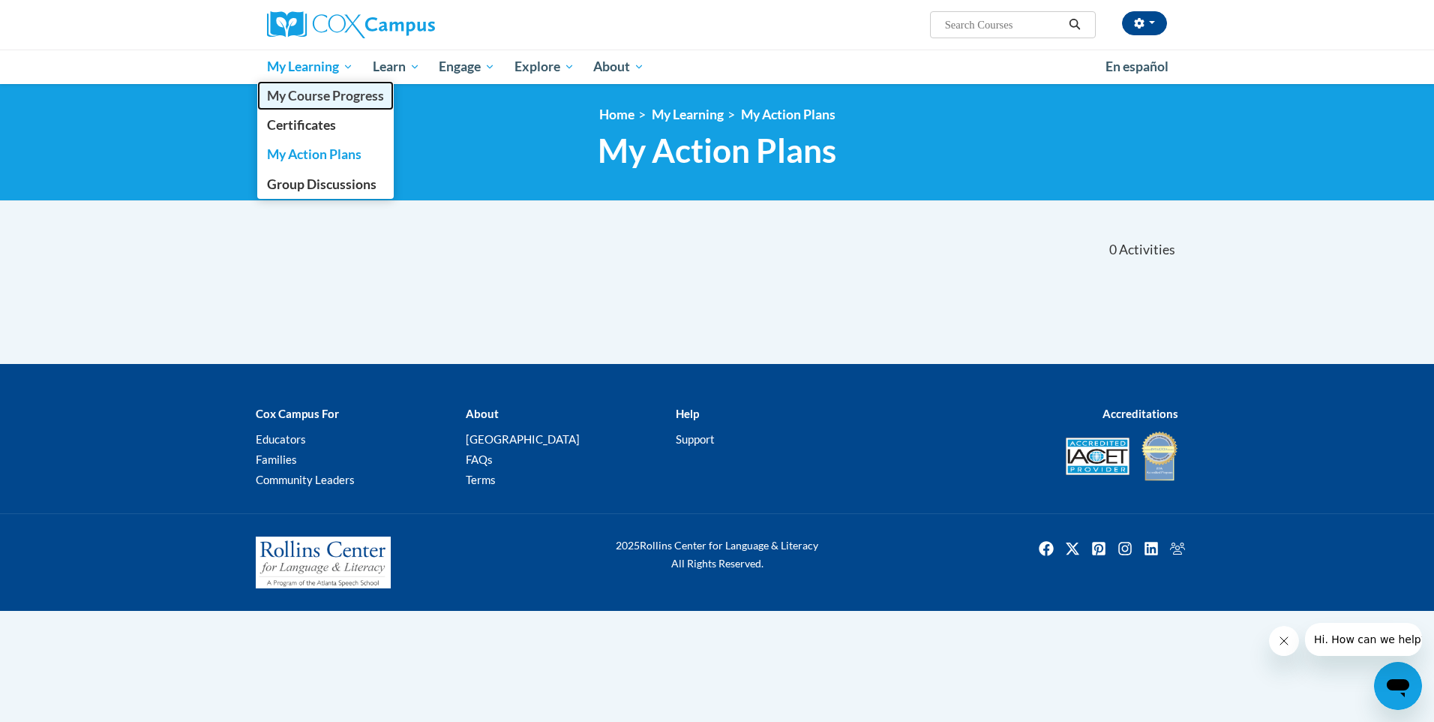
click at [296, 98] on span "My Course Progress" at bounding box center [325, 96] width 117 height 16
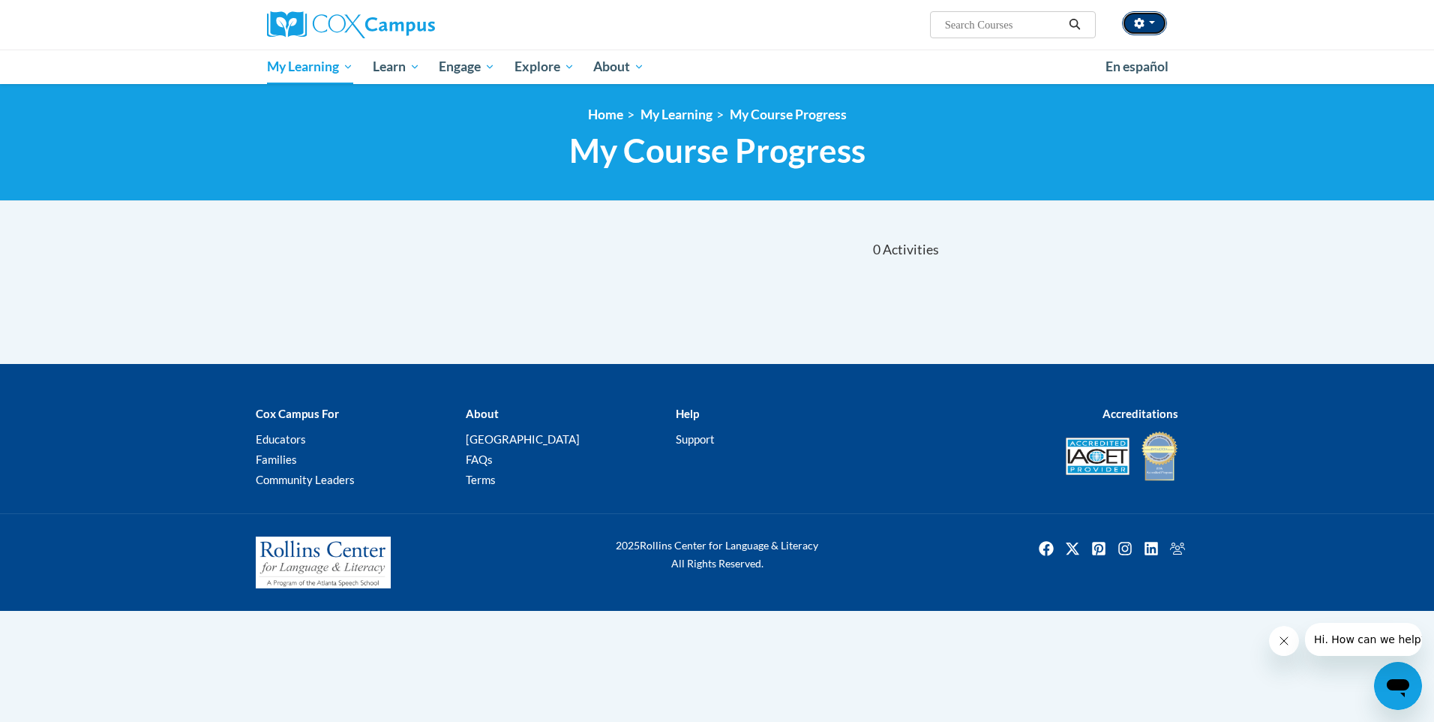
click at [1136, 21] on icon "button" at bounding box center [1139, 23] width 11 height 11
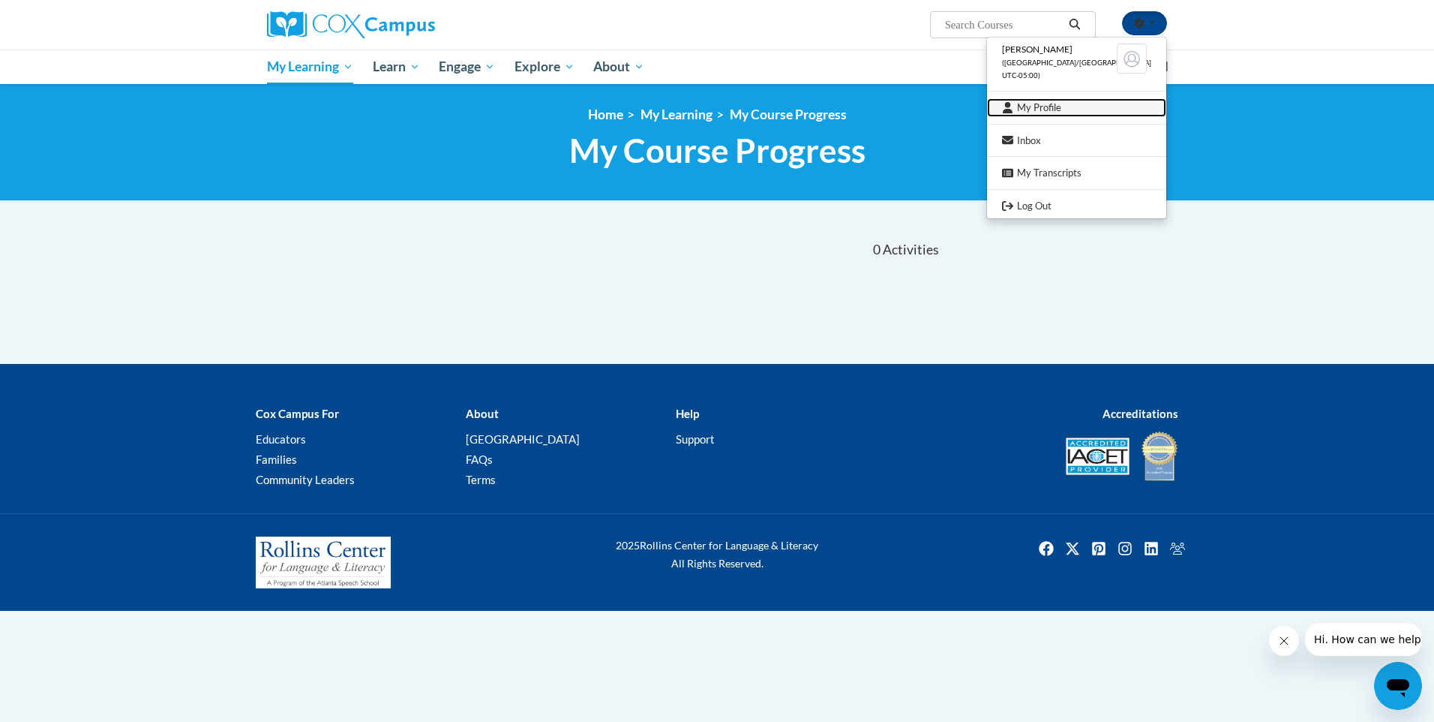
click at [1076, 106] on link "My Profile" at bounding box center [1076, 107] width 179 height 19
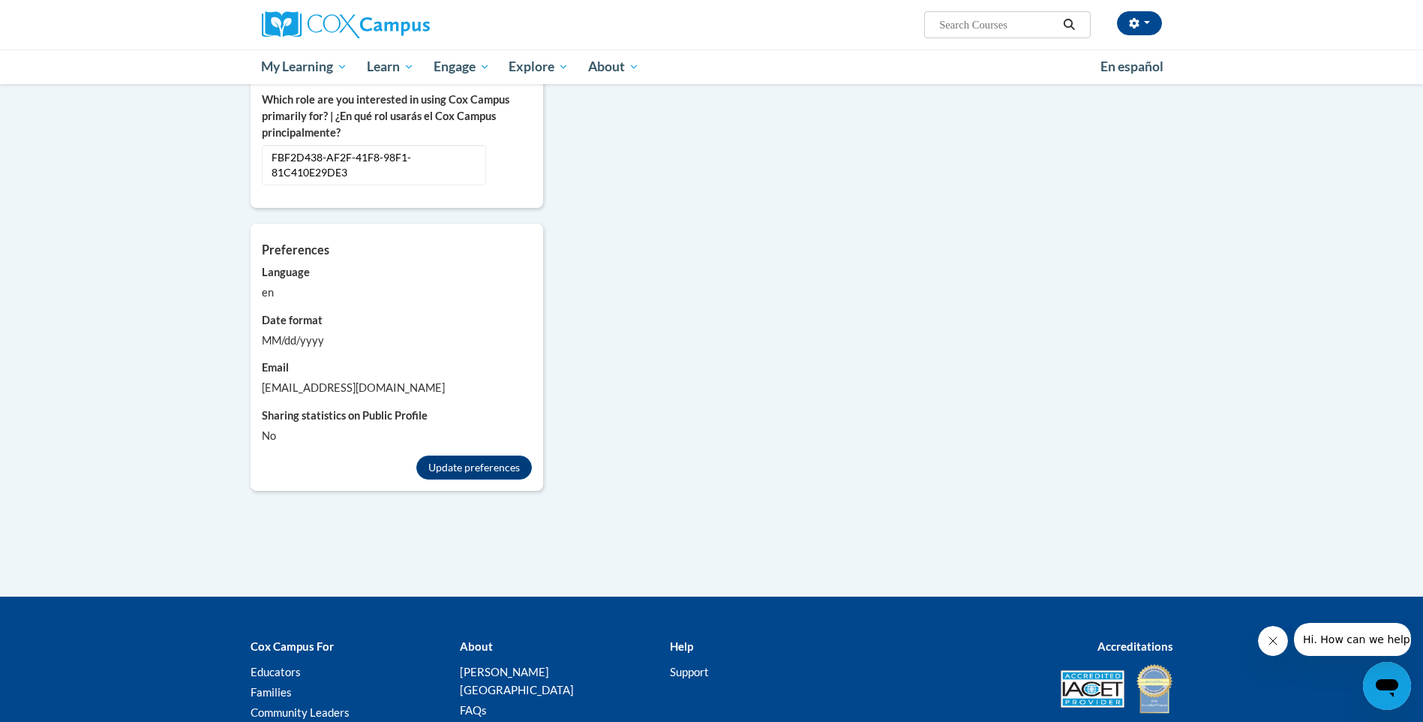
scroll to position [675, 0]
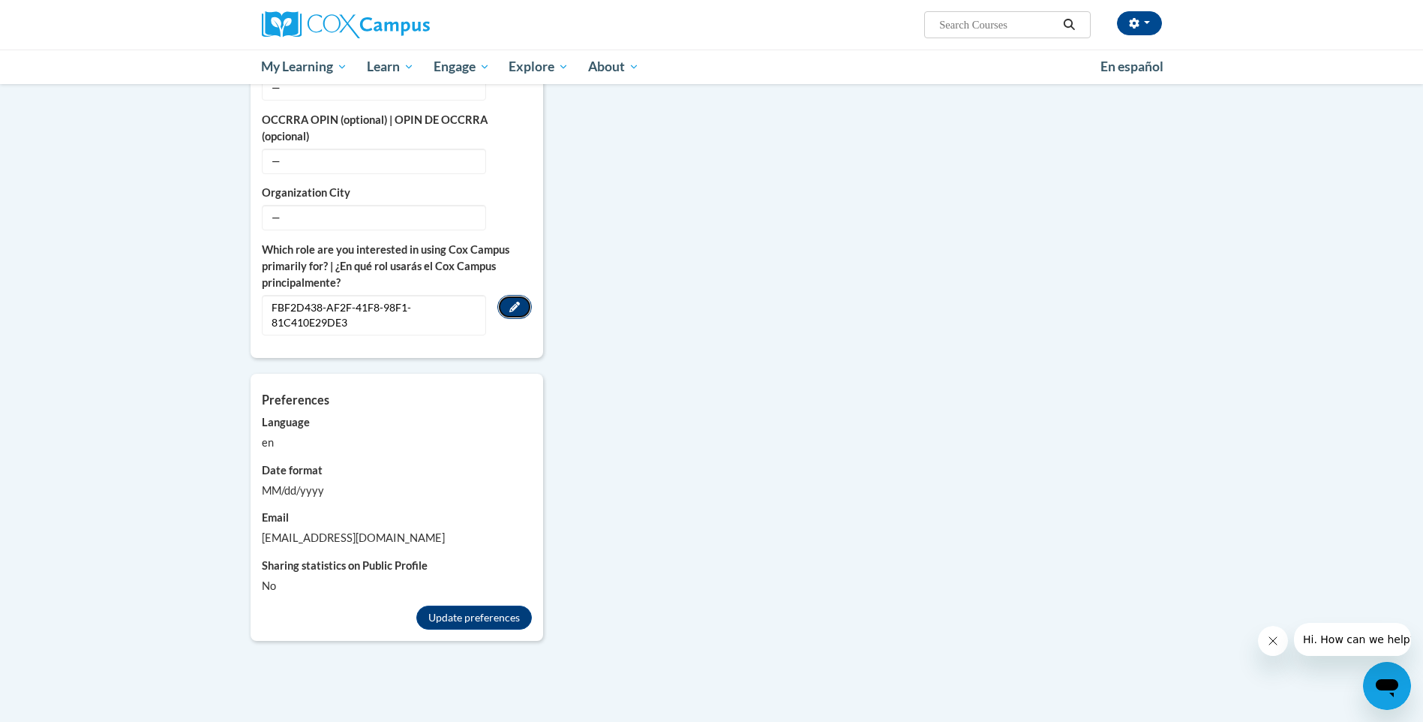
click at [518, 302] on icon "Custom profile fields" at bounding box center [514, 307] width 11 height 11
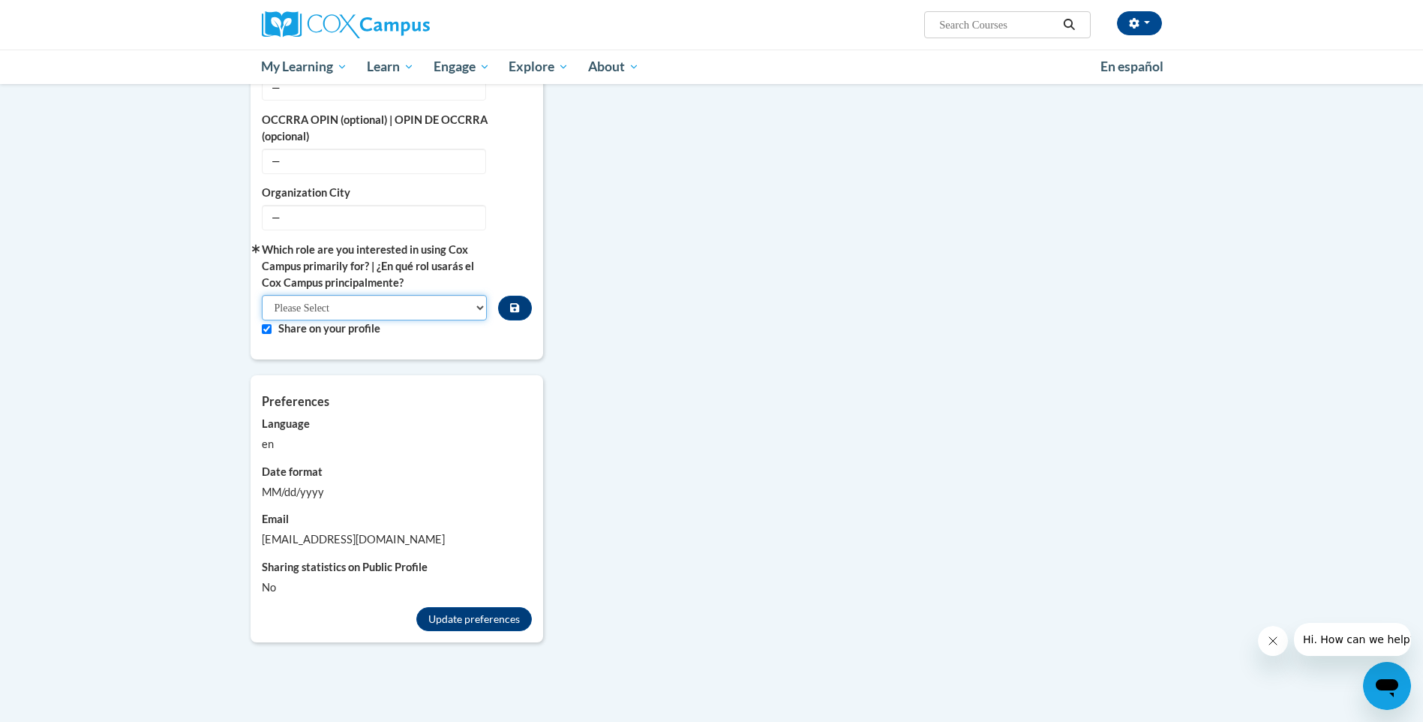
click at [465, 295] on select "Please Select College/University | Colegio/Universidad Community/Nonprofit Part…" at bounding box center [375, 308] width 226 height 26
select select "fbf2d438-af2f-41f8-98f1-81c410e29de3"
click at [262, 295] on select "Please Select College/University | Colegio/Universidad Community/Nonprofit Part…" at bounding box center [375, 308] width 226 height 26
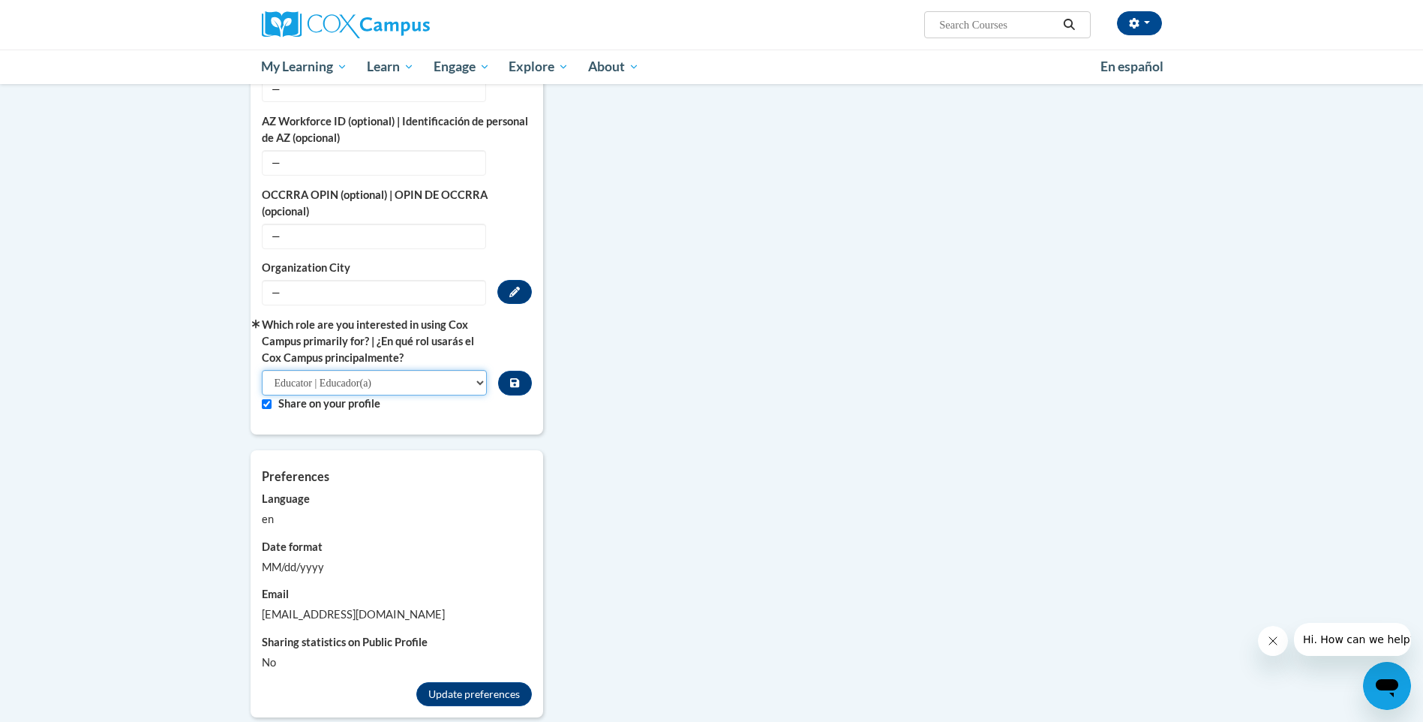
scroll to position [525, 0]
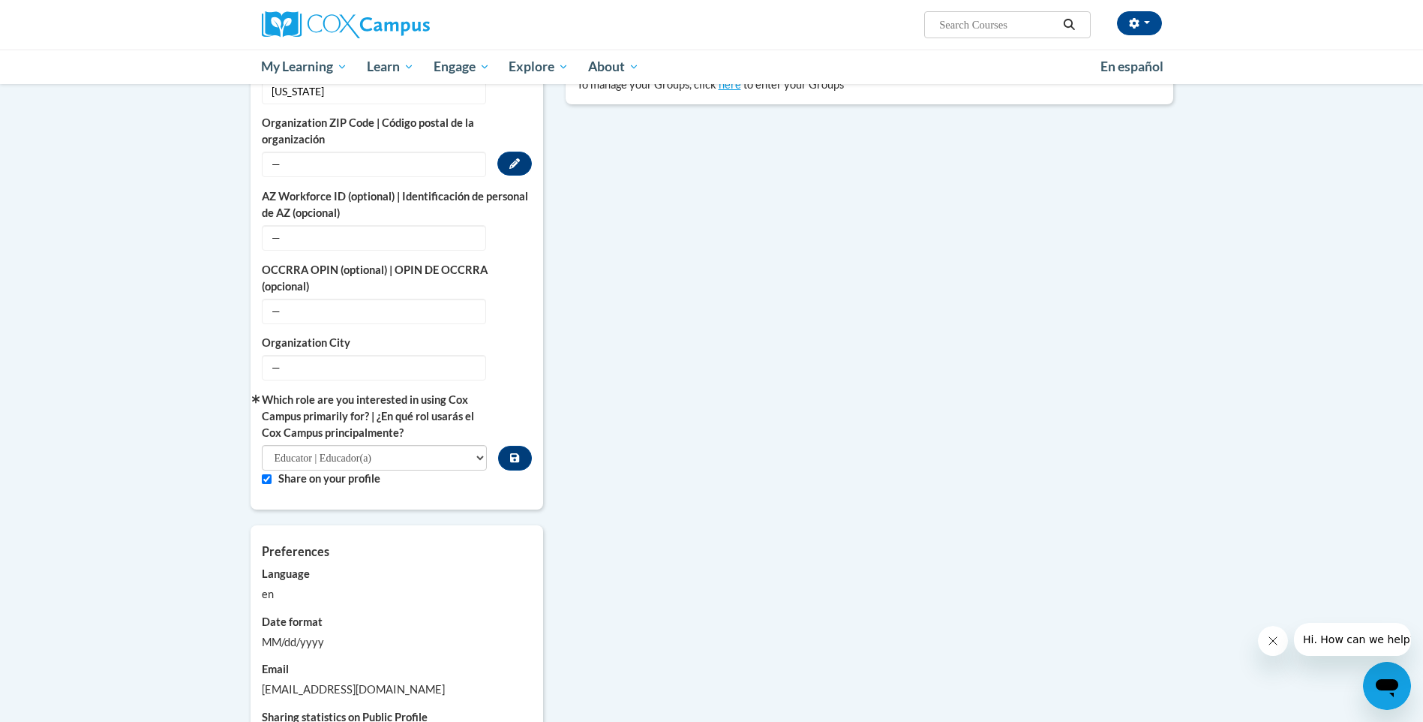
click at [312, 152] on span "—" at bounding box center [374, 165] width 224 height 26
click at [510, 158] on icon "Custom profile fields" at bounding box center [514, 163] width 11 height 11
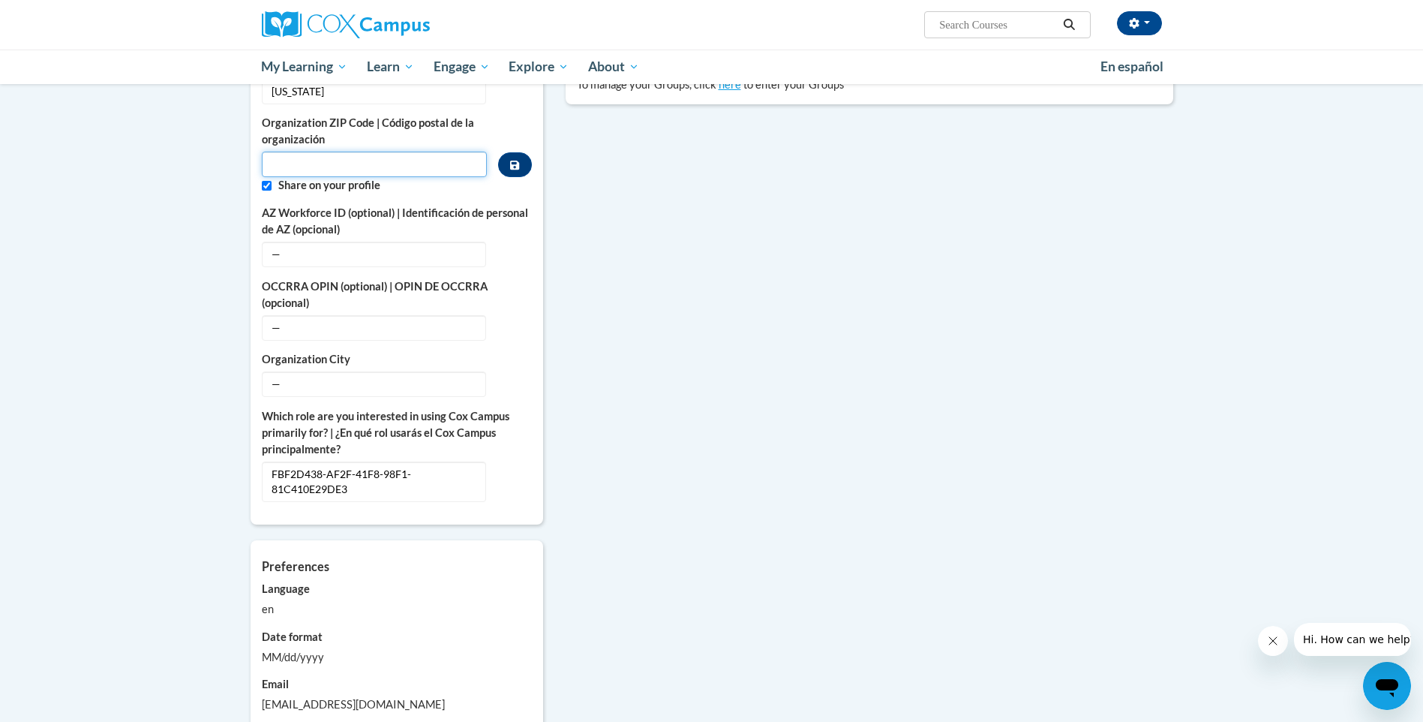
click at [383, 157] on input "Metadata input" at bounding box center [375, 165] width 226 height 26
type input "39145"
click at [264, 181] on input "Custom profile fields" at bounding box center [267, 186] width 10 height 10
checkbox input "false"
click at [327, 323] on span "—" at bounding box center [374, 328] width 224 height 26
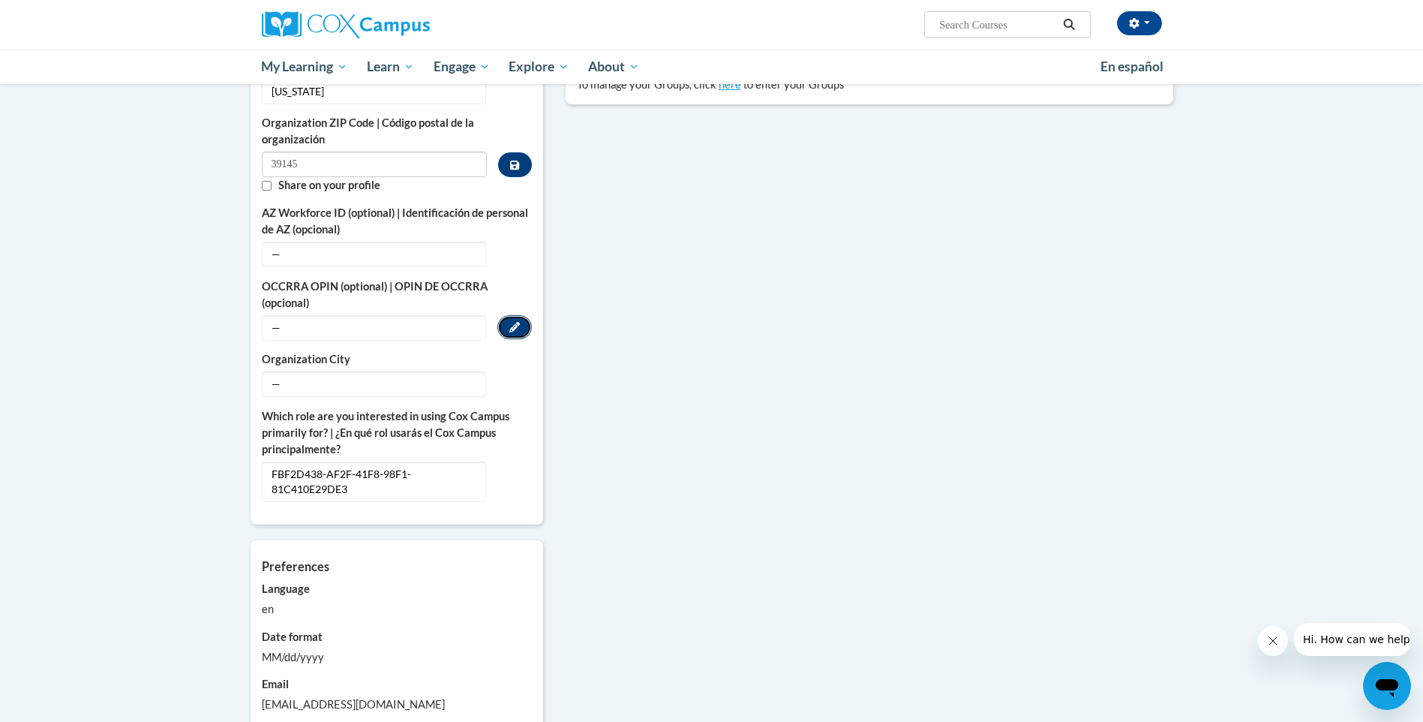
click at [514, 322] on icon "Custom profile fields" at bounding box center [514, 327] width 11 height 11
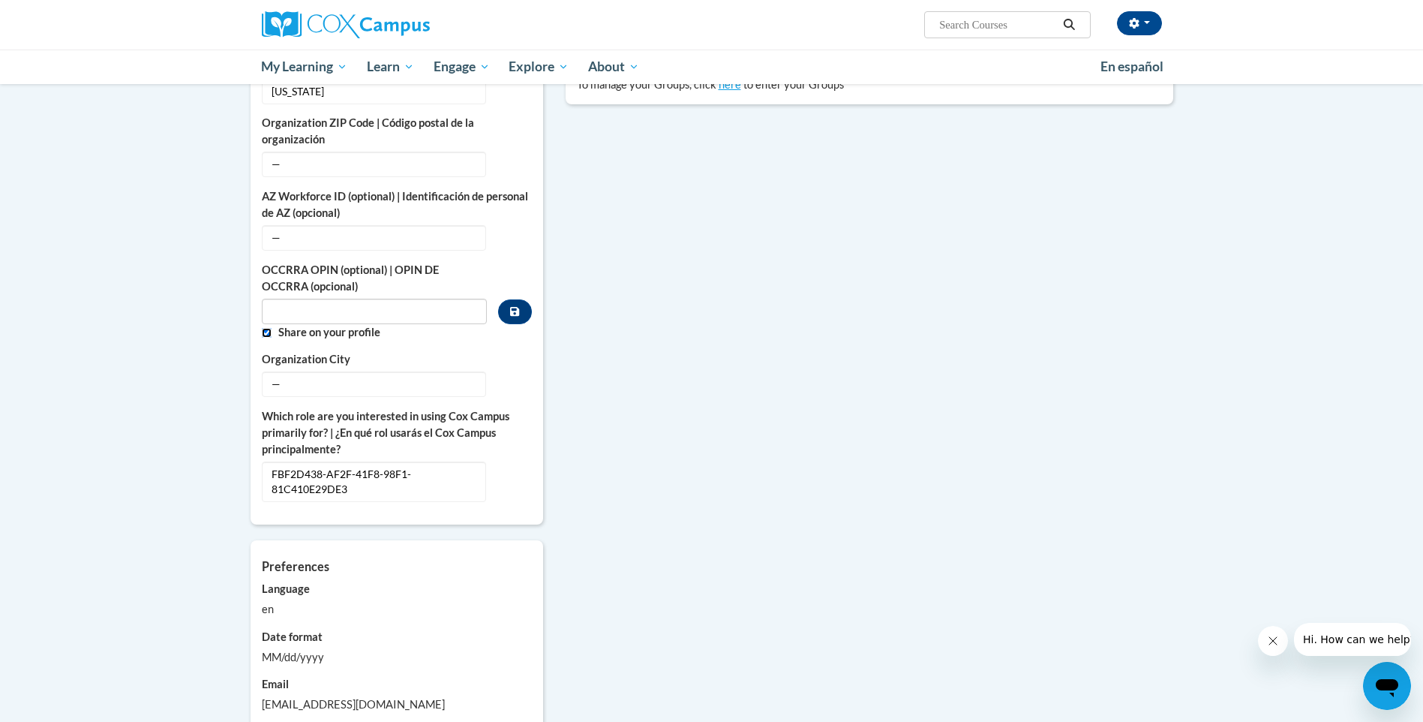
click at [268, 328] on input "Custom profile fields" at bounding box center [267, 333] width 10 height 10
checkbox input "false"
click at [520, 371] on button "Edit" at bounding box center [514, 383] width 35 height 24
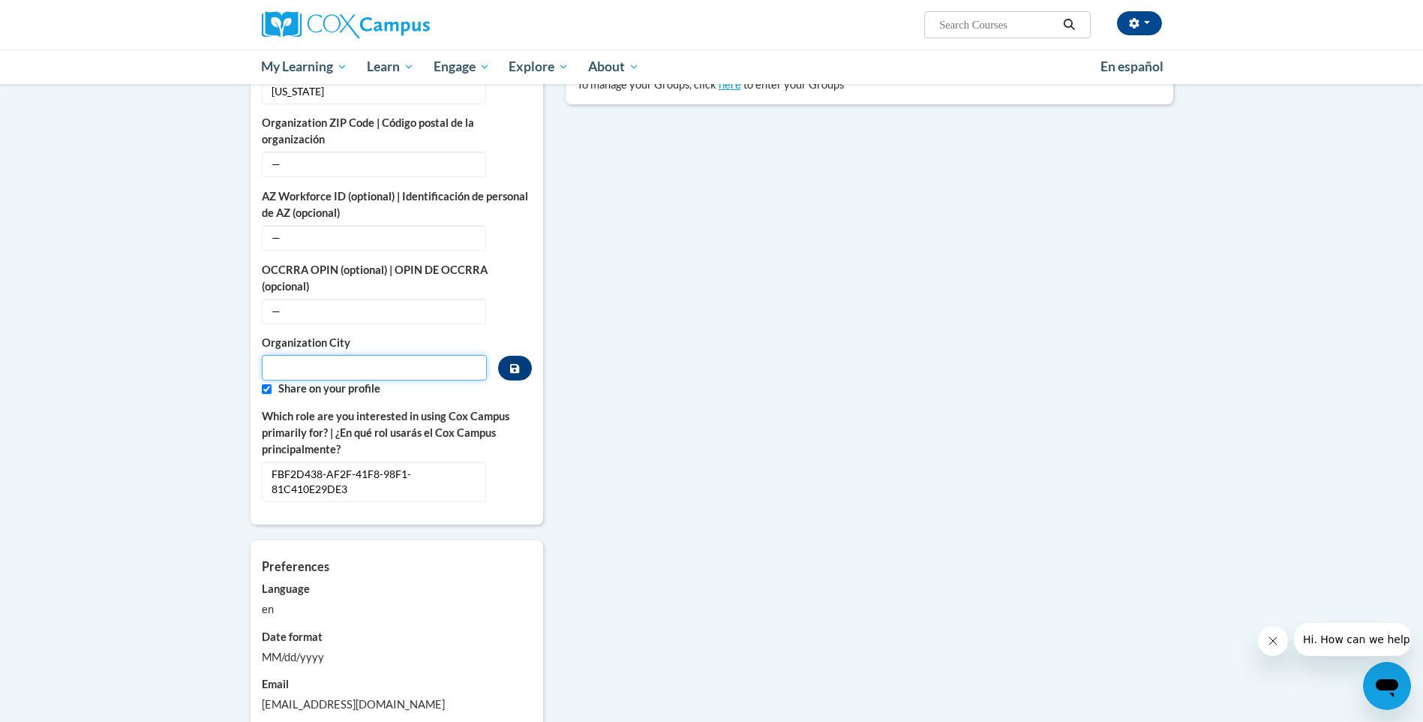
click at [374, 358] on input "Metadata input" at bounding box center [375, 368] width 226 height 26
type input "Pelahatchie"
click at [517, 464] on button "Edit" at bounding box center [514, 473] width 35 height 24
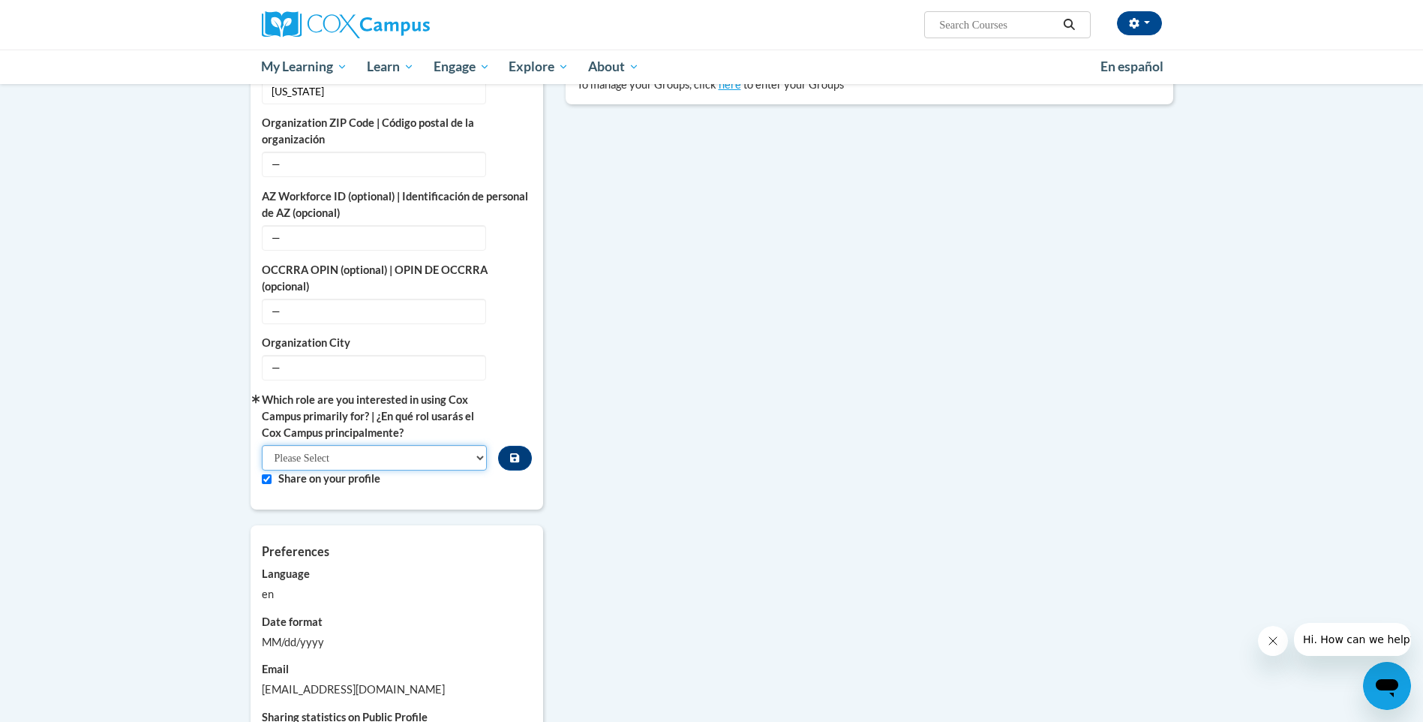
click at [425, 449] on select "Please Select College/University | Colegio/Universidad Community/Nonprofit Part…" at bounding box center [375, 458] width 226 height 26
select select "fbf2d438-af2f-41f8-98f1-81c410e29de3"
click at [262, 445] on select "Please Select College/University | Colegio/Universidad Community/Nonprofit Part…" at bounding box center [375, 458] width 226 height 26
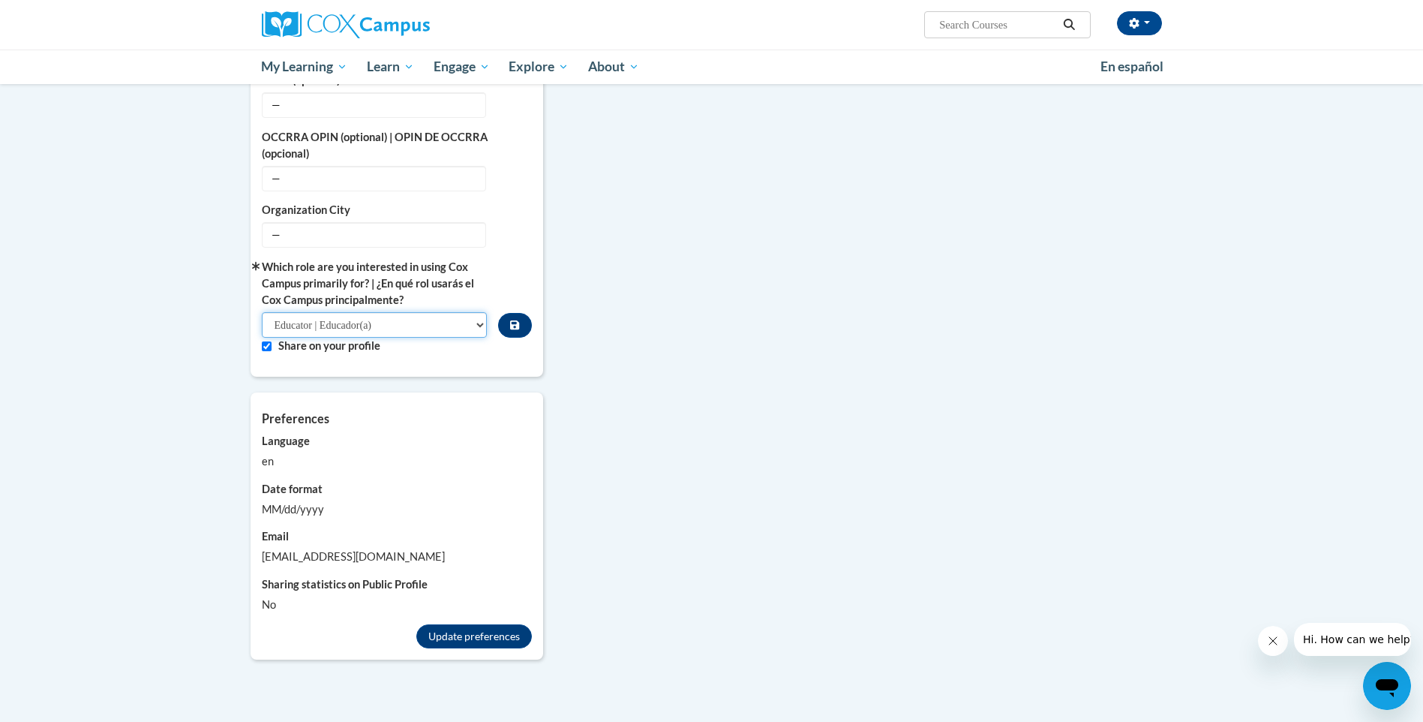
scroll to position [900, 0]
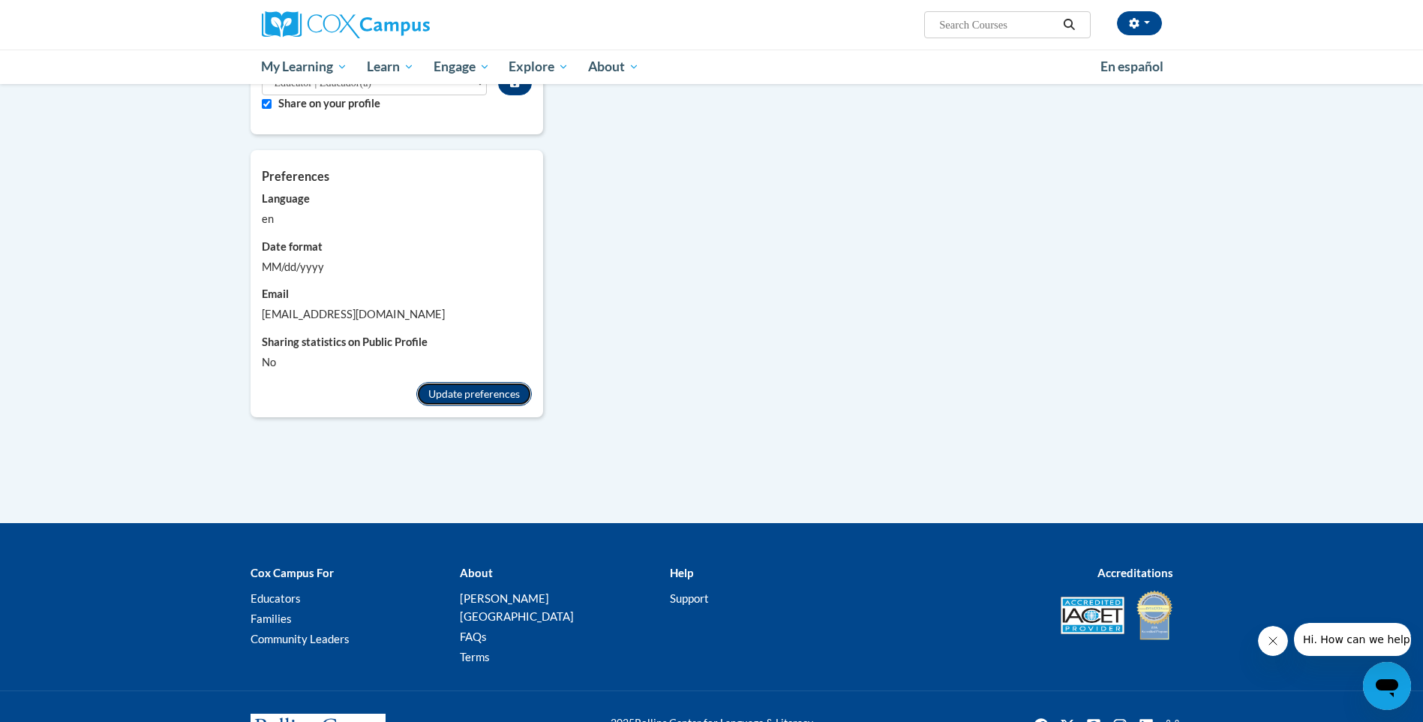
click at [492, 386] on button "Update preferences" at bounding box center [474, 394] width 116 height 24
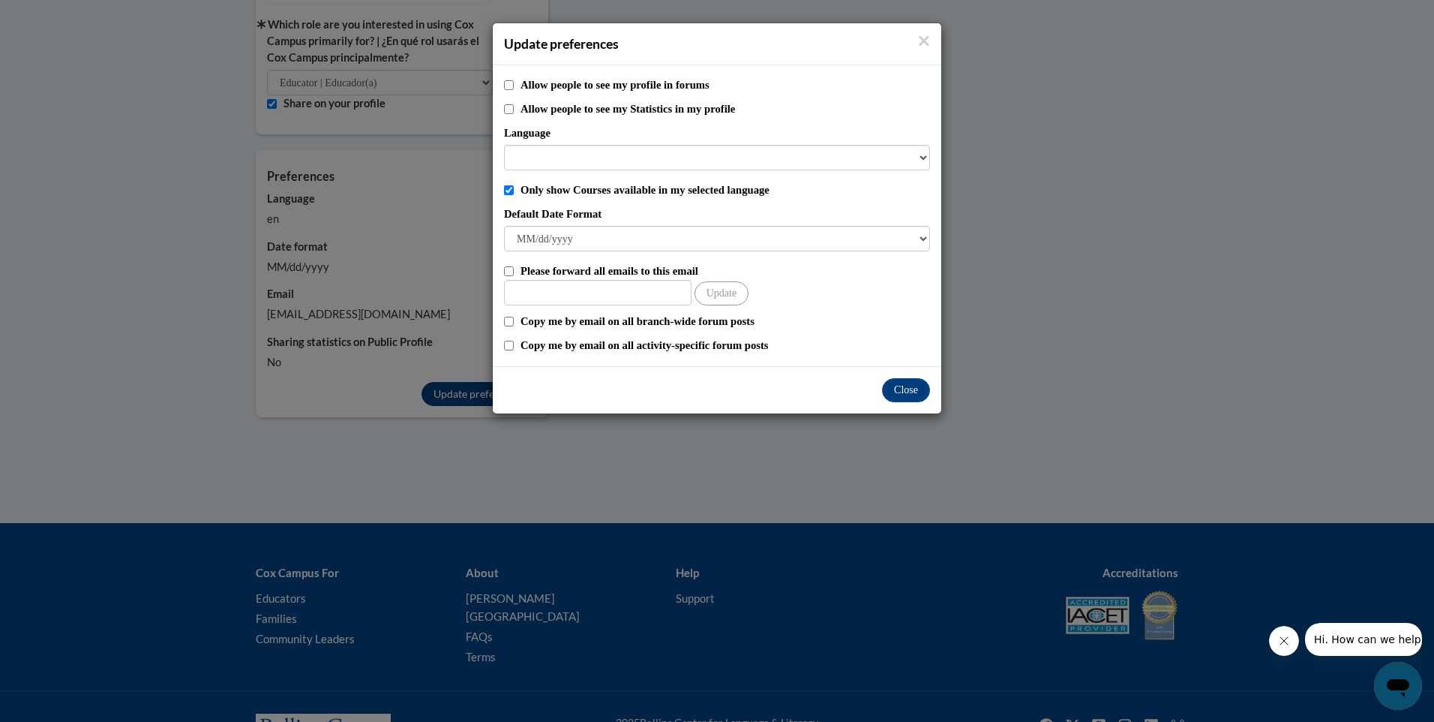
click at [492, 380] on div "Update preferences Allow people to see my profile in forums Allow people to see…" at bounding box center [717, 361] width 1434 height 722
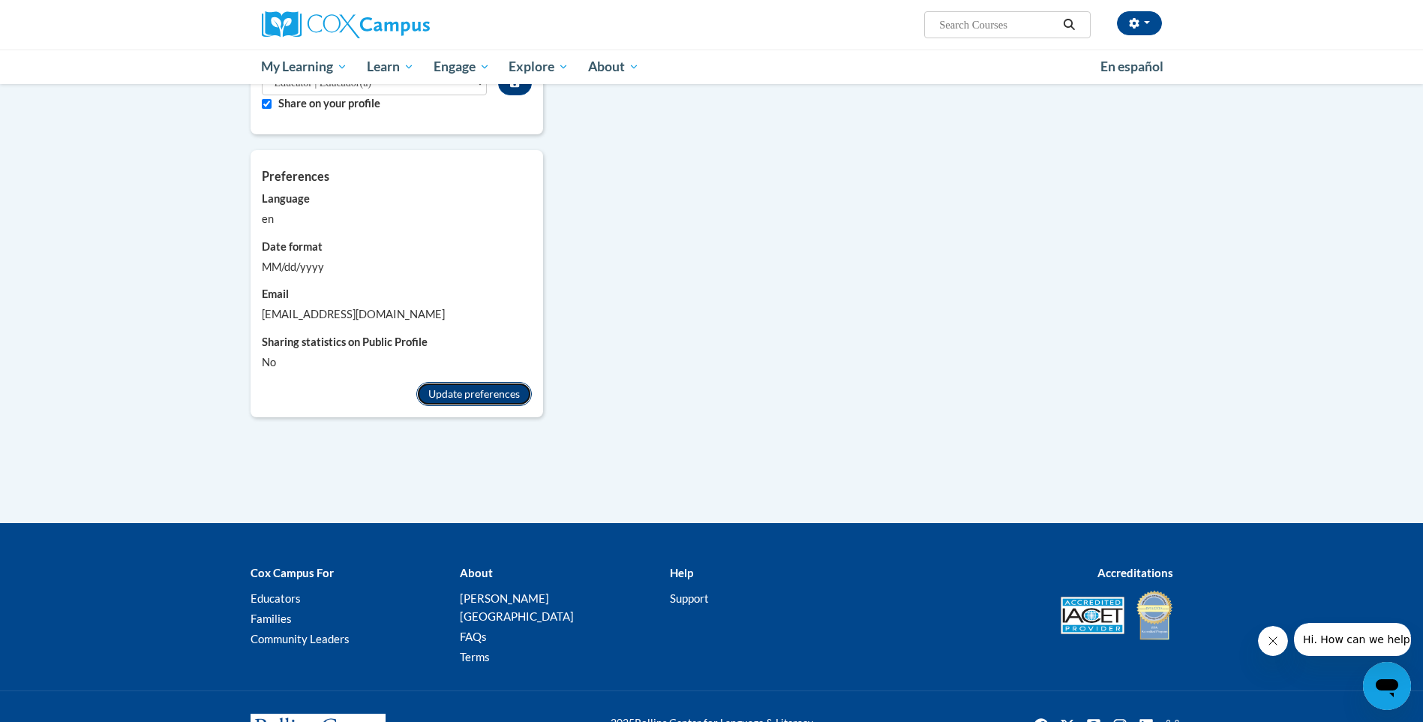
click at [492, 382] on button "Update preferences" at bounding box center [474, 394] width 116 height 24
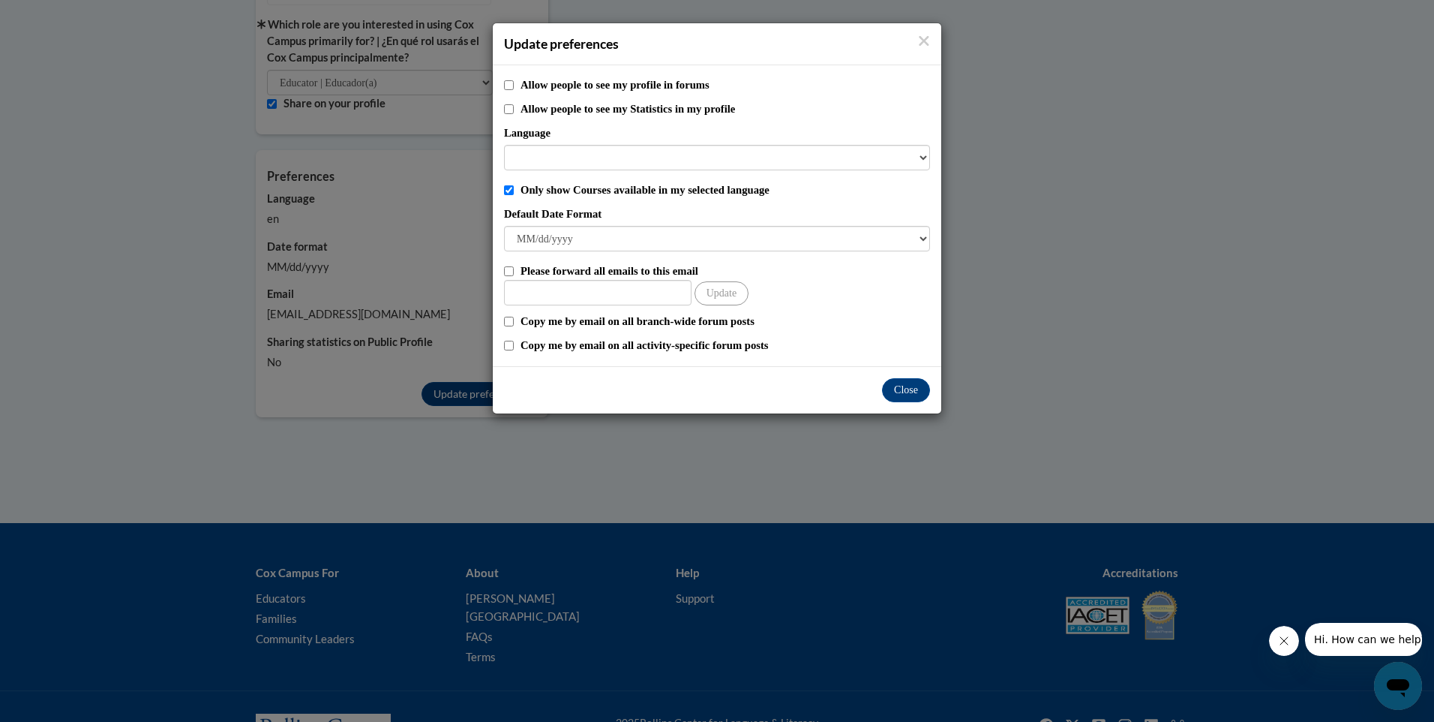
click at [617, 171] on div "Allow people to see my profile in forums Allow people to see my Statistics in m…" at bounding box center [717, 215] width 449 height 301
click at [626, 166] on select "Language" at bounding box center [717, 158] width 426 height 26
click at [507, 108] on input "Allow people to see my Statistics in my profile" at bounding box center [509, 109] width 10 height 10
checkbox input "true"
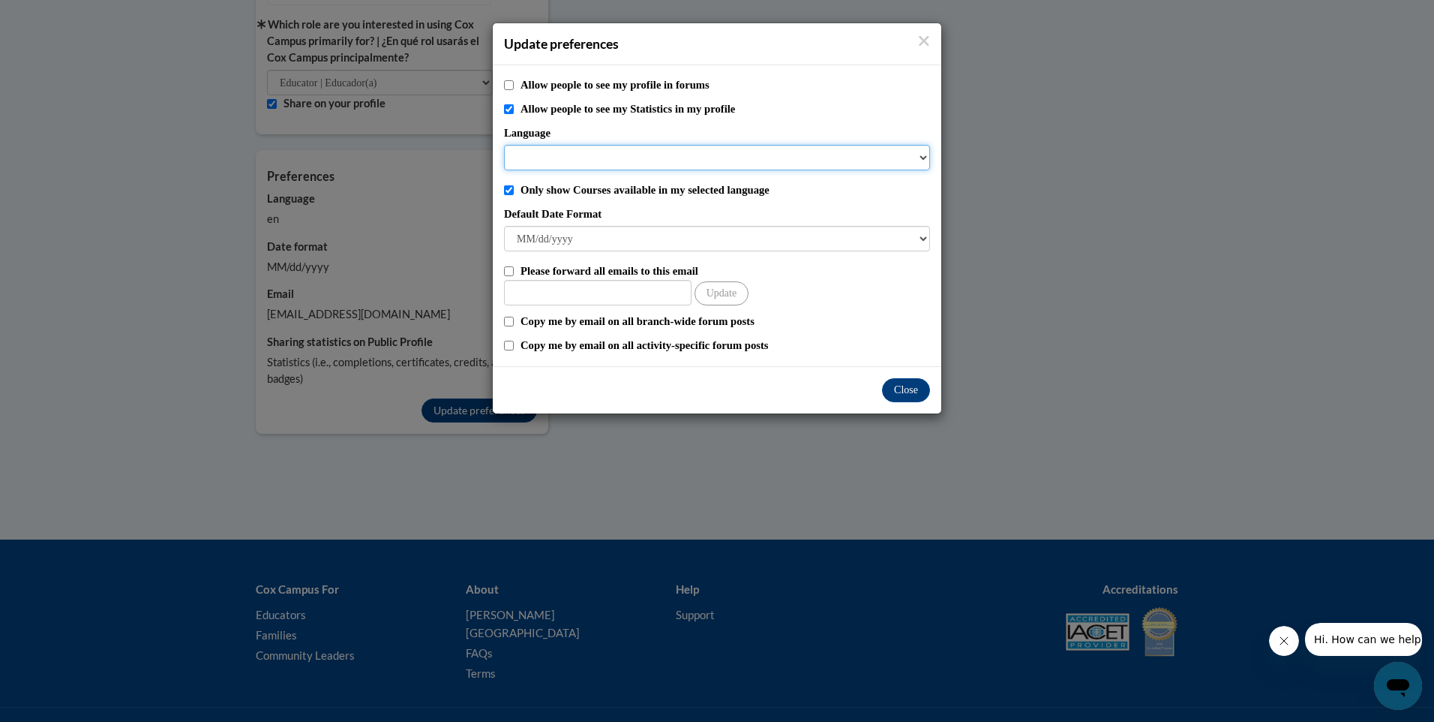
click at [705, 157] on select "Language" at bounding box center [717, 158] width 426 height 26
click at [695, 164] on select "Language" at bounding box center [717, 158] width 426 height 26
click at [514, 105] on div "Allow people to see my Statistics in my profile" at bounding box center [717, 109] width 426 height 17
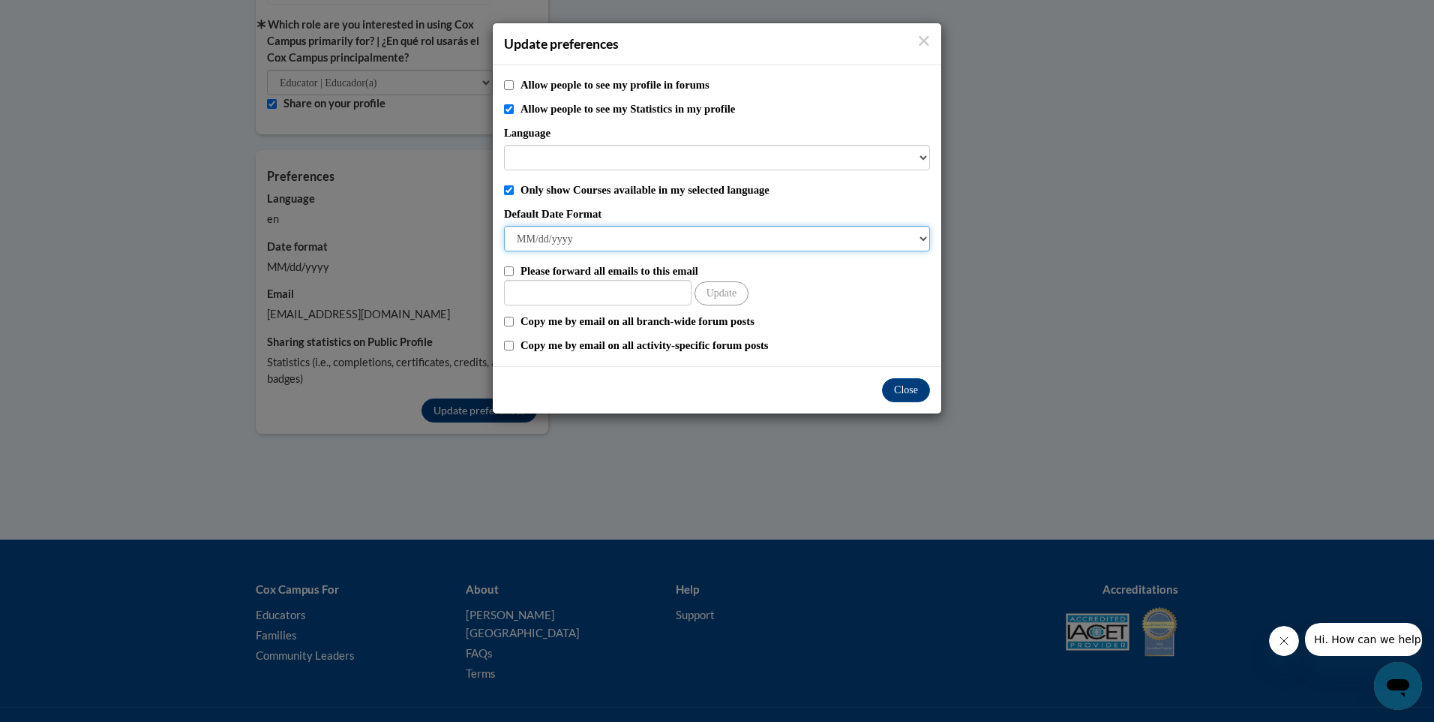
click at [916, 242] on select "M/d/yyyy M/d/yy MM/dd/yy MM/dd/yyyy yy/MM/dd yyyy-MM-dd dd-MMM-yyyy dd/MM/yyyy …" at bounding box center [717, 239] width 426 height 26
click at [841, 208] on label "Default Date Format" at bounding box center [717, 214] width 426 height 17
click at [841, 226] on select "M/d/yyyy M/d/yy MM/dd/yy MM/dd/yyyy yy/MM/dd yyyy-MM-dd dd-MMM-yyyy dd/MM/yyyy …" at bounding box center [717, 239] width 426 height 26
click at [509, 270] on input "Please forward all emails to this email" at bounding box center [509, 271] width 10 height 10
checkbox input "true"
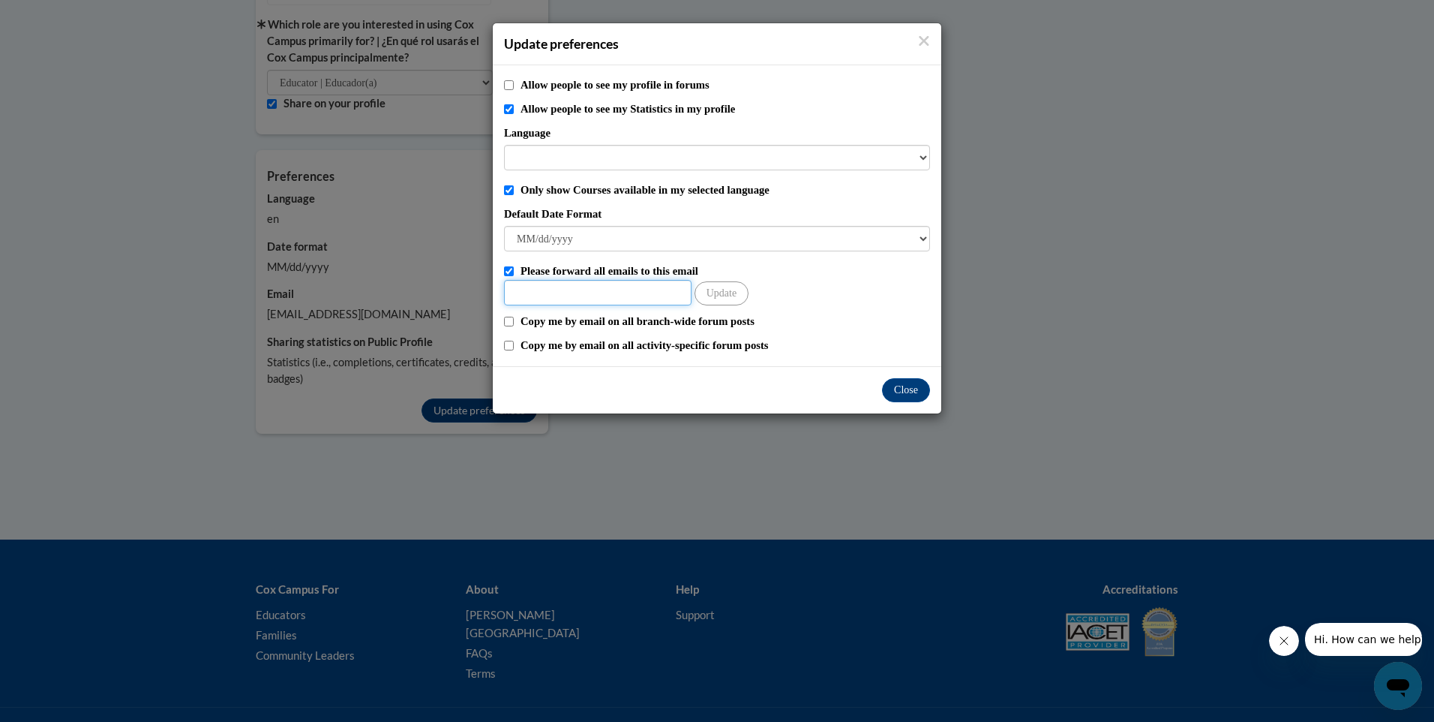
click at [519, 285] on input "Other Email" at bounding box center [598, 293] width 188 height 26
type input "evelynewolfe@yahoo.com"
click at [724, 298] on button "Update" at bounding box center [722, 293] width 54 height 24
click at [713, 296] on button "Update" at bounding box center [722, 293] width 54 height 24
click at [770, 369] on div "Close" at bounding box center [717, 389] width 449 height 47
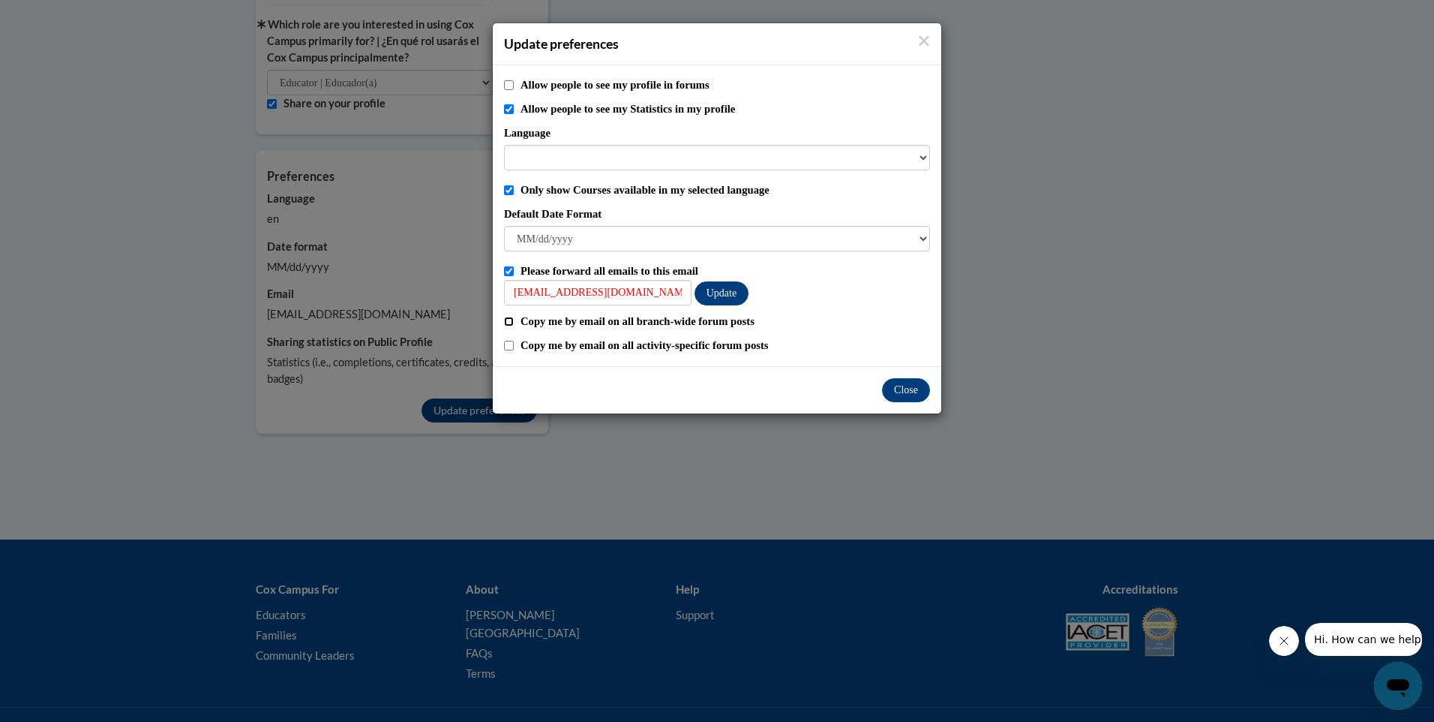
click at [507, 319] on input "Copy me by email on all branch-wide forum posts" at bounding box center [509, 322] width 10 height 10
click at [507, 320] on input "Copy me by email on all branch-wide forum posts" at bounding box center [509, 322] width 10 height 10
checkbox input "false"
click at [900, 389] on button "Close" at bounding box center [906, 390] width 48 height 24
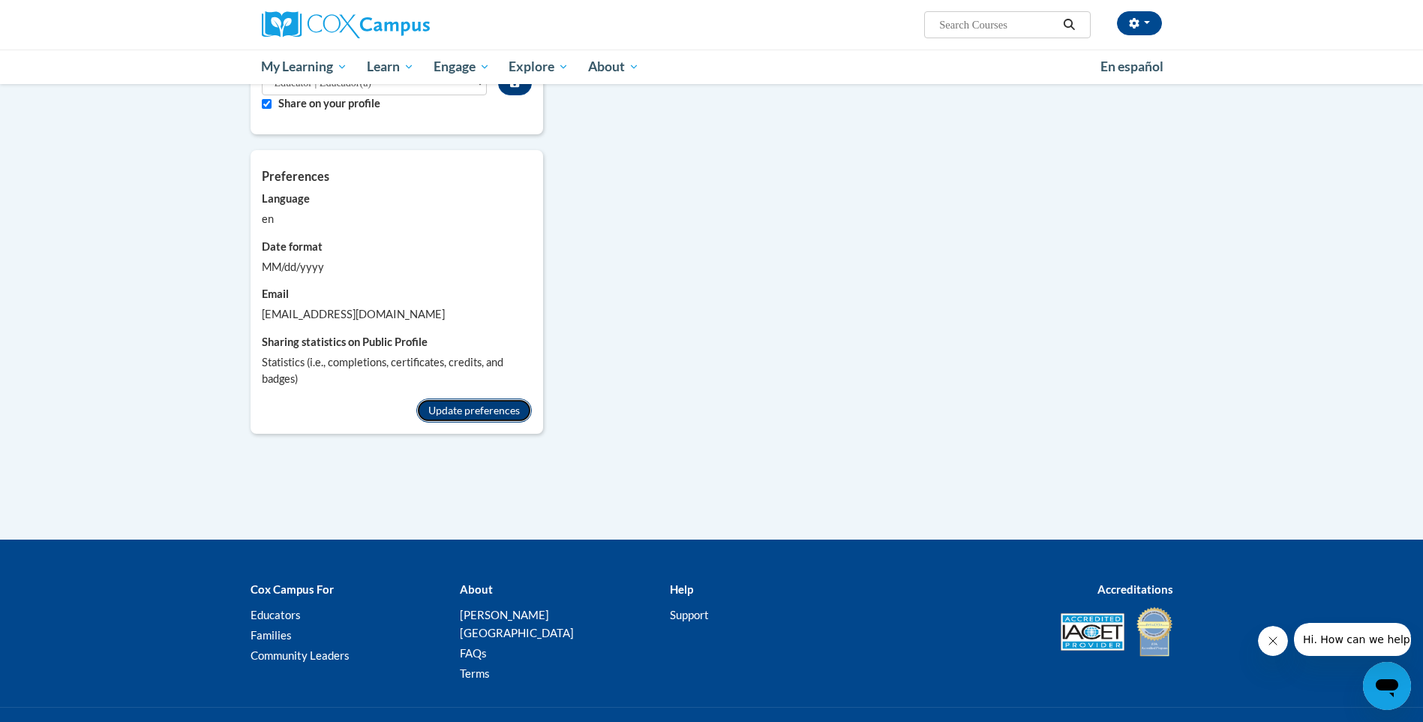
click at [440, 398] on button "Update preferences" at bounding box center [474, 410] width 116 height 24
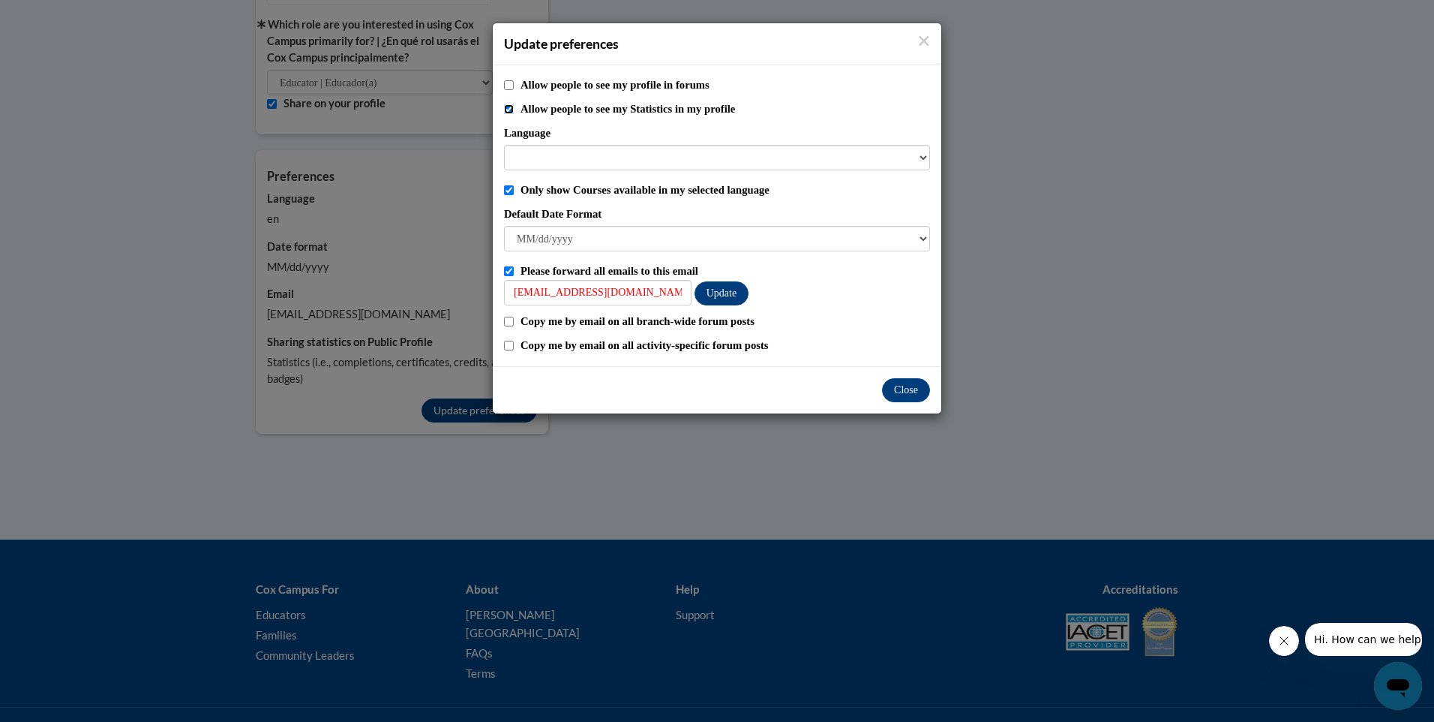
click at [508, 107] on input "Allow people to see my Statistics in my profile" at bounding box center [509, 109] width 10 height 10
checkbox input "false"
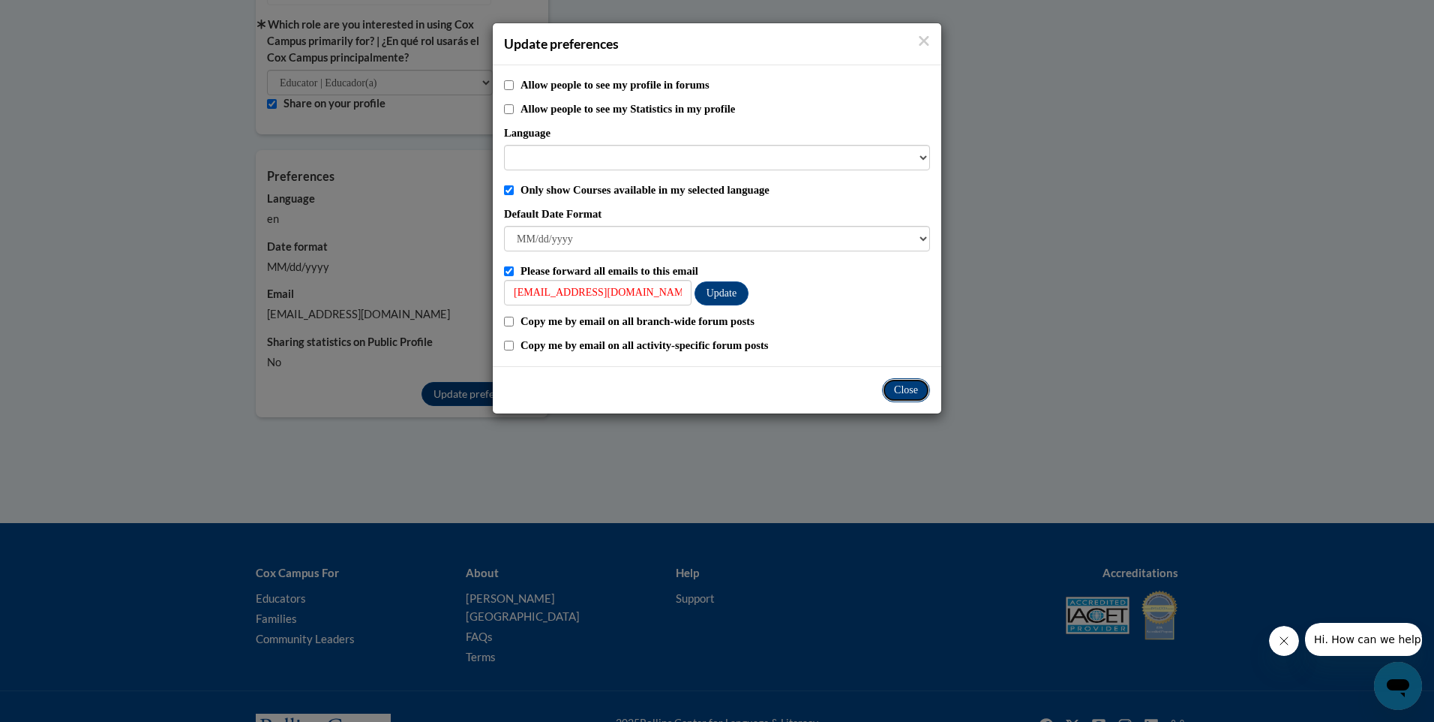
click at [899, 390] on button "Close" at bounding box center [906, 390] width 48 height 24
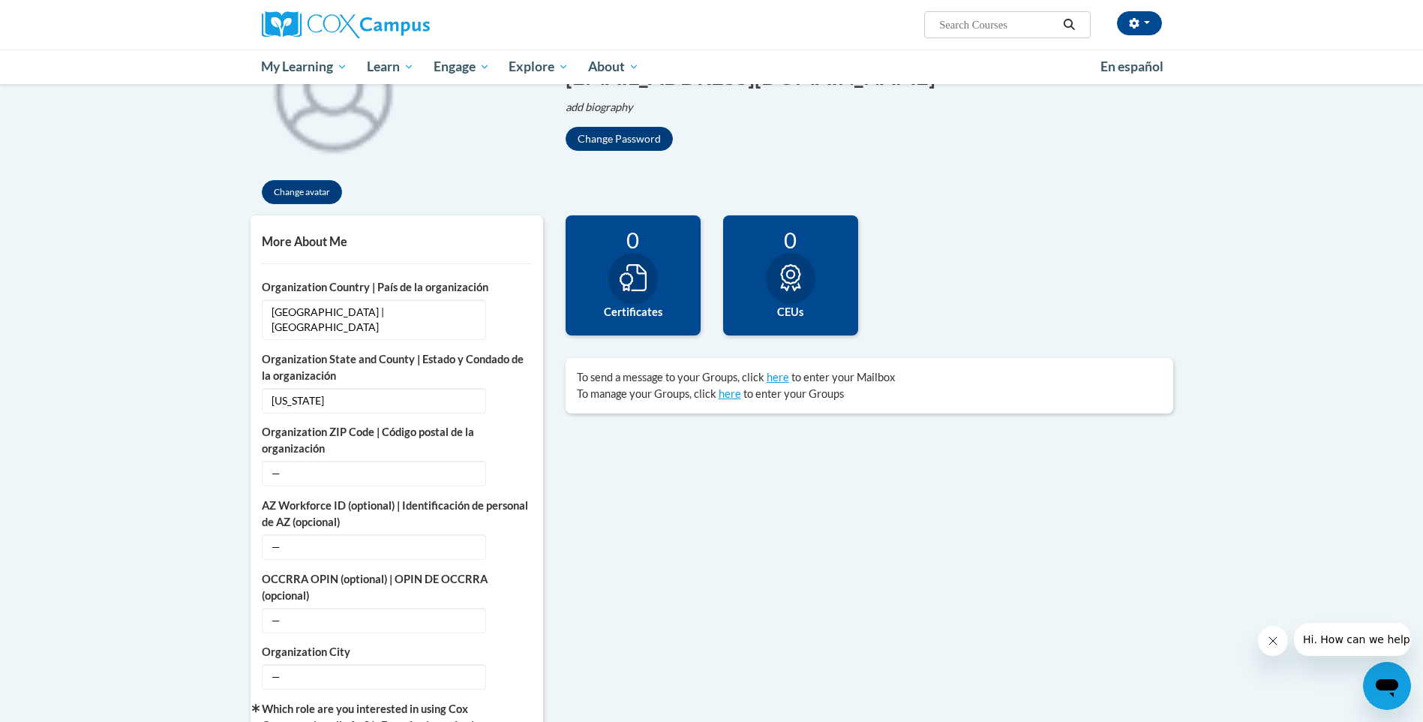
scroll to position [225, 0]
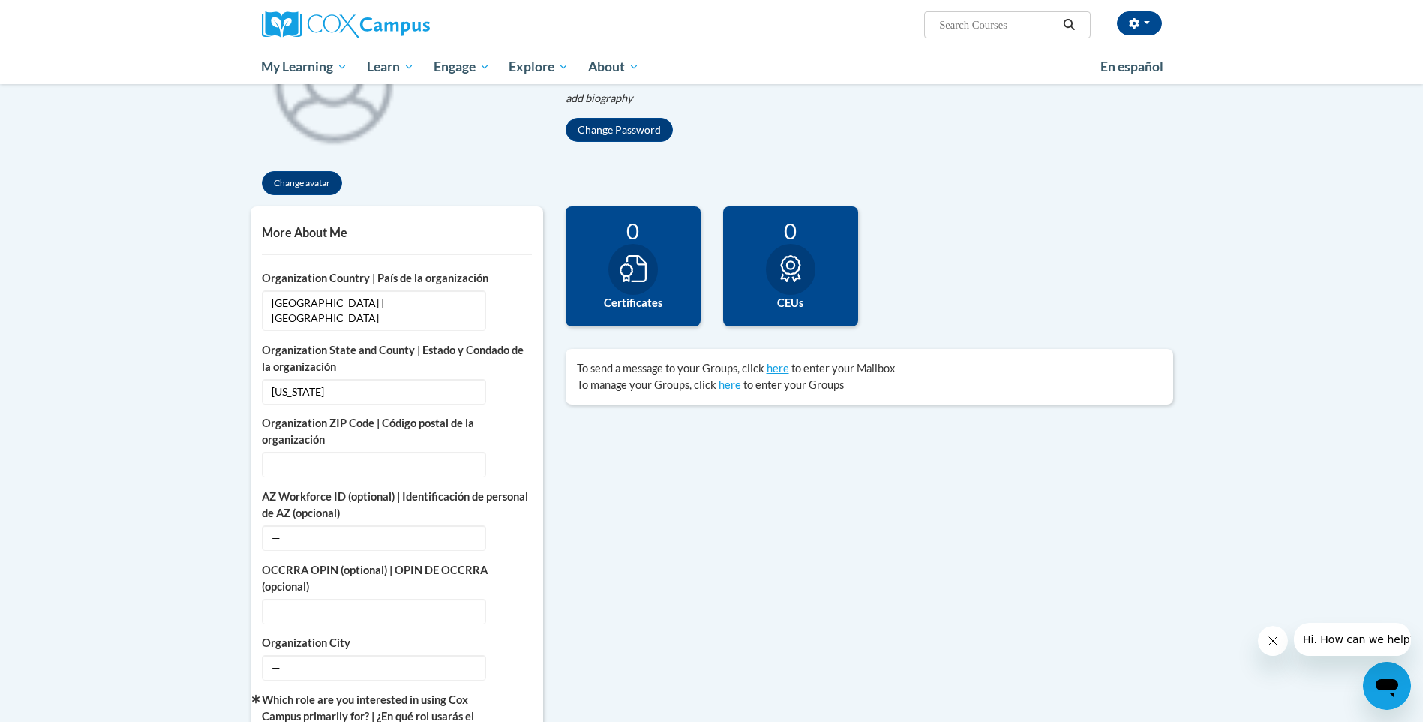
click at [651, 305] on label "Certificates" at bounding box center [633, 303] width 113 height 17
click at [650, 306] on label "Certificates" at bounding box center [633, 303] width 113 height 17
click at [759, 436] on div "More About Me Click or press to edit any of the profile fields below. Select mu…" at bounding box center [711, 657] width 945 height 902
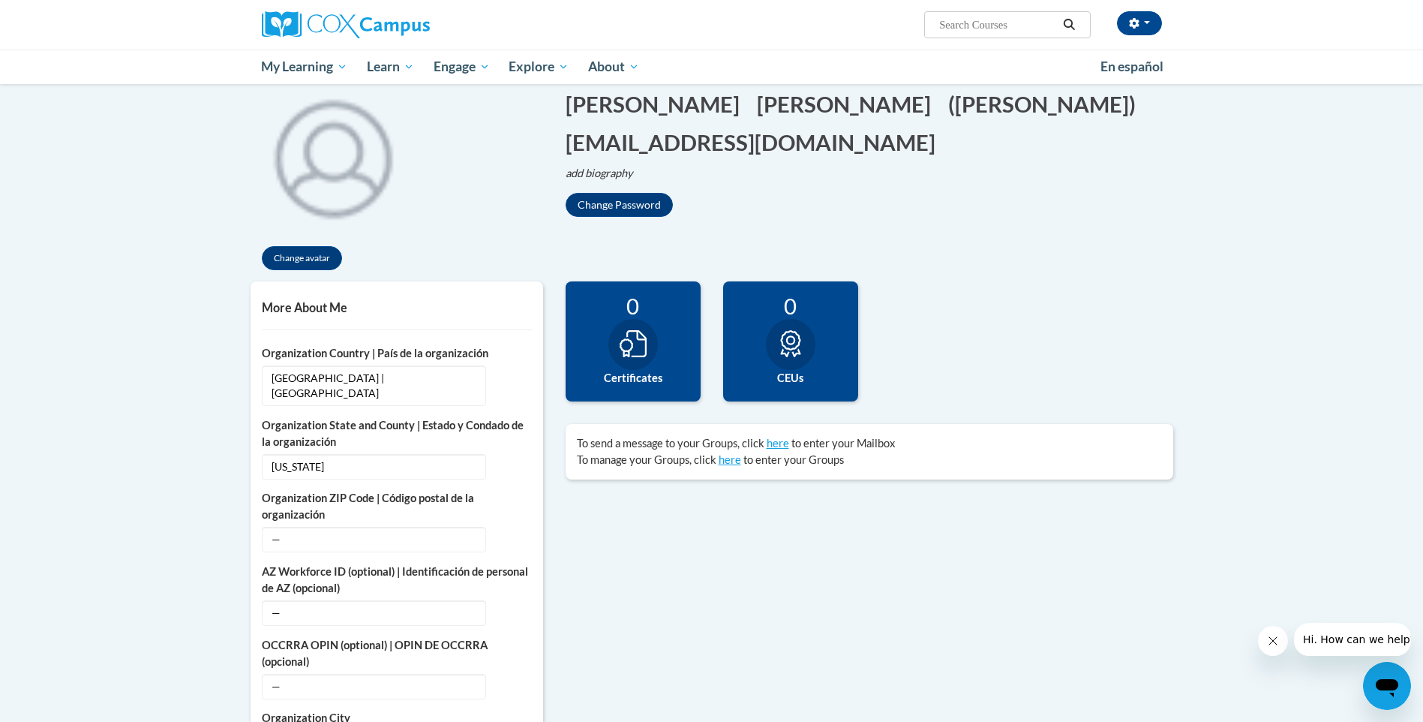
scroll to position [0, 0]
